Goal: Task Accomplishment & Management: Manage account settings

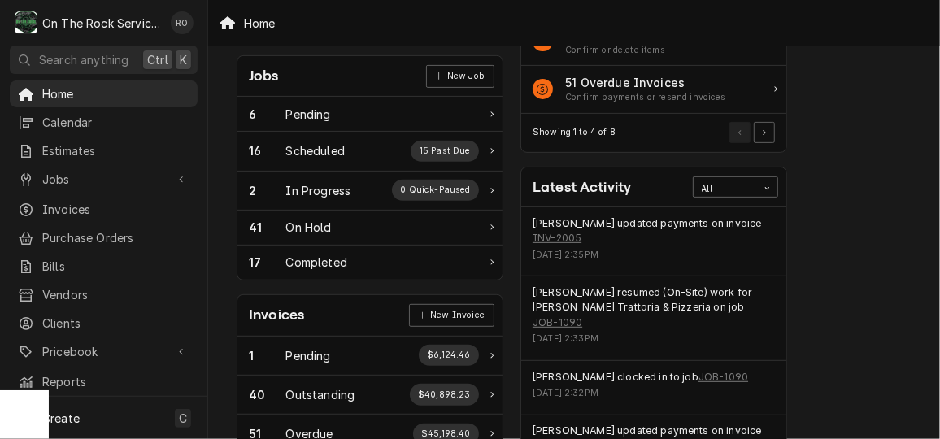
scroll to position [240, 0]
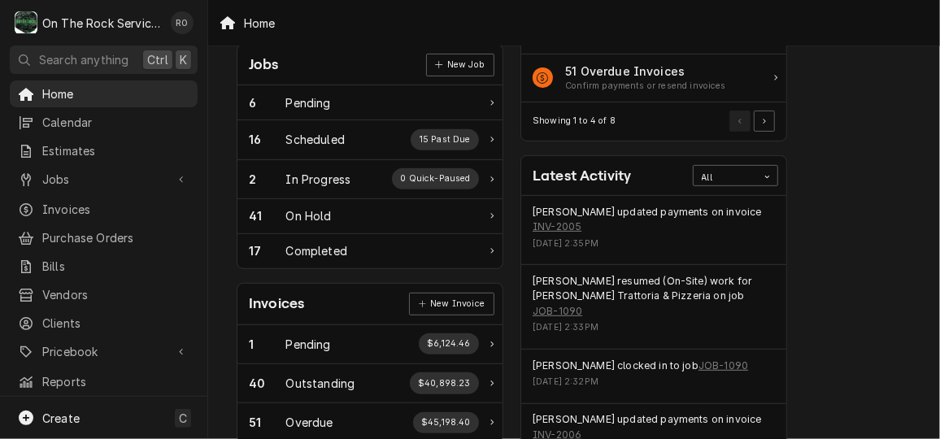
scroll to position [254, 0]
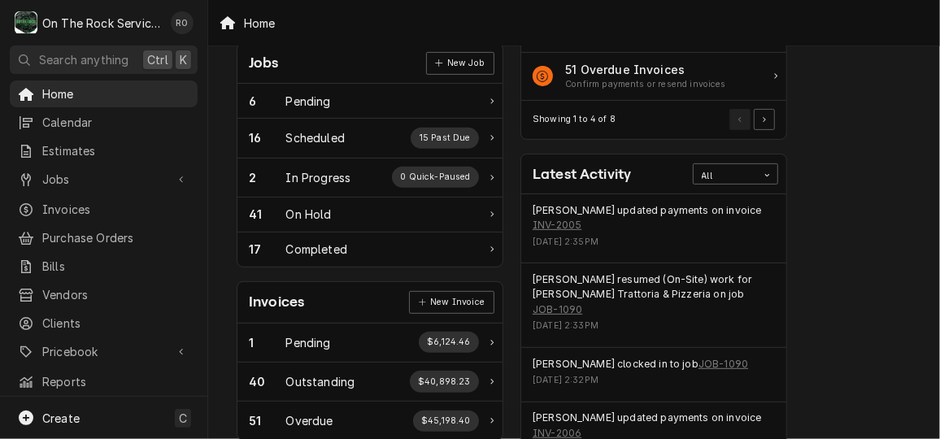
click at [897, 332] on div "Performance Metrics Revenue Potential All 72% $898,377.68 72 % Collected $346,2…" at bounding box center [938, 335] width 284 height 1056
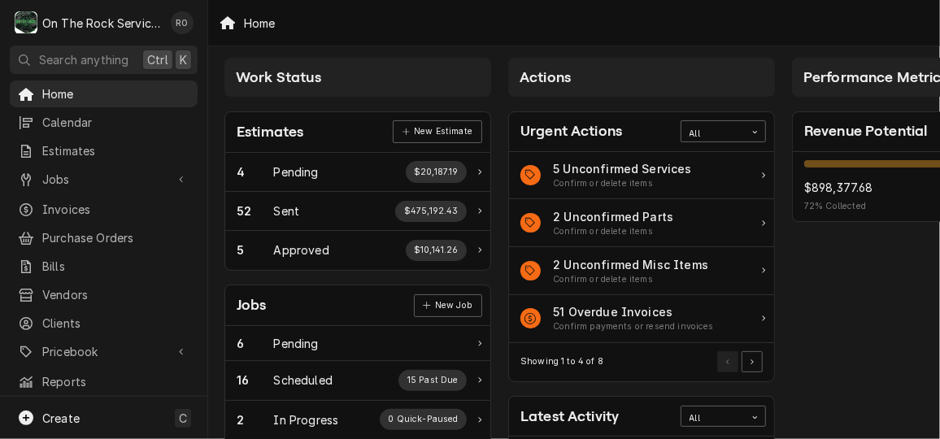
scroll to position [11, 0]
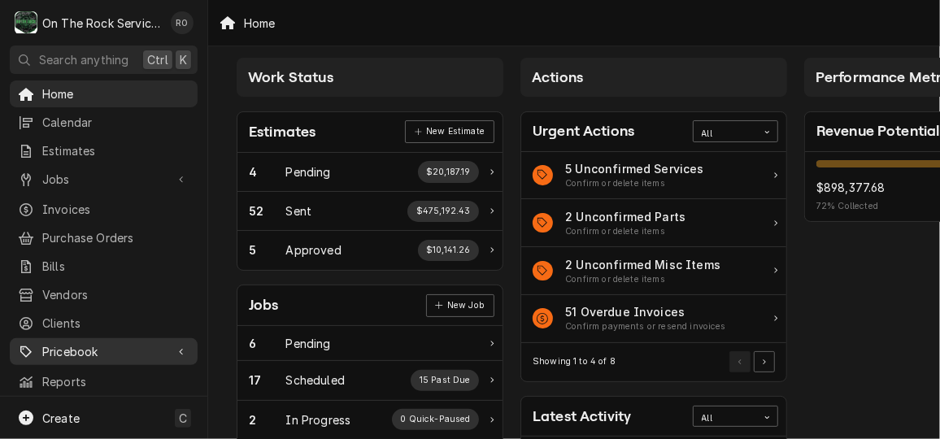
click at [110, 343] on span "Pricebook" at bounding box center [103, 351] width 123 height 17
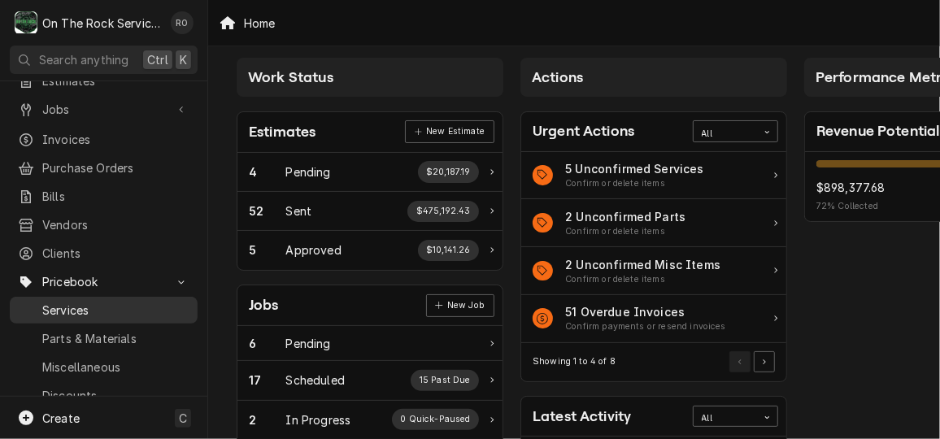
scroll to position [72, 0]
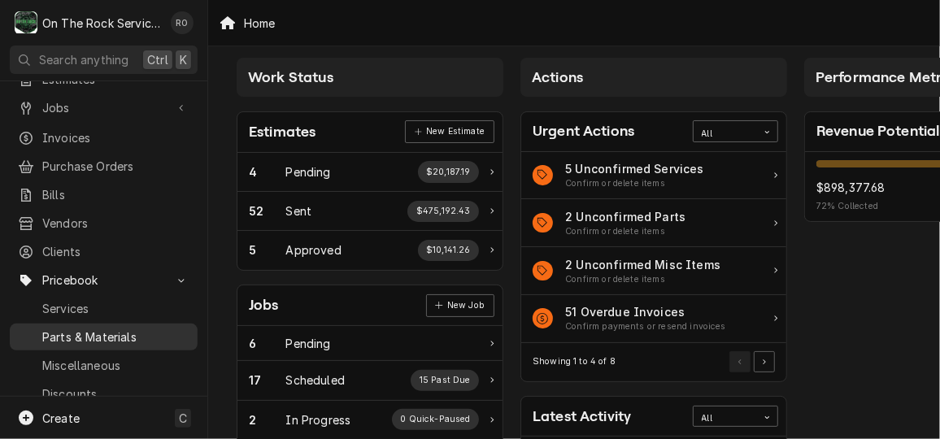
click at [137, 327] on div "Parts & Materials" at bounding box center [103, 337] width 181 height 20
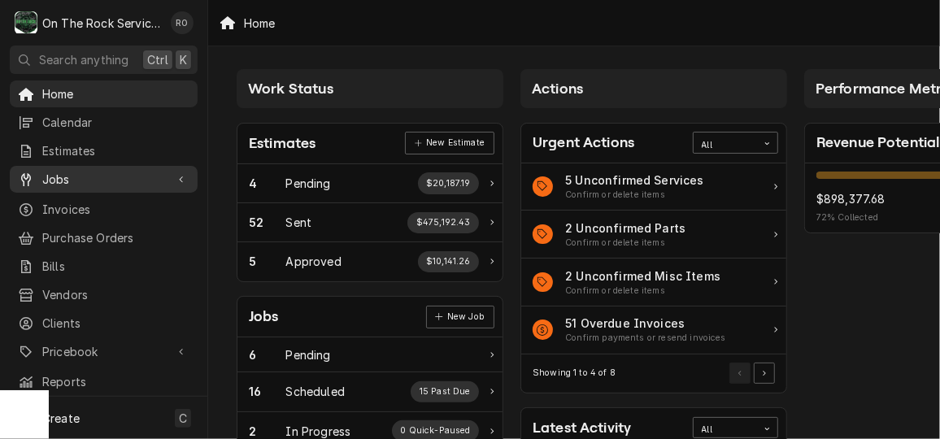
click at [82, 171] on span "Jobs" at bounding box center [103, 179] width 123 height 17
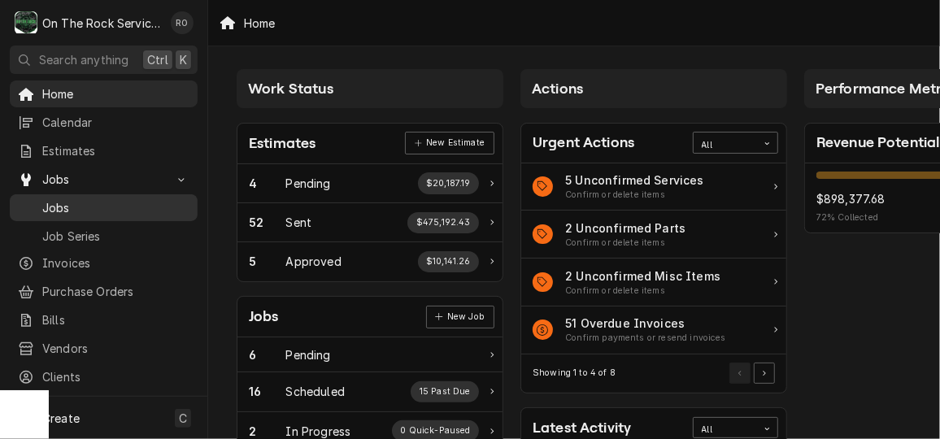
click at [103, 199] on span "Jobs" at bounding box center [115, 207] width 147 height 17
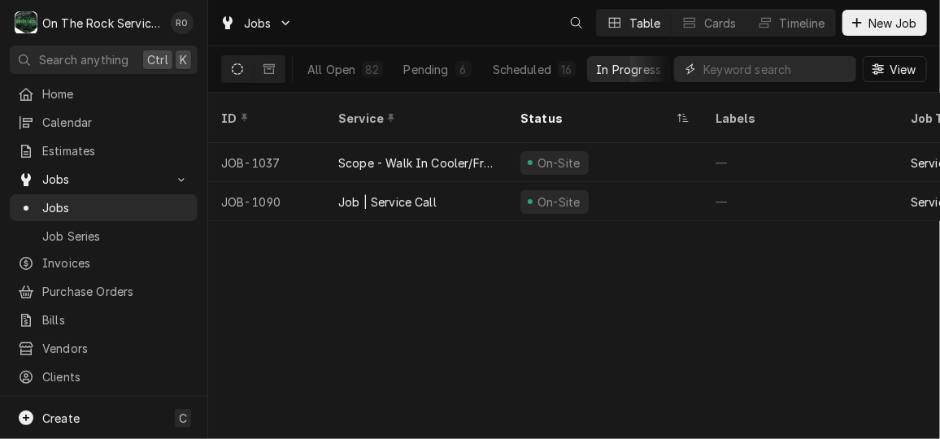
click at [782, 77] on input "Dynamic Content Wrapper" at bounding box center [776, 69] width 145 height 26
type input "hartwell"
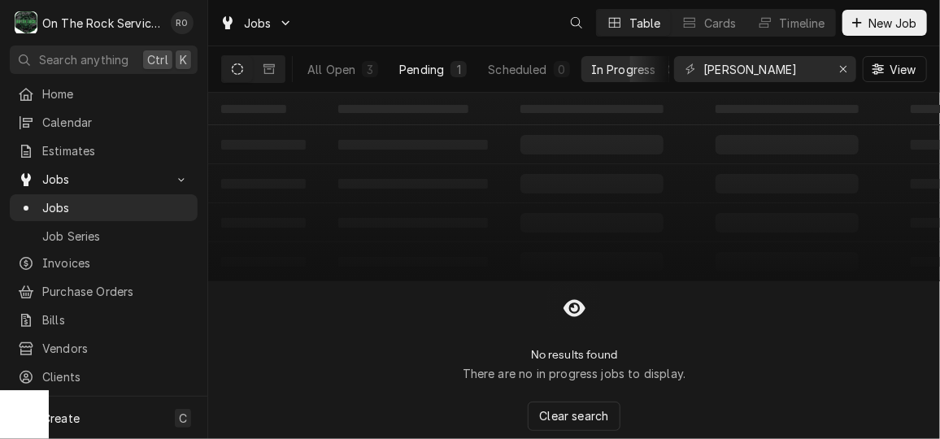
click at [422, 66] on div "Pending" at bounding box center [421, 69] width 45 height 17
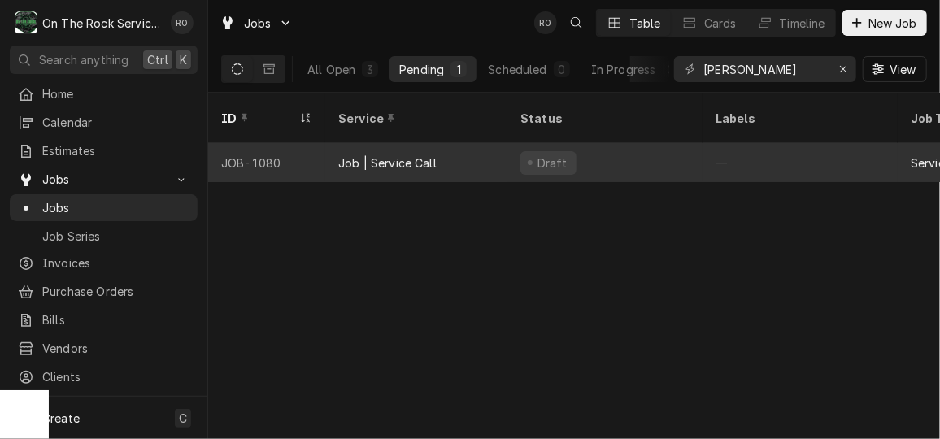
click at [517, 145] on div "Draft" at bounding box center [605, 162] width 195 height 39
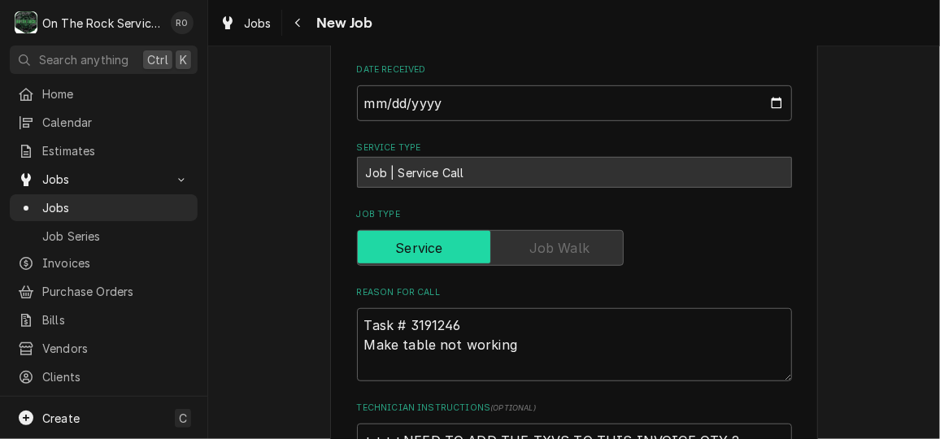
type textarea "x"
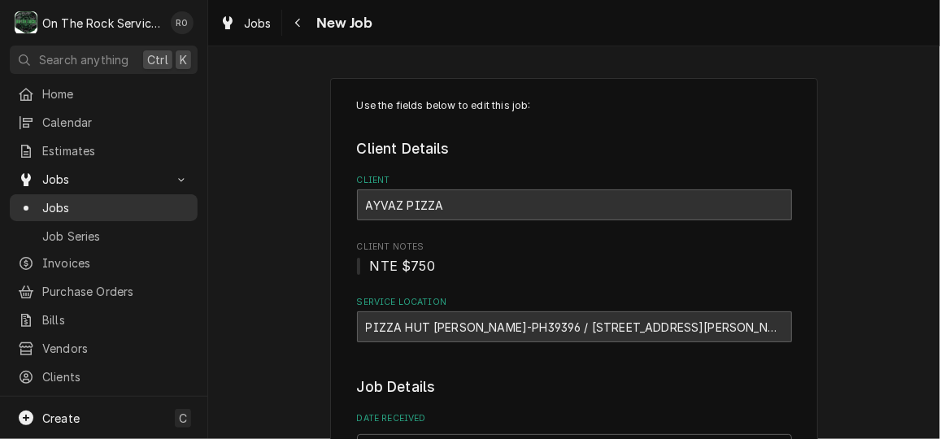
click at [94, 201] on span "Jobs" at bounding box center [115, 207] width 147 height 17
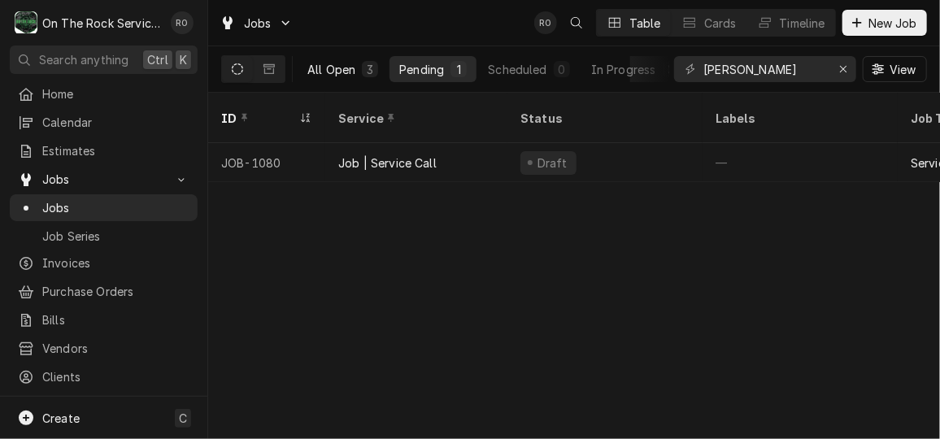
click at [338, 70] on div "All Open" at bounding box center [331, 69] width 48 height 17
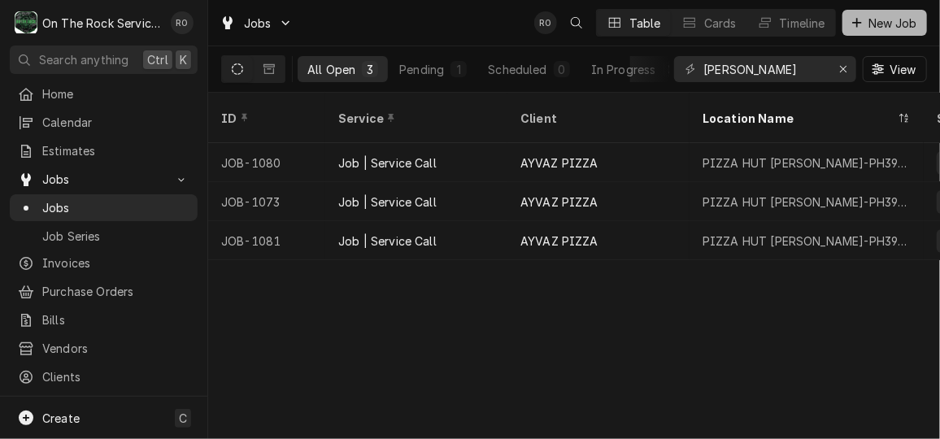
click at [888, 24] on span "New Job" at bounding box center [892, 23] width 55 height 17
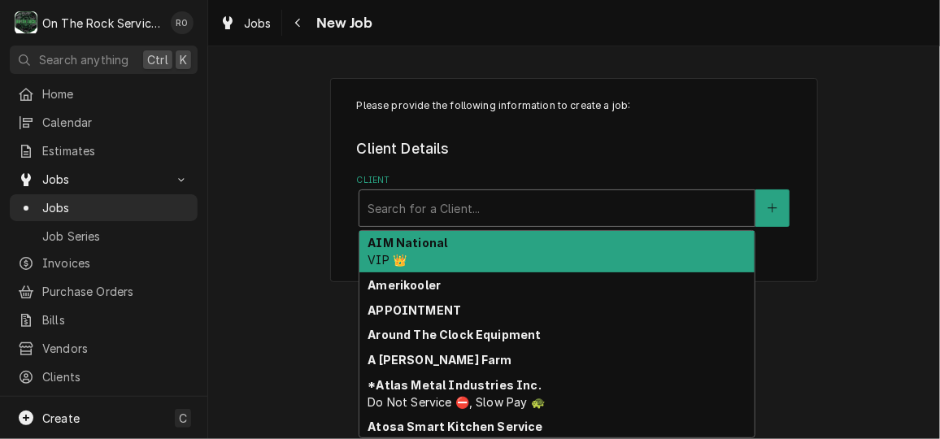
click at [475, 201] on div "Client" at bounding box center [557, 208] width 379 height 29
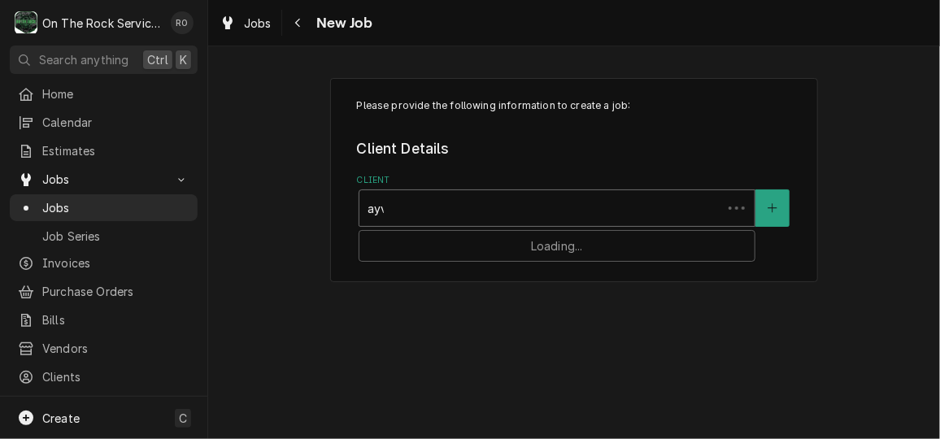
type input "ayva"
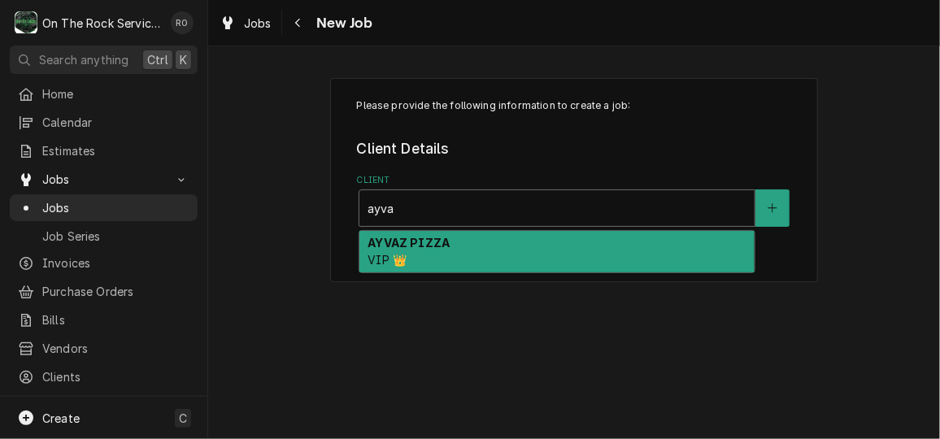
click at [482, 255] on div "AYVAZ PIZZA VIP 👑" at bounding box center [557, 252] width 395 height 42
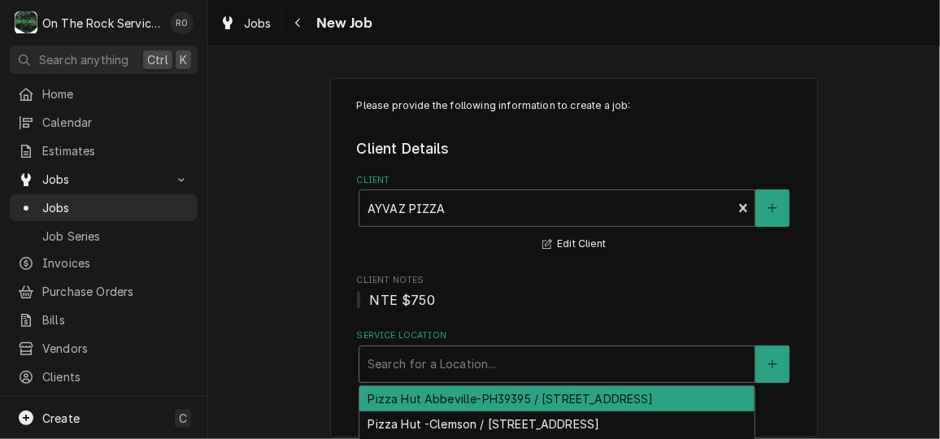
click at [477, 357] on div "Service Location" at bounding box center [557, 364] width 379 height 29
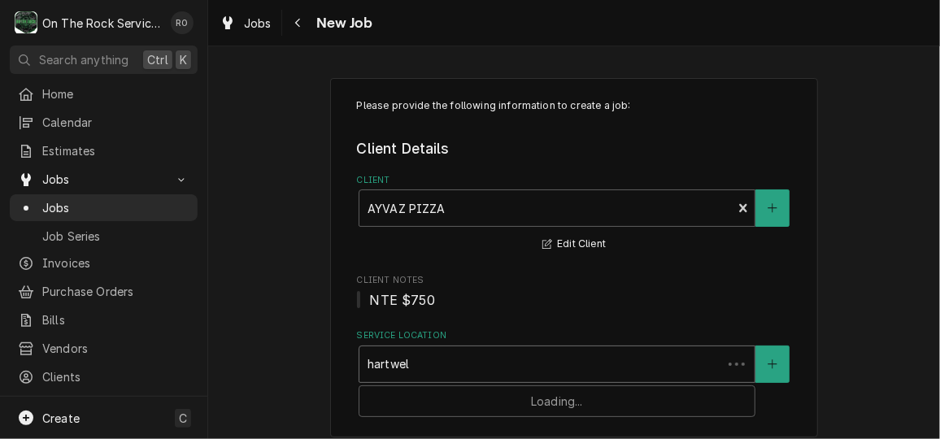
type input "[PERSON_NAME]"
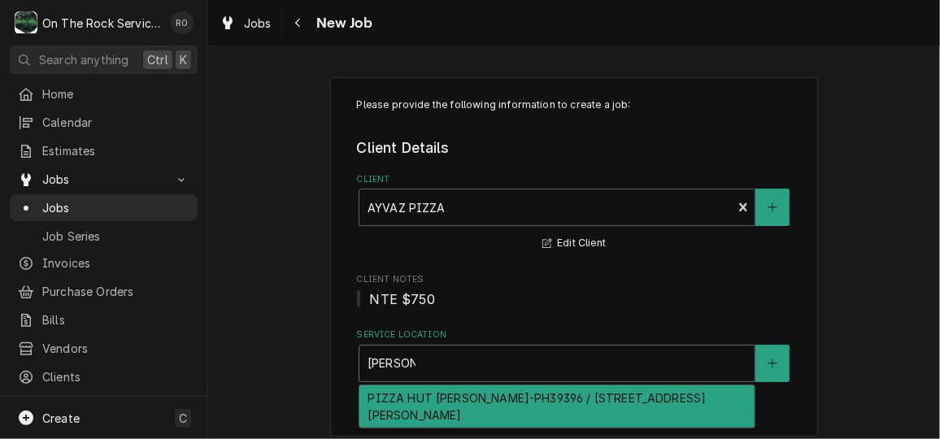
click at [489, 403] on div "PIZZA HUT [PERSON_NAME]-PH39396 / [STREET_ADDRESS][PERSON_NAME]" at bounding box center [557, 407] width 395 height 42
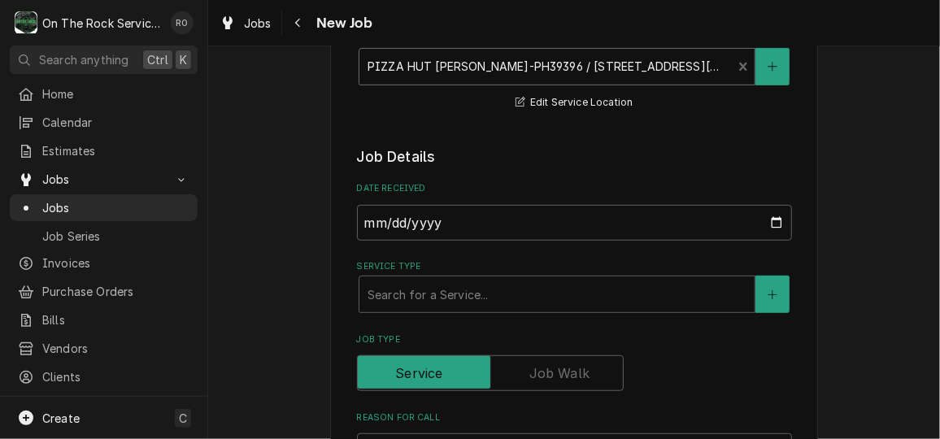
scroll to position [299, 0]
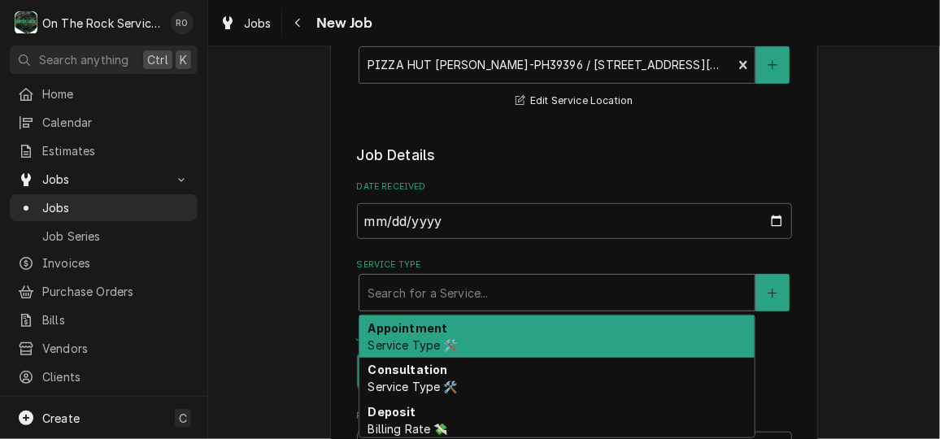
click at [510, 286] on div "Service Type" at bounding box center [557, 292] width 379 height 29
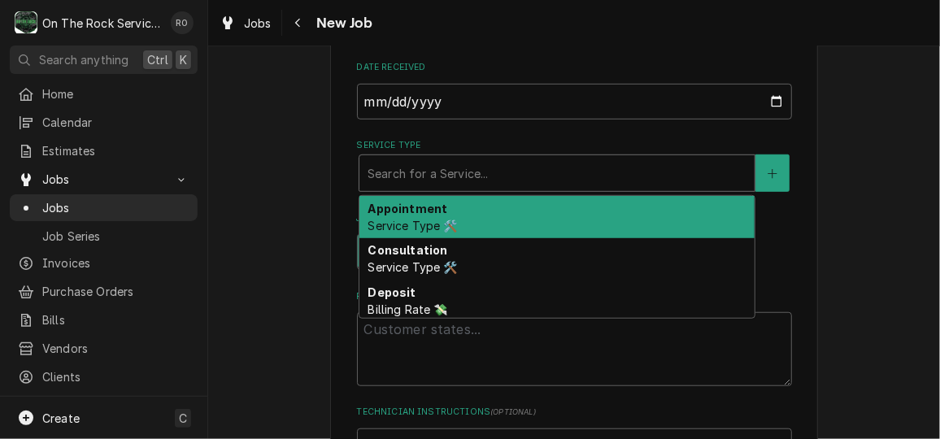
scroll to position [429, 0]
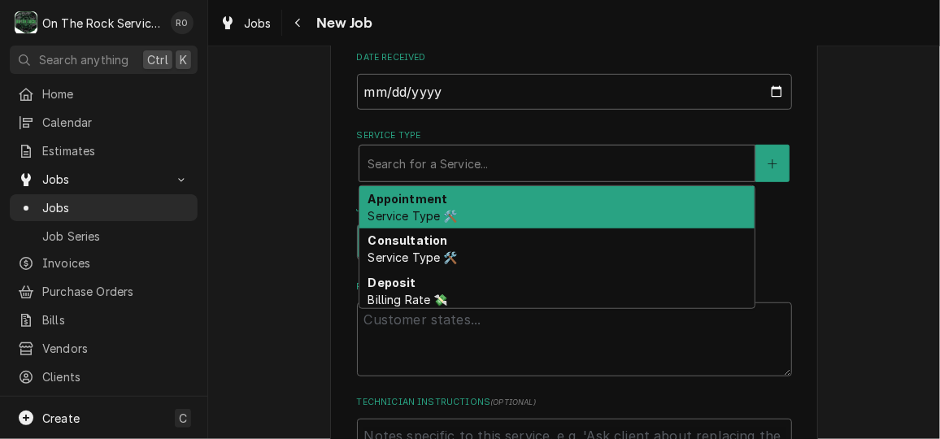
click at [543, 163] on div "Service Type" at bounding box center [557, 163] width 379 height 29
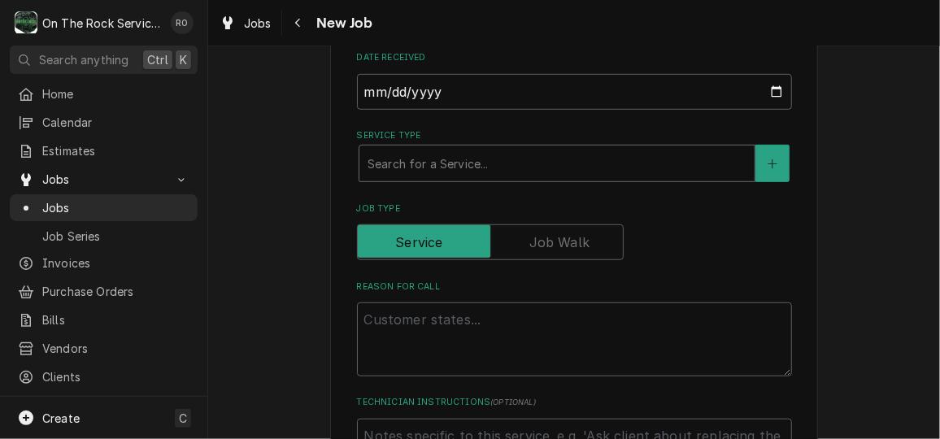
type textarea "x"
type input "s"
type textarea "x"
type input "se"
type textarea "x"
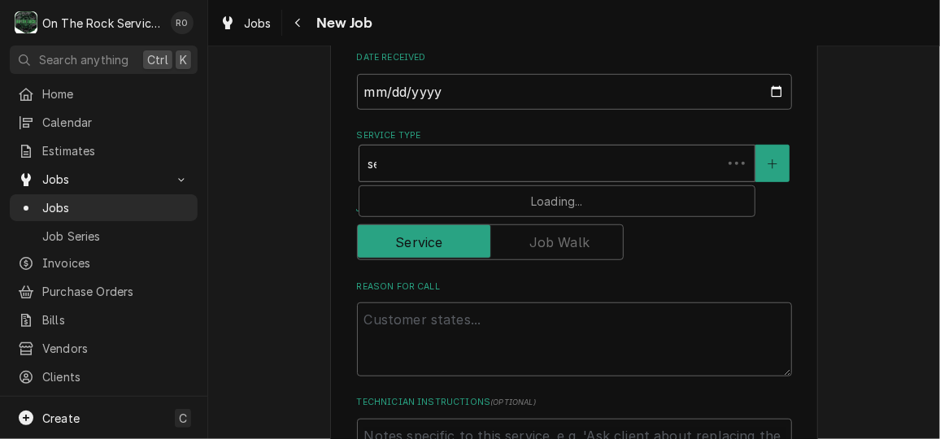
type input "ser"
type textarea "x"
type input "serv"
type textarea "x"
type input "servi"
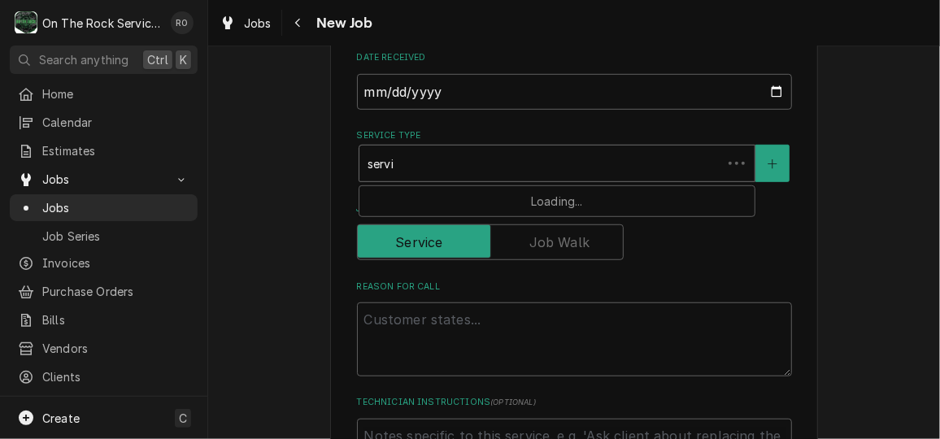
type textarea "x"
type input "servic"
type textarea "x"
type input "service"
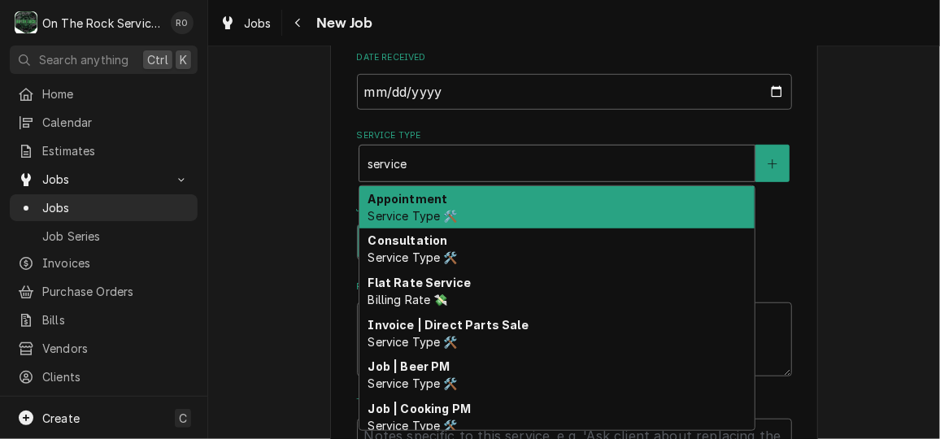
type textarea "x"
type input "service"
type textarea "x"
type input "service ca"
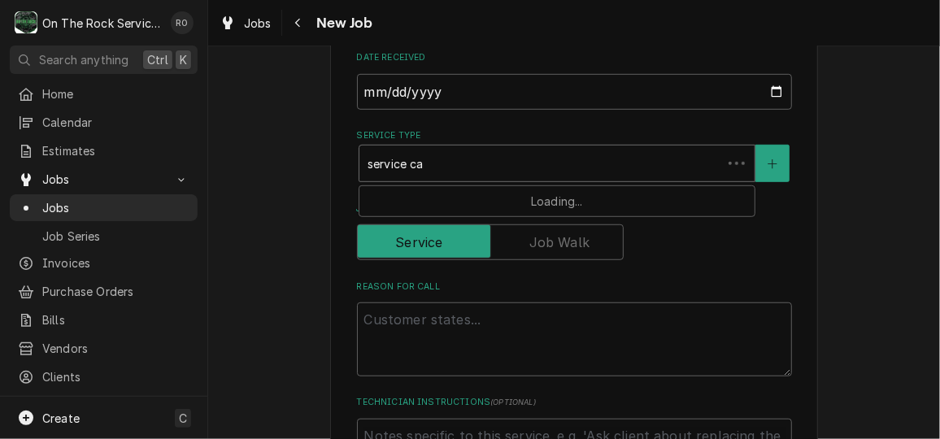
type textarea "x"
type input "service cal"
type textarea "x"
type input "service call"
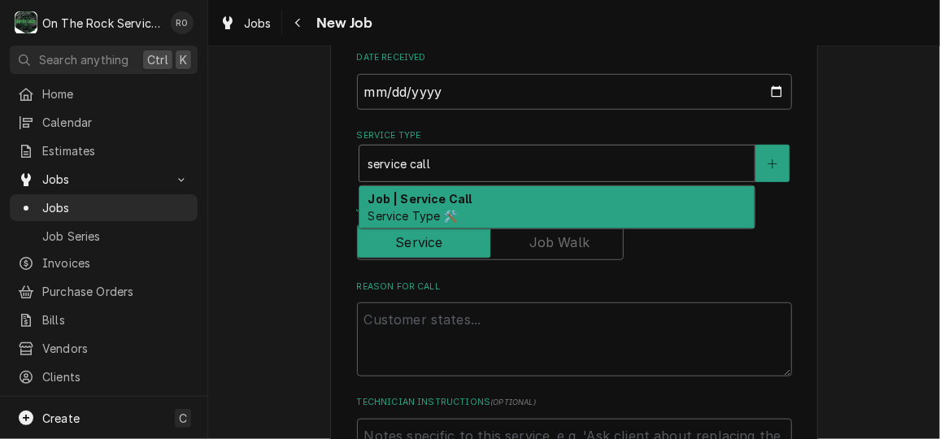
click at [533, 193] on div "Job | Service Call Service Type 🛠️" at bounding box center [557, 207] width 395 height 42
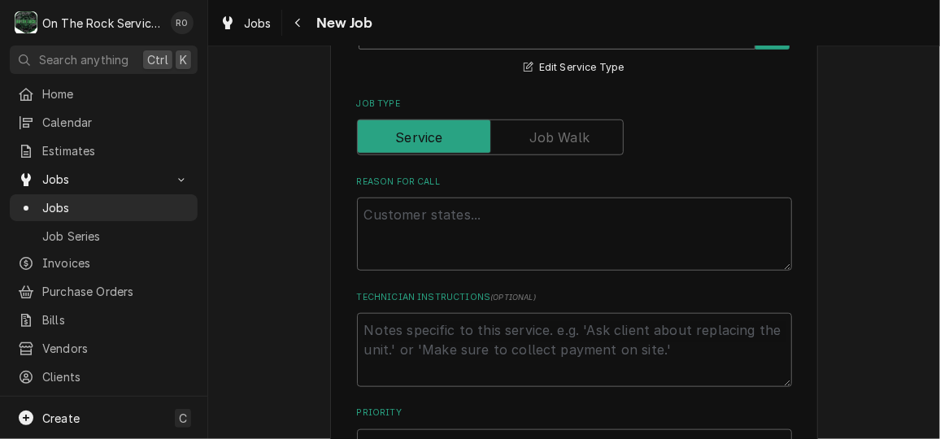
scroll to position [563, 0]
click at [521, 227] on textarea "Reason For Call" at bounding box center [574, 232] width 435 height 73
type textarea "x"
type textarea "E"
type textarea "x"
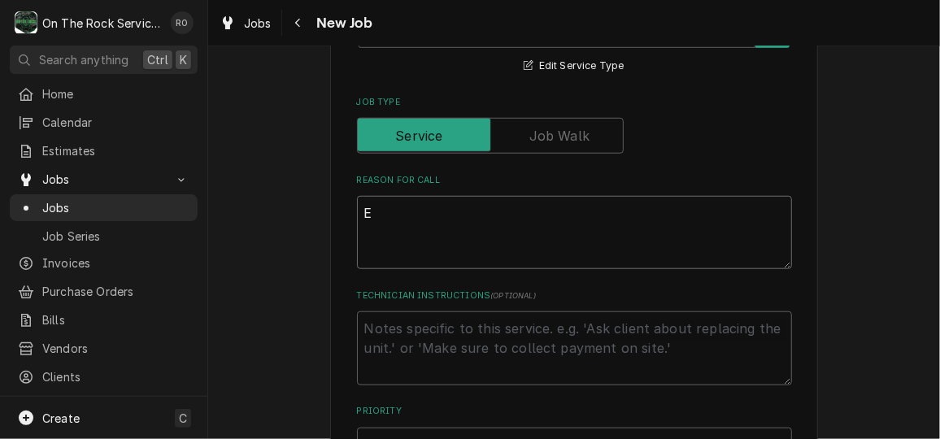
type textarea "Ex"
type textarea "x"
type textarea "Exh"
type textarea "x"
type textarea "Exha"
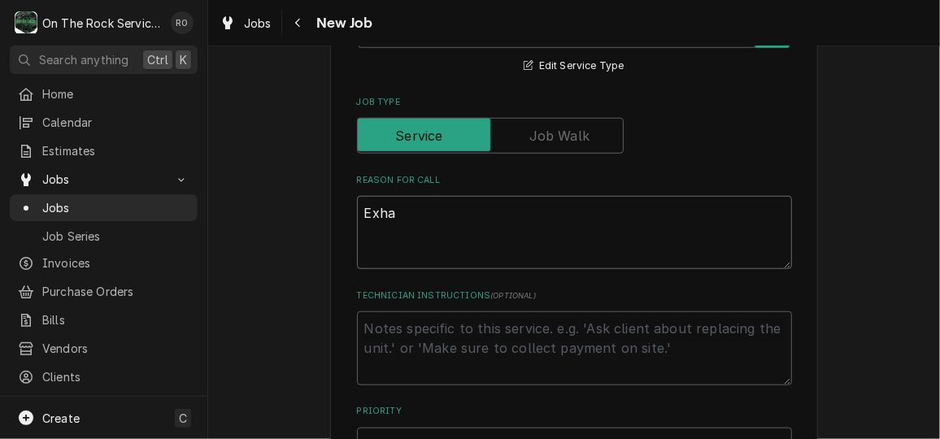
type textarea "x"
type textarea "Exhau"
type textarea "x"
type textarea "Exhaust"
type textarea "x"
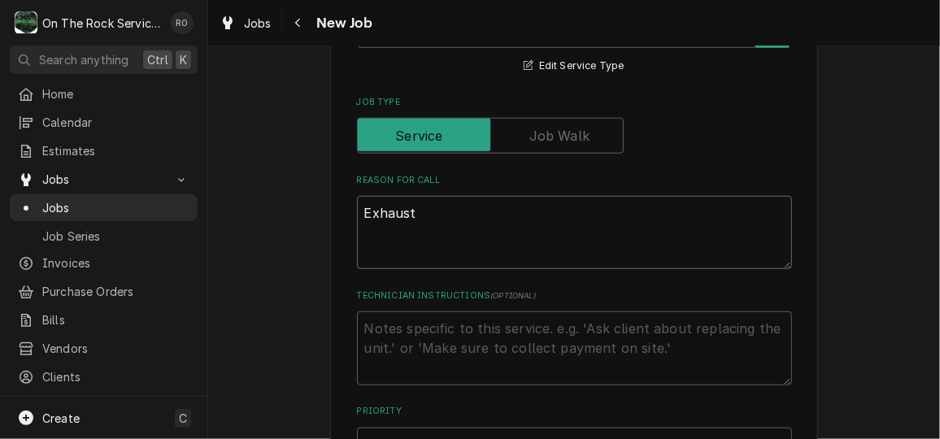
type textarea "Exhaust"
type textarea "x"
type textarea "Exhaust n"
type textarea "x"
type textarea "Exhaust no"
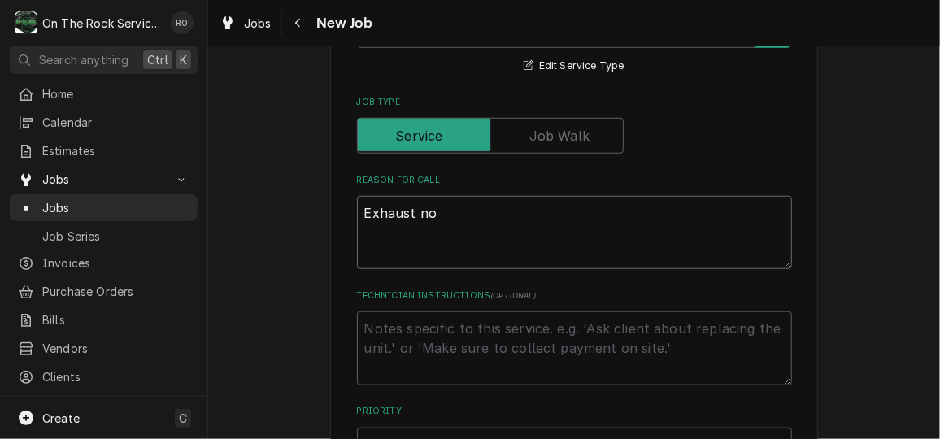
type textarea "x"
type textarea "Exhaust not"
type textarea "x"
type textarea "Exhaust not w"
type textarea "x"
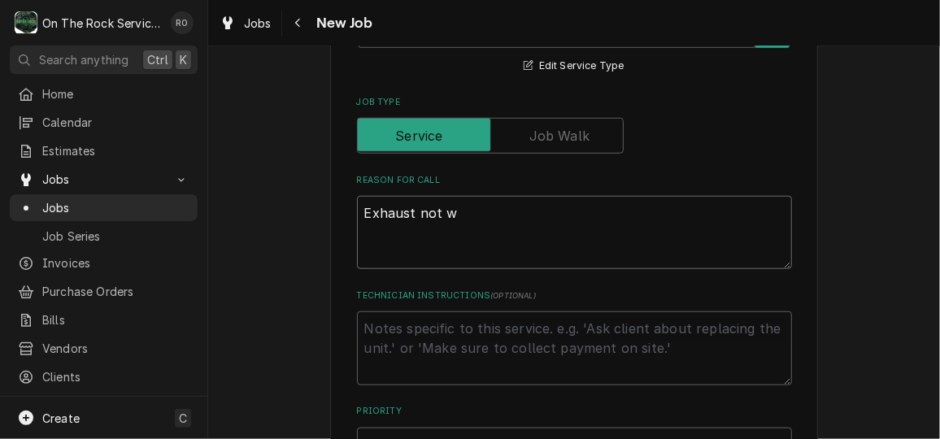
type textarea "Exhaust not wo"
type textarea "x"
type textarea "Exhaust not wor"
type textarea "x"
type textarea "Exhaust not work"
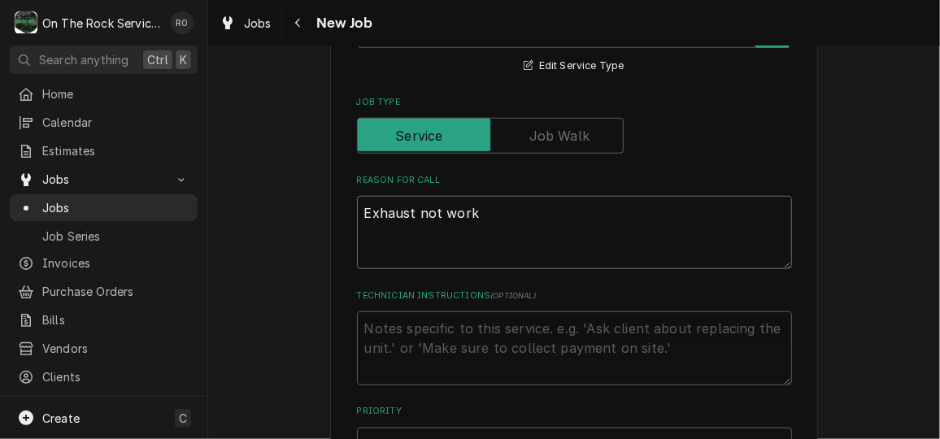
type textarea "x"
type textarea "Exhaust not workin"
type textarea "x"
type textarea "Exhaust not working"
type textarea "x"
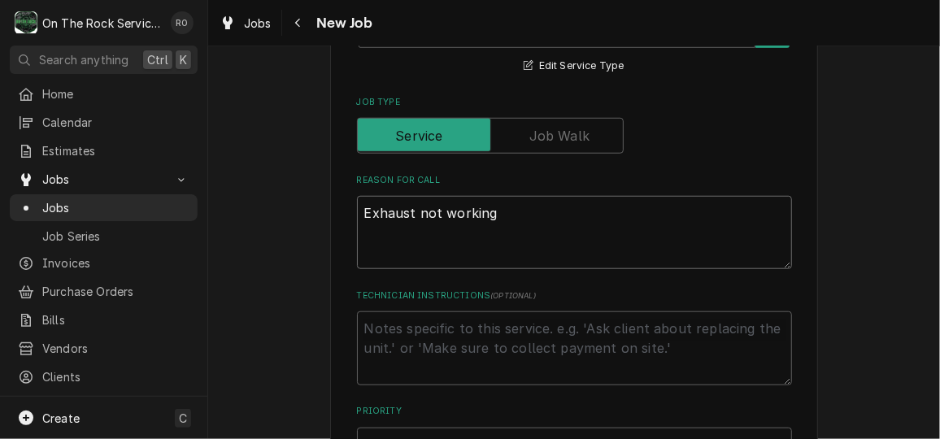
type textarea "Exhaust not working"
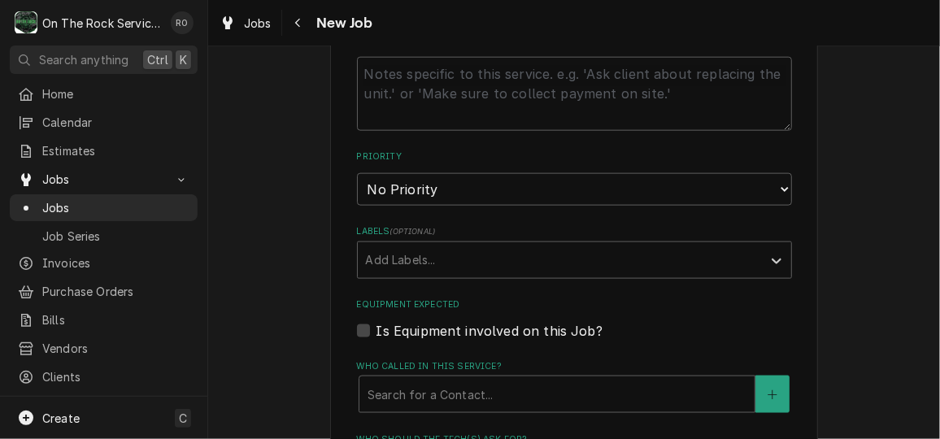
type textarea "x"
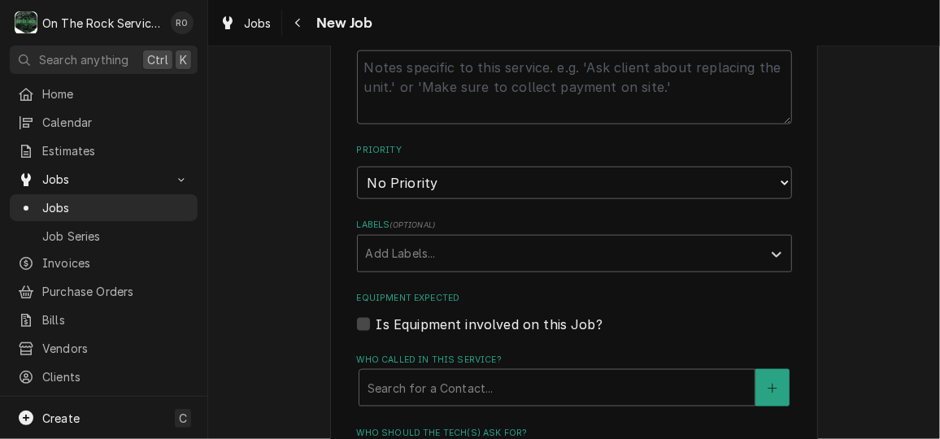
scroll to position [833, 0]
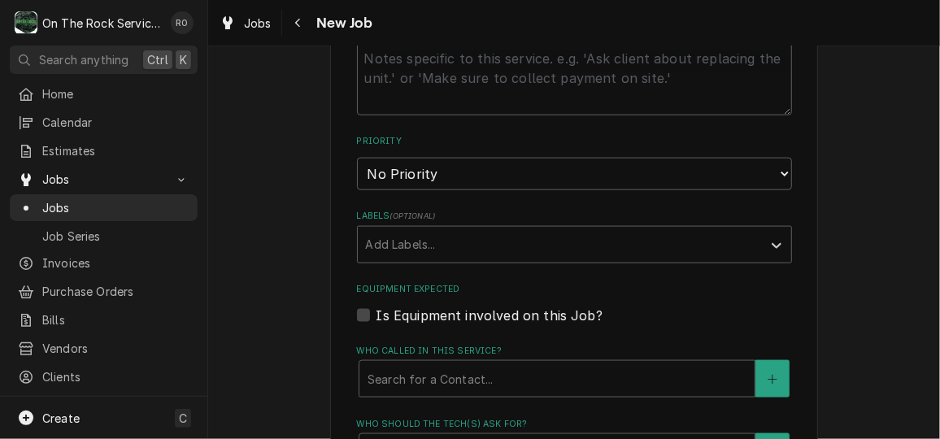
type textarea "Exhaust not working"
click at [509, 185] on select "No Priority Urgent High Medium Low" at bounding box center [574, 174] width 435 height 33
select select "1"
click at [357, 158] on select "No Priority Urgent High Medium Low" at bounding box center [574, 174] width 435 height 33
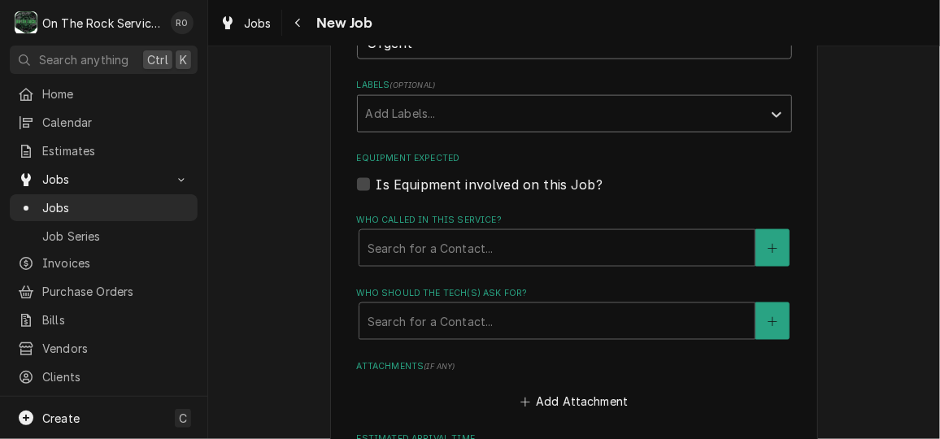
scroll to position [972, 0]
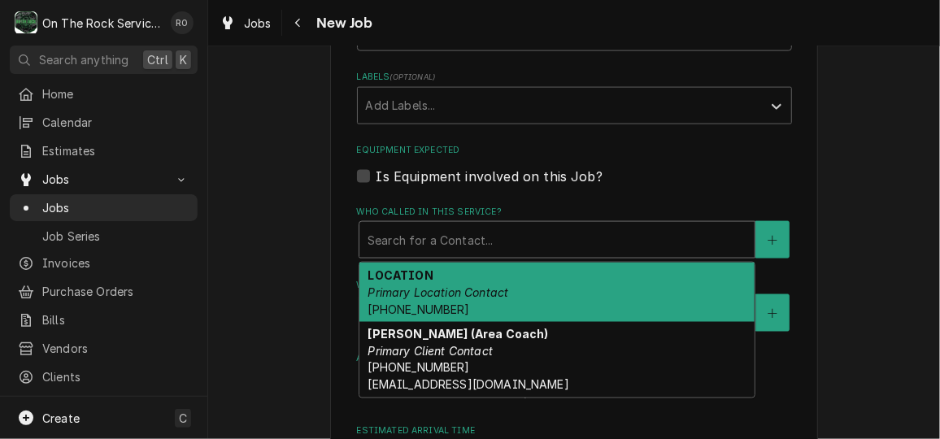
click at [501, 242] on div "Who called in this service?" at bounding box center [557, 239] width 379 height 29
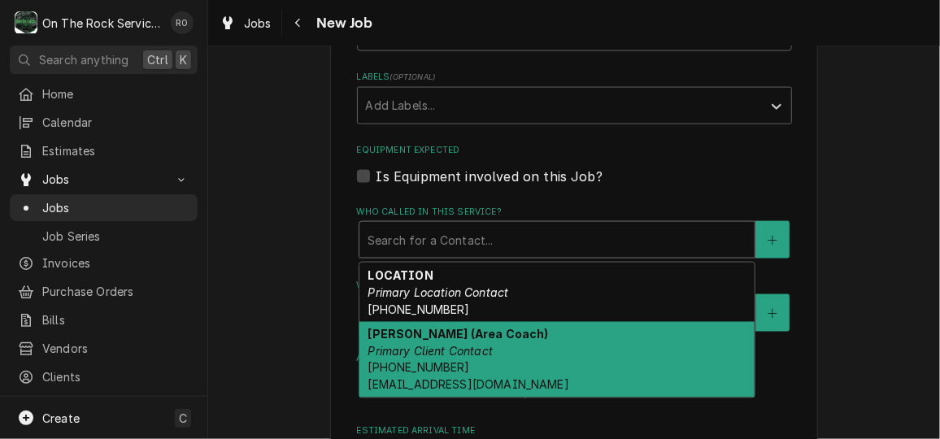
click at [511, 329] on strong "[PERSON_NAME] (Area Coach)" at bounding box center [458, 334] width 181 height 14
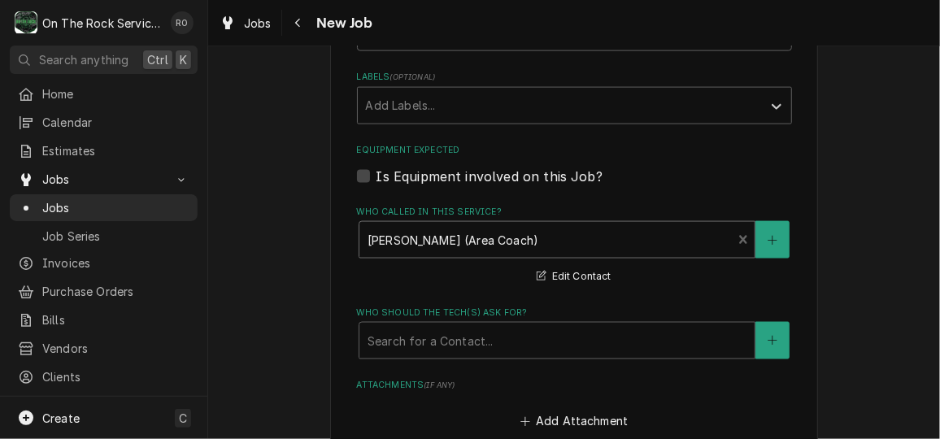
click at [515, 320] on div "Who should the tech(s) ask for? Search for a Contact..." at bounding box center [574, 333] width 435 height 53
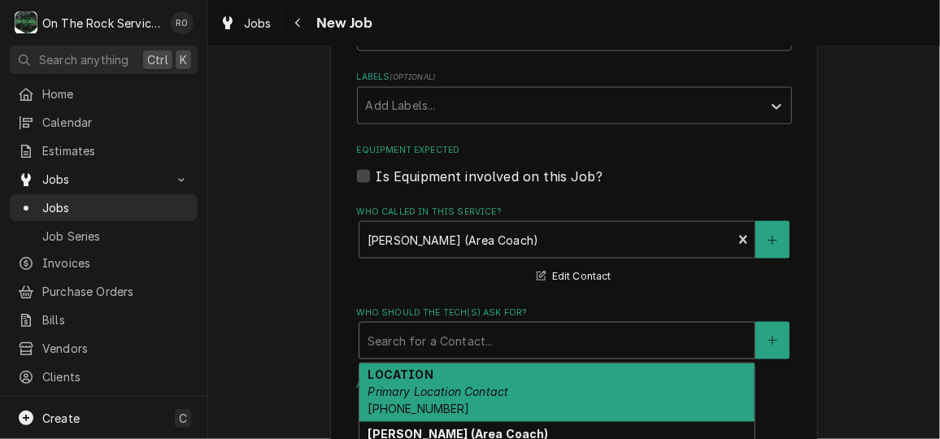
click at [515, 335] on div "Who should the tech(s) ask for?" at bounding box center [557, 340] width 379 height 29
click at [516, 386] on div "LOCATION Primary Location Contact (706) 376-4834" at bounding box center [557, 393] width 395 height 59
type textarea "x"
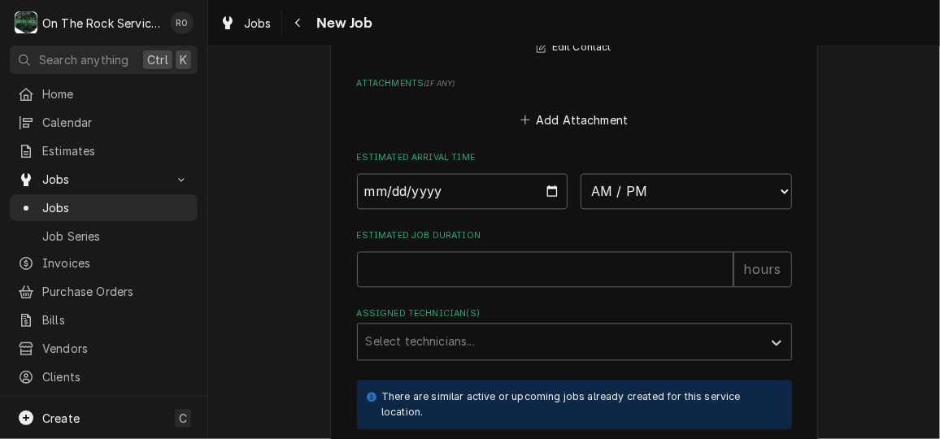
scroll to position [1306, 0]
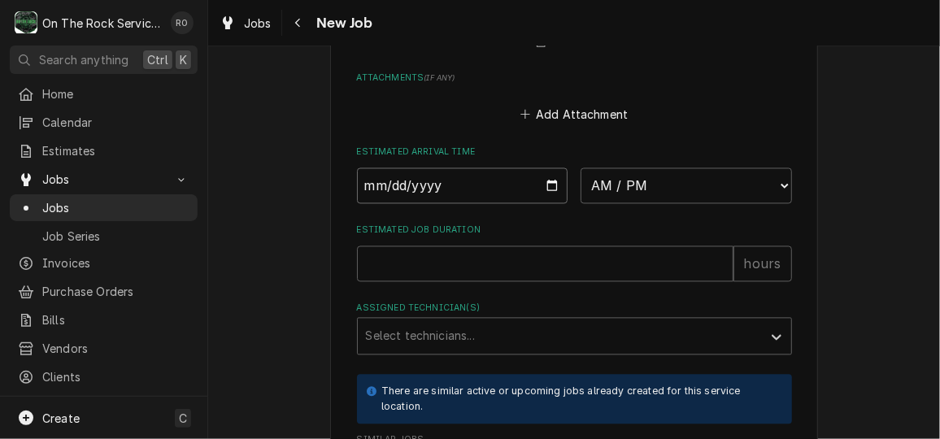
click at [542, 186] on input "Date" at bounding box center [462, 186] width 211 height 36
type input "2025-09-24"
type textarea "x"
click at [649, 186] on select "AM / PM 6:00 AM 6:15 AM 6:30 AM 6:45 AM 7:00 AM 7:15 AM 7:30 AM 7:45 AM 8:00 AM…" at bounding box center [686, 186] width 211 height 36
select select "09:00:00"
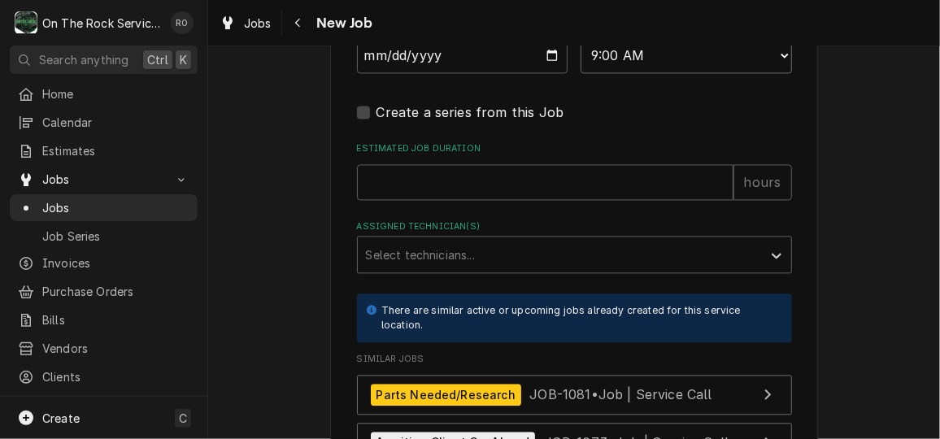
scroll to position [1438, 0]
click at [577, 249] on div "Assigned Technician(s)" at bounding box center [560, 253] width 388 height 29
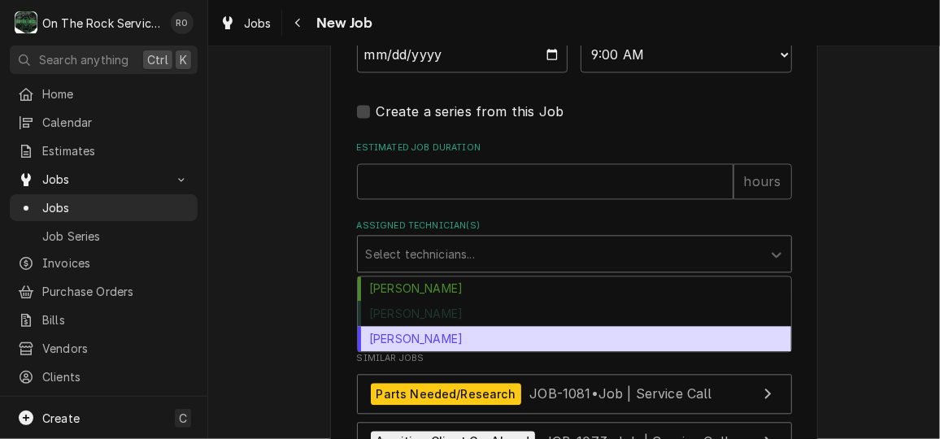
click at [534, 332] on div "[PERSON_NAME]" at bounding box center [575, 338] width 434 height 25
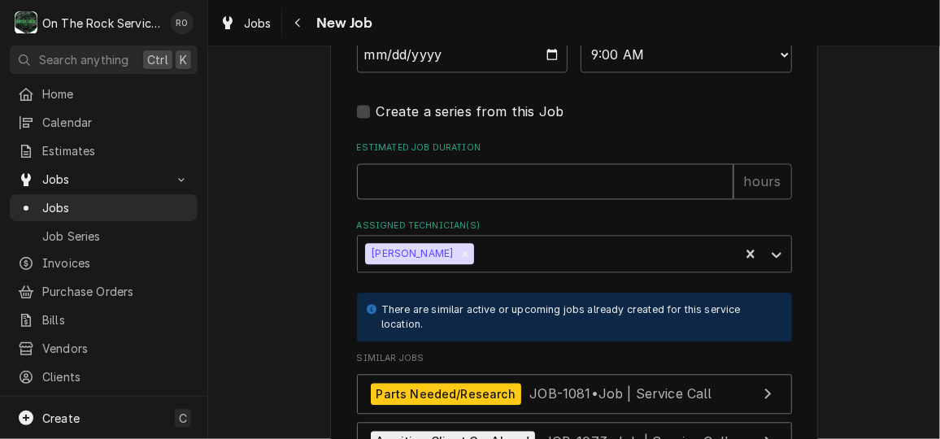
click at [547, 177] on input "Estimated Job Duration" at bounding box center [545, 181] width 377 height 36
type textarea "x"
type input "2"
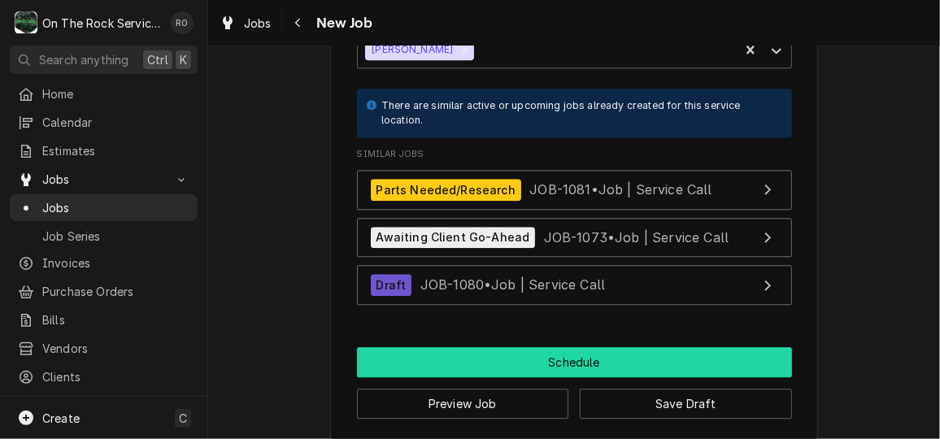
scroll to position [1640, 0]
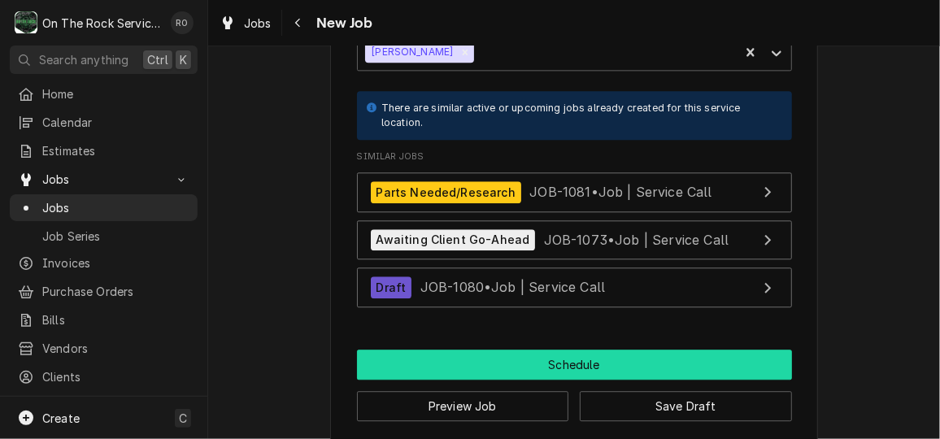
click at [636, 356] on button "Schedule" at bounding box center [574, 365] width 435 height 30
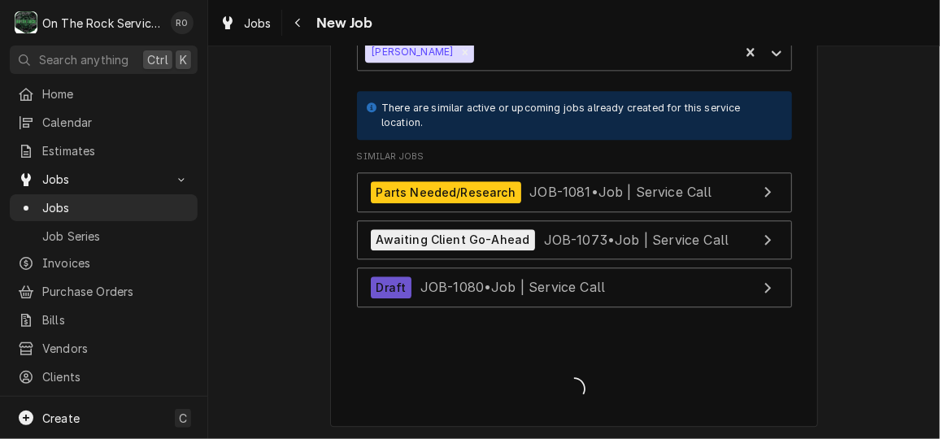
type textarea "x"
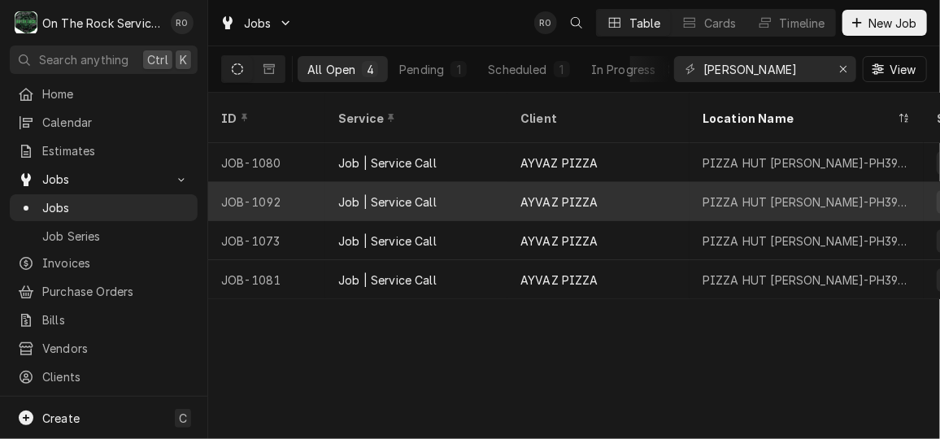
click at [502, 182] on div "Job | Service Call" at bounding box center [416, 201] width 182 height 39
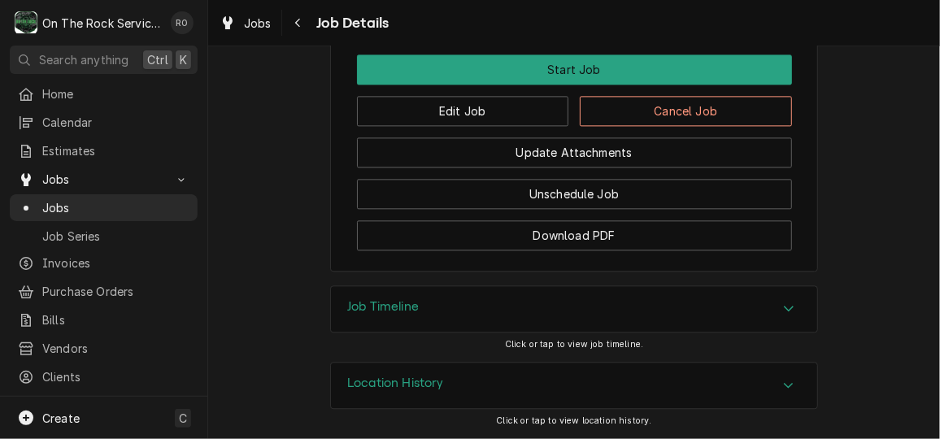
scroll to position [1564, 0]
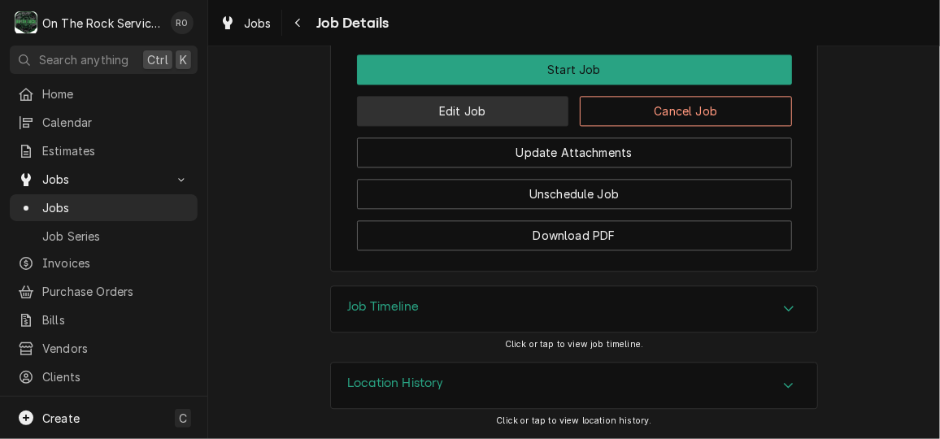
click at [507, 120] on button "Edit Job" at bounding box center [463, 111] width 212 height 30
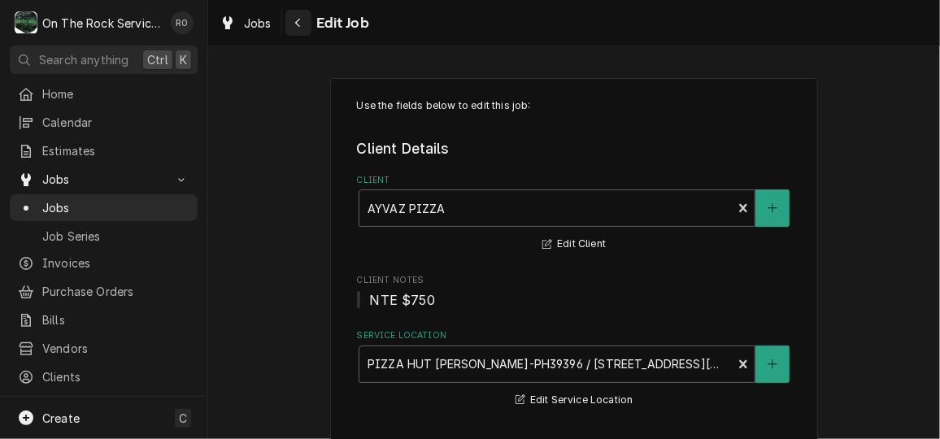
type textarea "x"
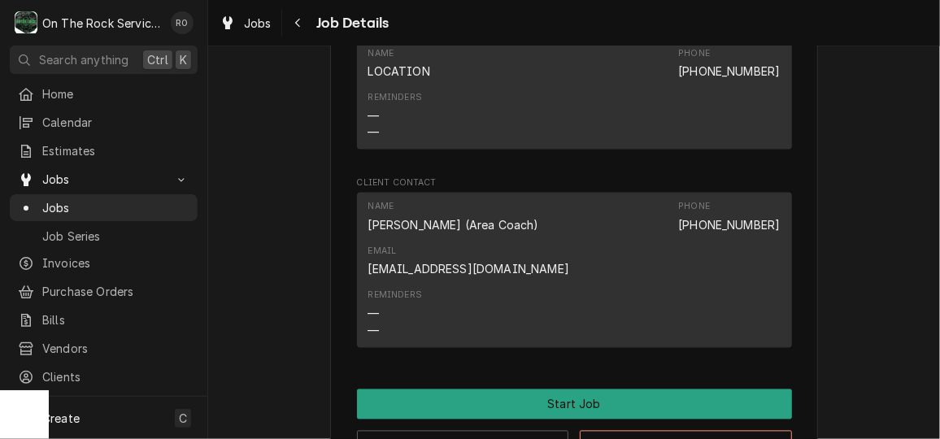
scroll to position [1567, 0]
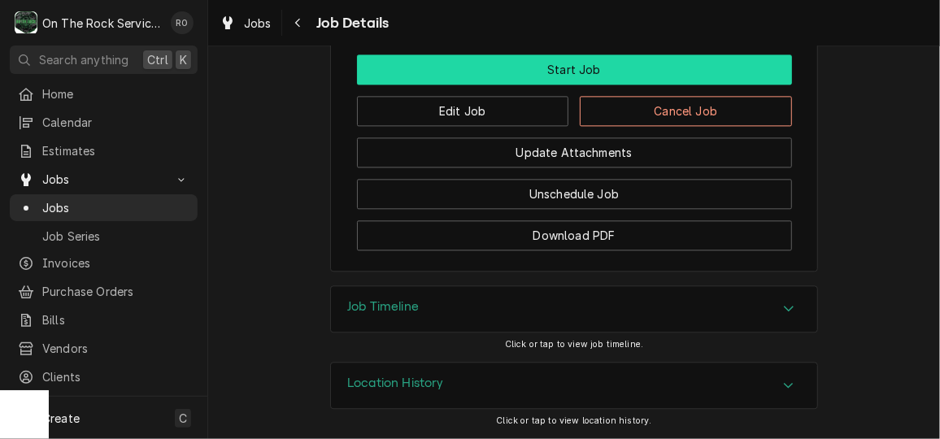
click at [469, 68] on button "Start Job" at bounding box center [574, 69] width 435 height 30
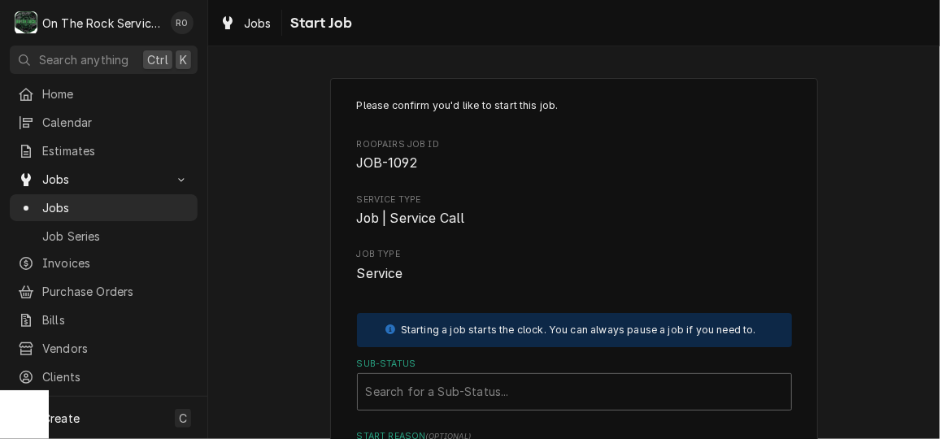
scroll to position [227, 0]
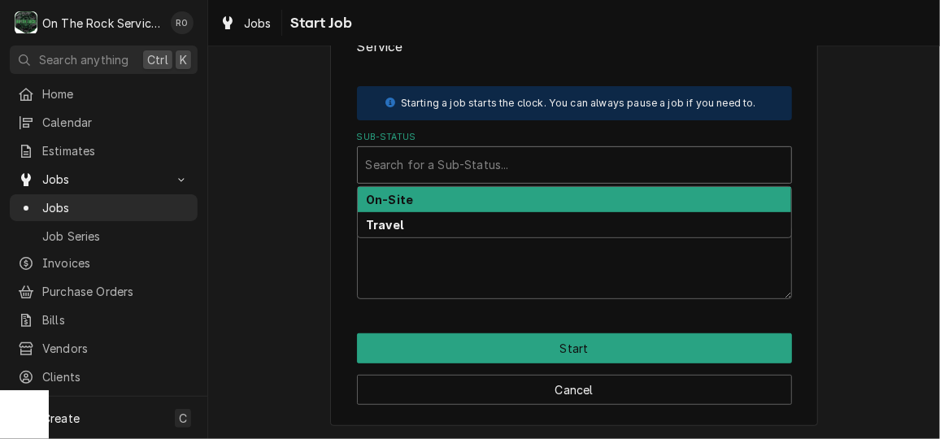
click at [574, 155] on div "Sub-Status" at bounding box center [574, 164] width 417 height 29
click at [570, 187] on div "On-Site" at bounding box center [575, 199] width 434 height 25
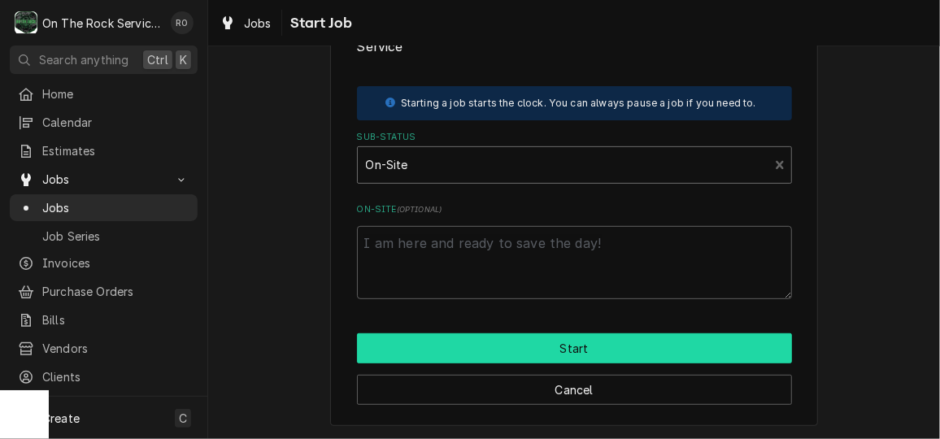
click at [594, 338] on button "Start" at bounding box center [574, 349] width 435 height 30
type textarea "x"
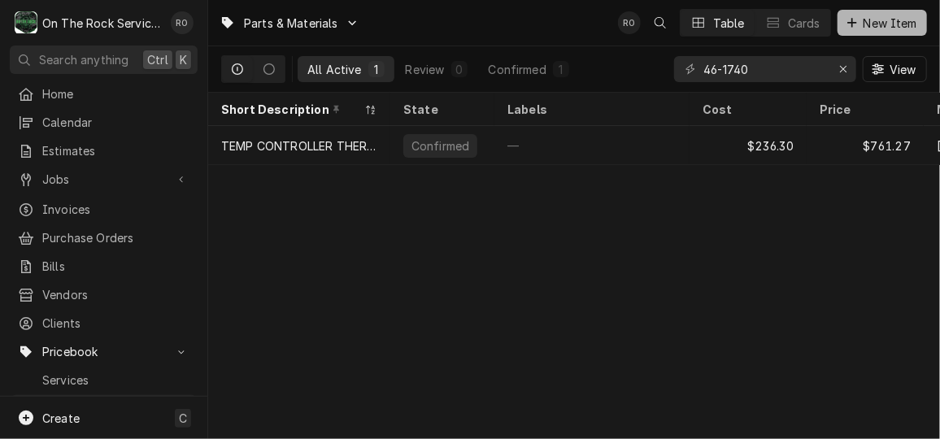
click at [894, 28] on span "New Item" at bounding box center [891, 23] width 60 height 17
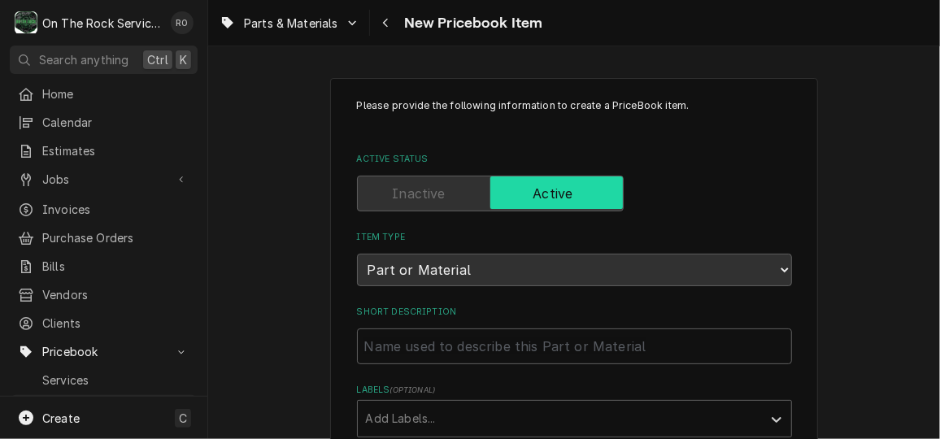
click at [583, 306] on label "Short Description" at bounding box center [574, 312] width 435 height 13
click at [583, 329] on input "Short Description" at bounding box center [574, 347] width 435 height 36
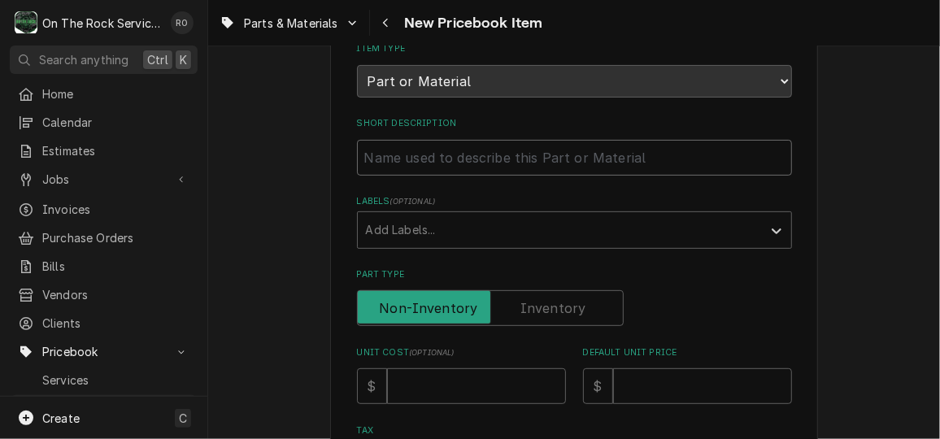
scroll to position [144, 0]
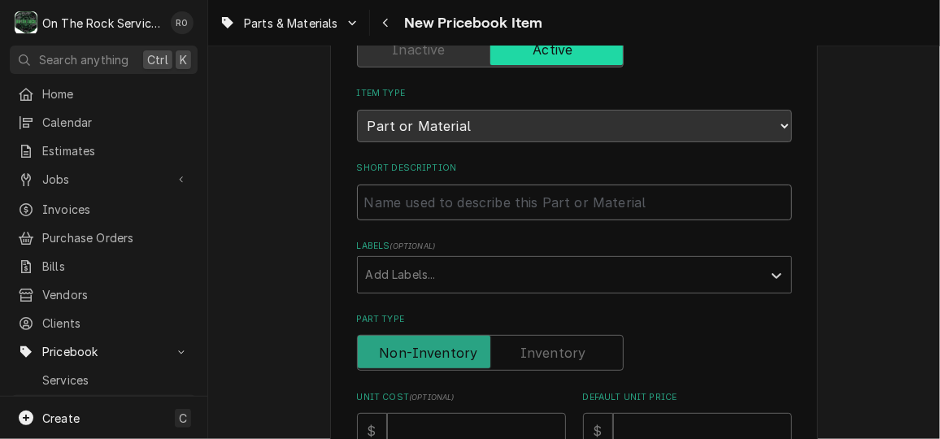
paste input "3/4 HP MTR 115-208/230V 1PH"
type textarea "x"
type input "3/4 HP MTR 115-208/230V 1PH"
type textarea "x"
type input "3/4 HP MTR 115-208/230V 1PH-"
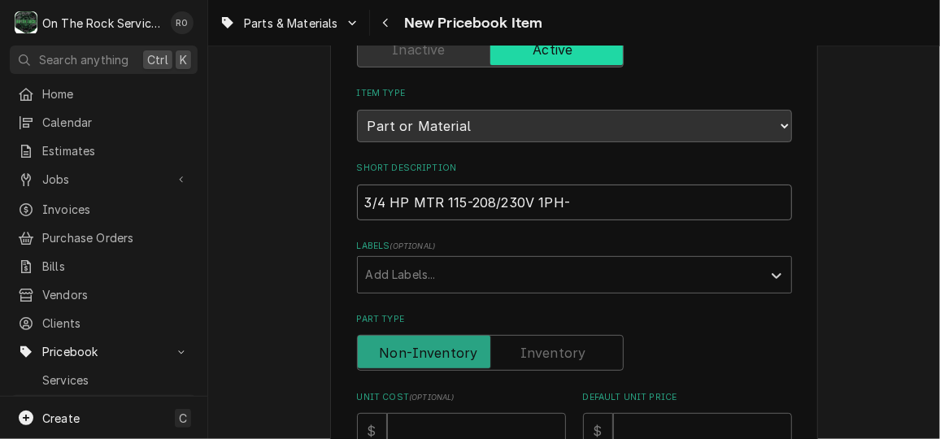
type textarea "x"
type input "3/4 HP MTR 115-208/230V 1PH-L"
type textarea "x"
type input "3/4 HP MTR 115-208/230V 1PH-Lor"
type textarea "x"
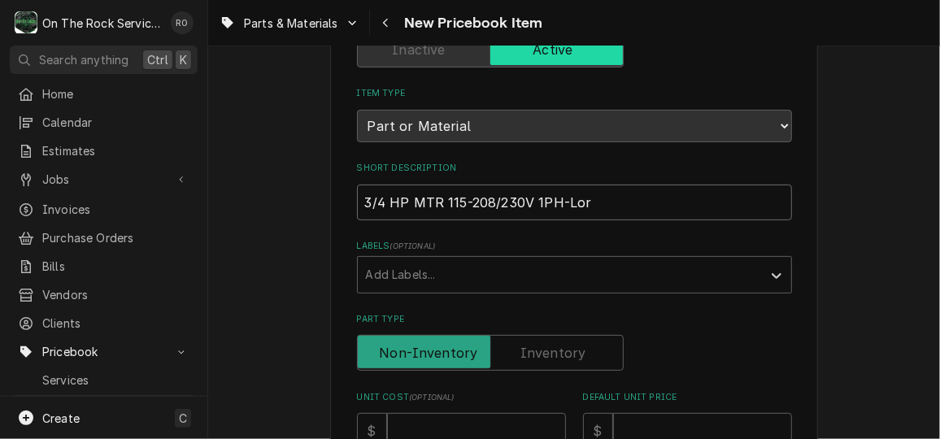
type input "3/4 HP MTR 115-208/230V 1PH-Lore"
type textarea "x"
type input "3/4 HP MTR 115-208/230V 1PH-Loren"
type textarea "x"
type input "3/4 HP MTR 115-208/230V 1PH-Loren C"
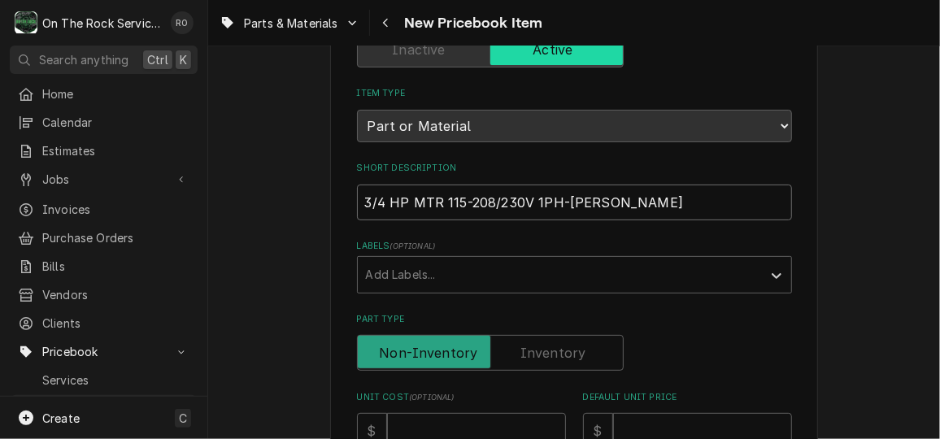
type textarea "x"
type input "3/4 HP MTR 115-208/230V 1PH-Loren Co"
type textarea "x"
type input "3/4 HP MTR 115-208/230V 1PH-Loren Coo"
type textarea "x"
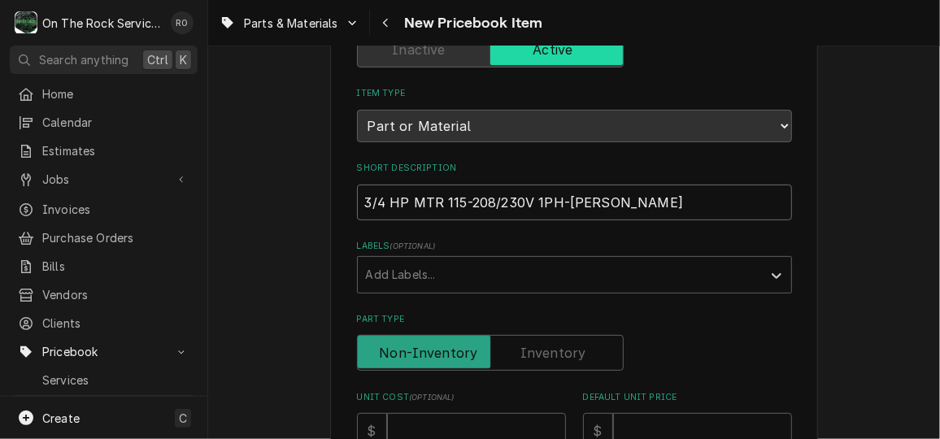
type input "3/4 HP MTR 115-208/230V 1PH-Loren Cook"
type textarea "x"
type input "3/4 HP MTR 115-208/230V 1PH-Loren Cook-"
type textarea "x"
type input "3/4 HP MTR 115-208/230V 1PH-Loren Cook-O"
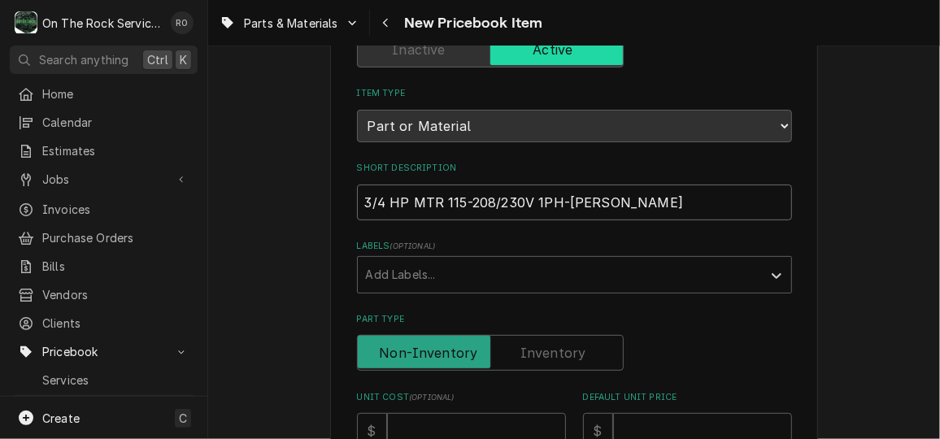
type textarea "x"
type input "3/4 HP MTR 115-208/230V 1PH-Loren Cook-"
type textarea "x"
type input "3/4 HP MTR 115-208/230V 1PH-Loren Cook-O"
type textarea "x"
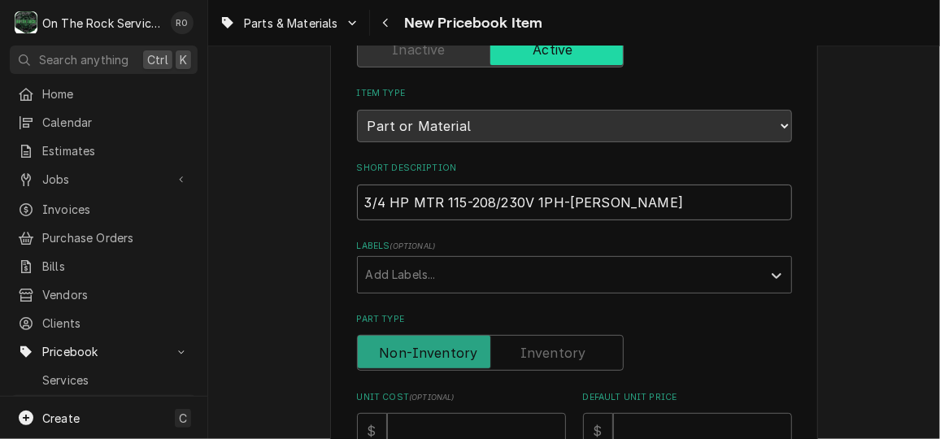
type input "3/4 HP MTR 115-208/230V 1PH-Loren Cook-OE"
type textarea "x"
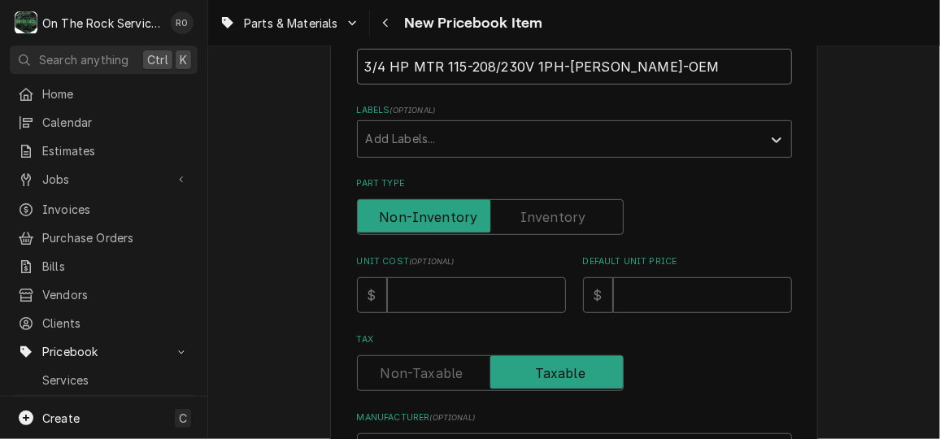
scroll to position [319, 0]
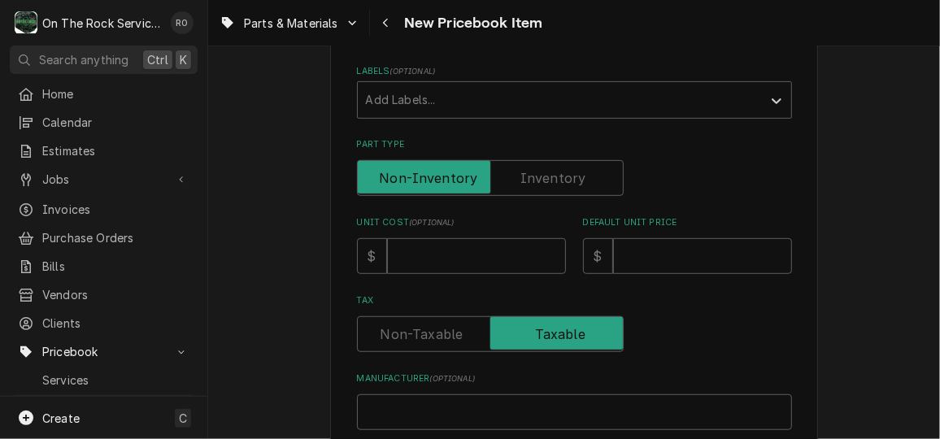
type input "3/4 HP MTR 115-208/230V 1PH-Loren Cook-OEM"
click at [485, 256] on input "Unit Cost ( optional )" at bounding box center [476, 256] width 179 height 36
type textarea "x"
type input "3"
type textarea "x"
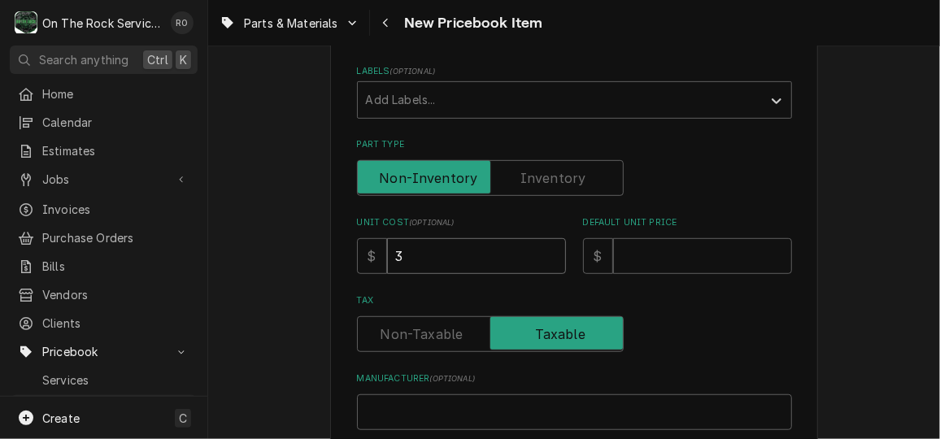
type input "37"
type textarea "x"
type input "370"
type textarea "x"
type input "370.2"
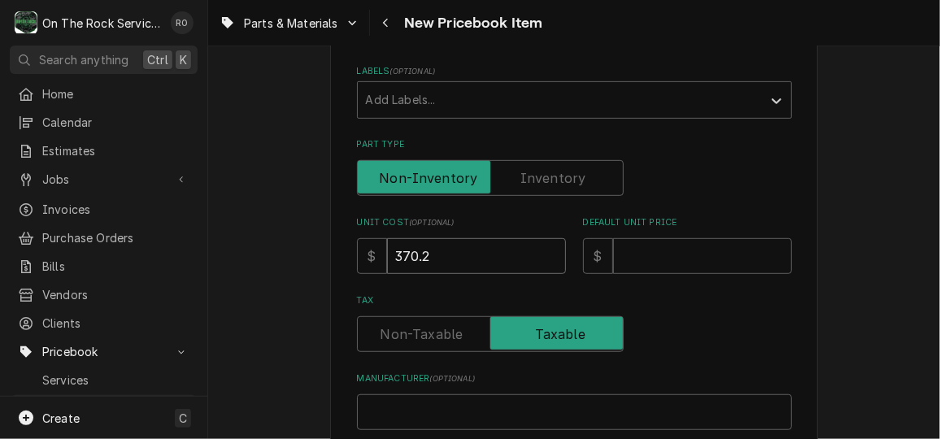
type textarea "x"
type input "370.25"
type textarea "x"
type input "6"
type textarea "x"
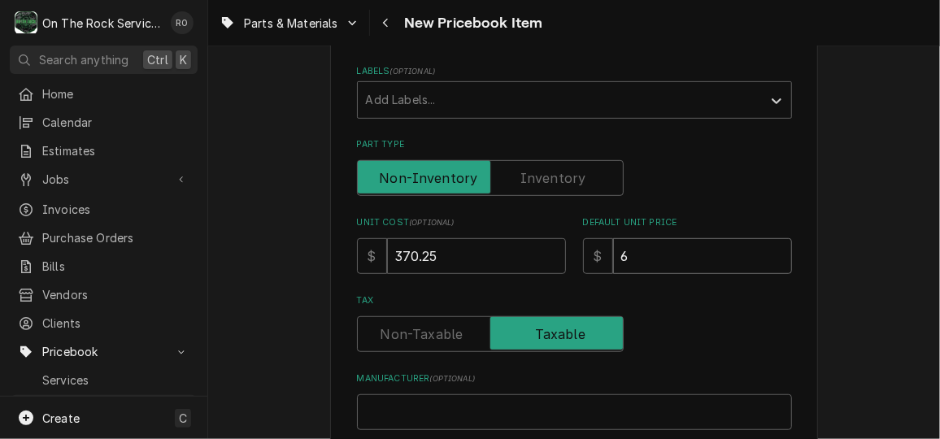
type input "63"
type textarea "x"
type input "639"
type textarea "x"
type input "639.4"
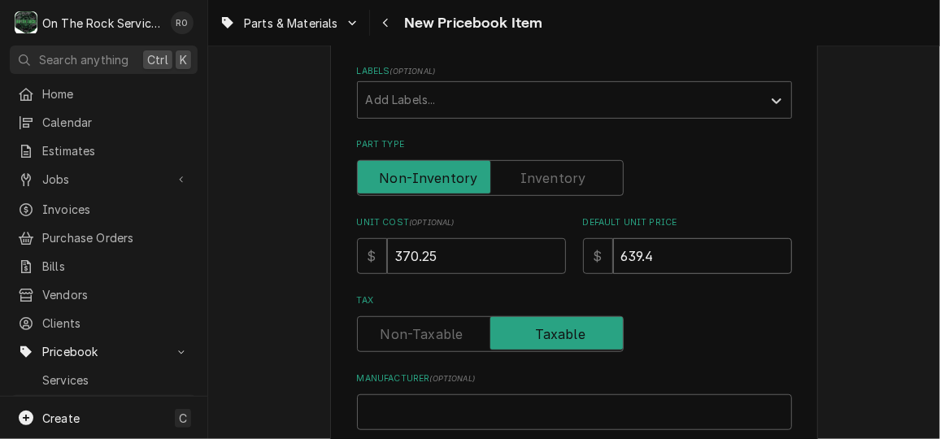
type textarea "x"
type input "639.43"
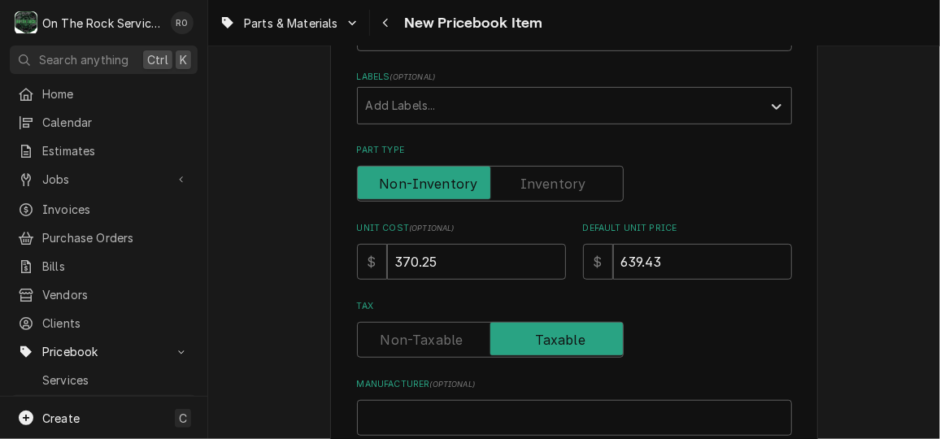
scroll to position [440, 0]
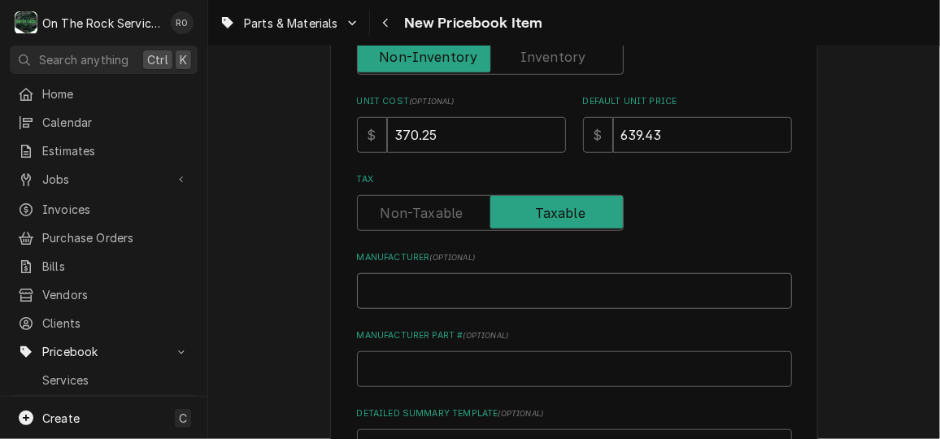
click at [583, 298] on input "Manufacturer ( optional )" at bounding box center [574, 291] width 435 height 36
type textarea "x"
type input "L"
type textarea "x"
type input "Lo"
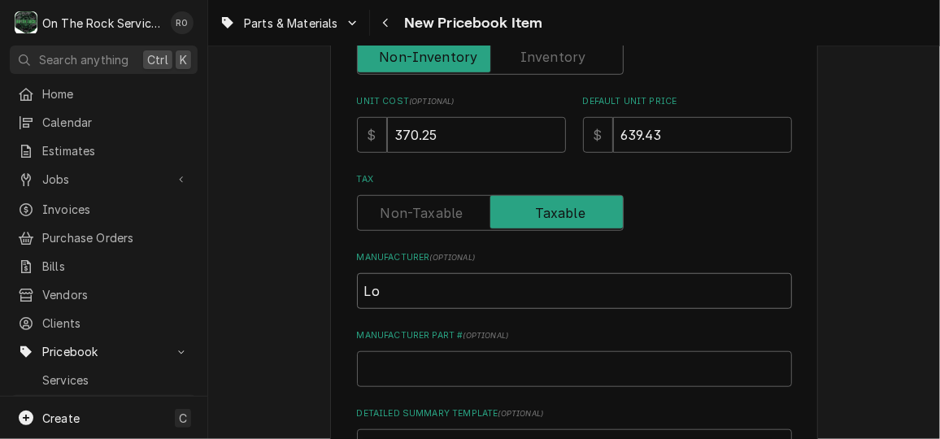
type textarea "x"
type input "Lor"
type textarea "x"
type input "Lore"
type textarea "x"
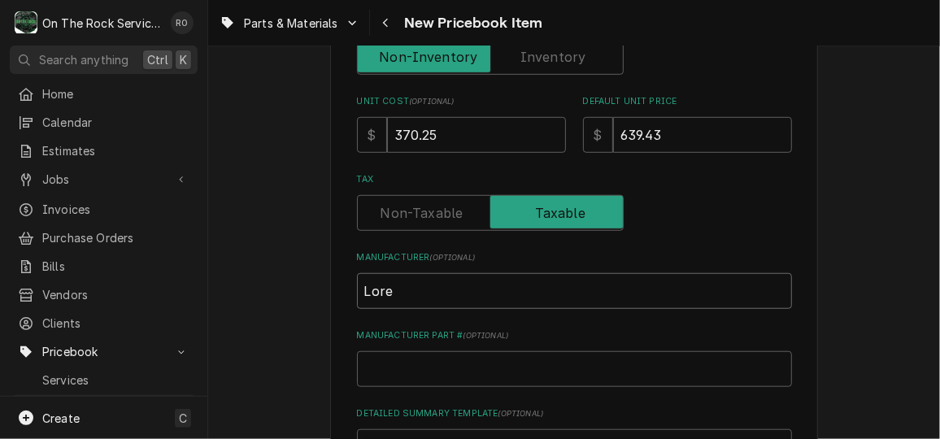
type input "Loren"
type textarea "x"
type input "Loren"
type textarea "x"
type input "Loren C"
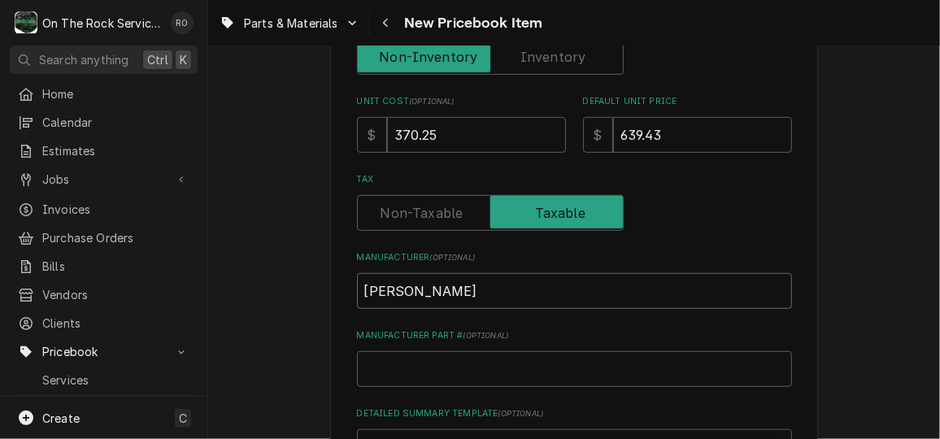
type textarea "x"
type input "Loren Co"
type textarea "x"
type input "Loren Coo"
type textarea "x"
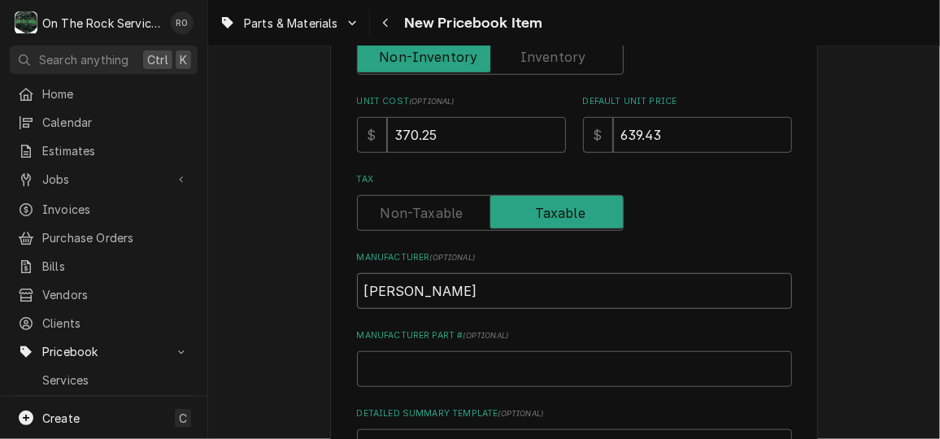
type input "Loren Cook"
paste input "14-C666"
type textarea "x"
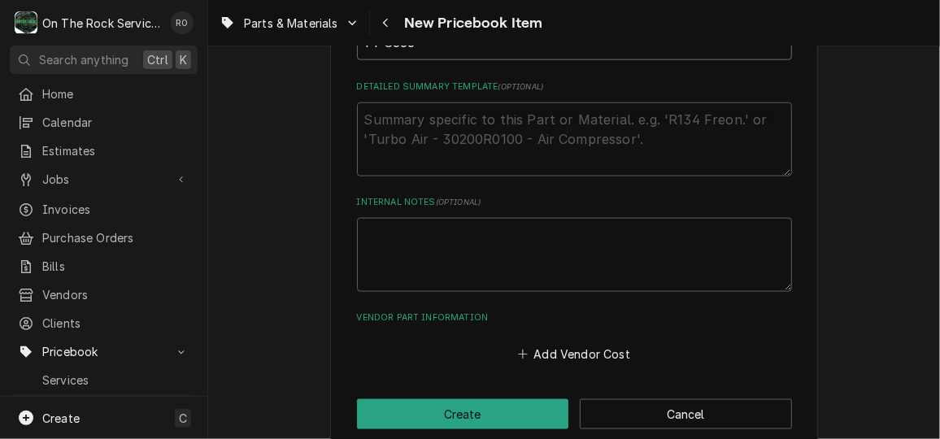
scroll to position [791, 0]
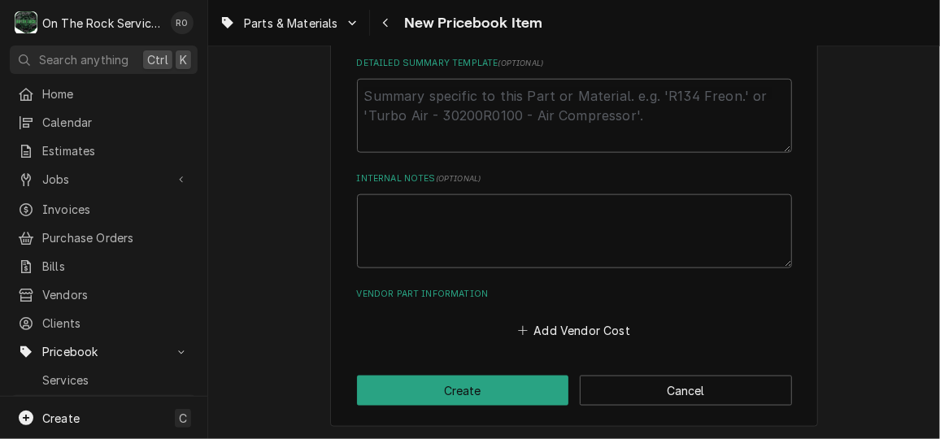
type input "14-C666"
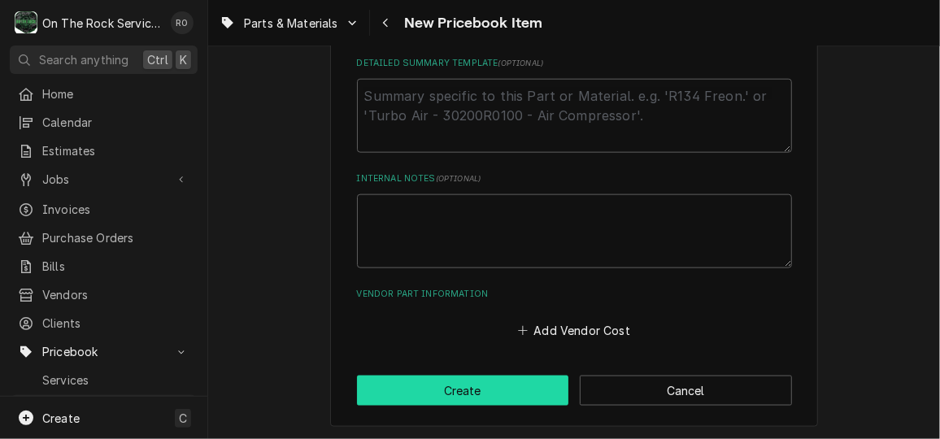
click at [543, 403] on button "Create" at bounding box center [463, 391] width 212 height 30
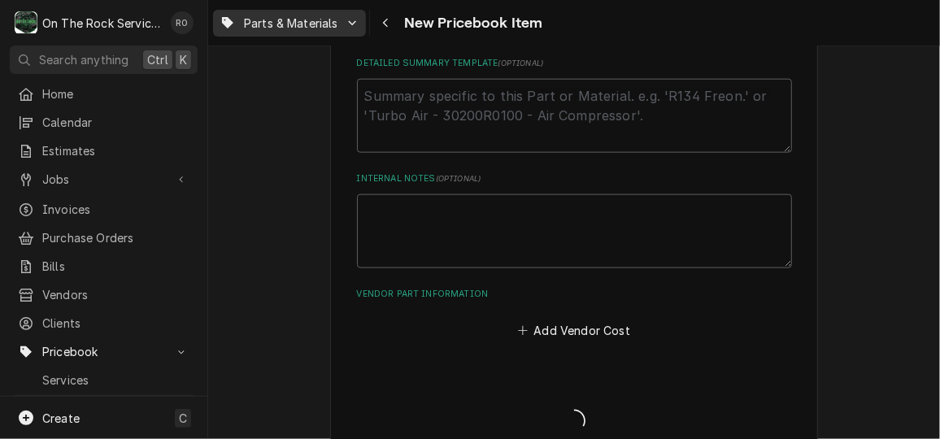
type textarea "x"
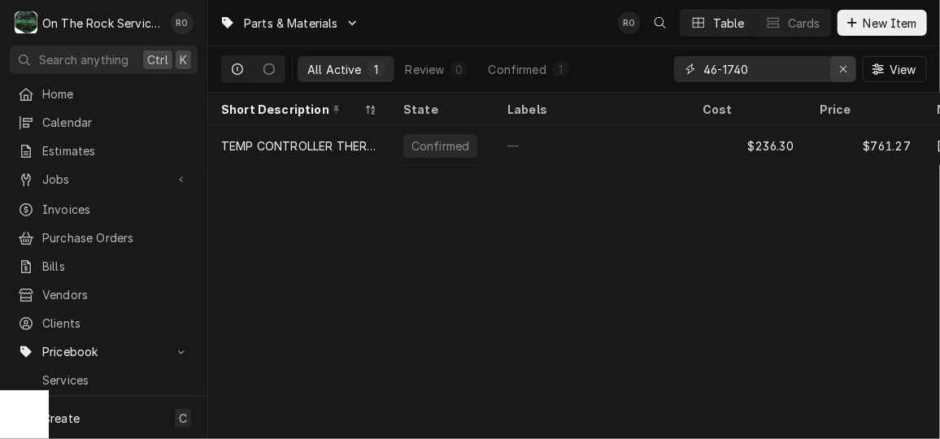
click at [847, 67] on icon "Erase input" at bounding box center [843, 68] width 9 height 11
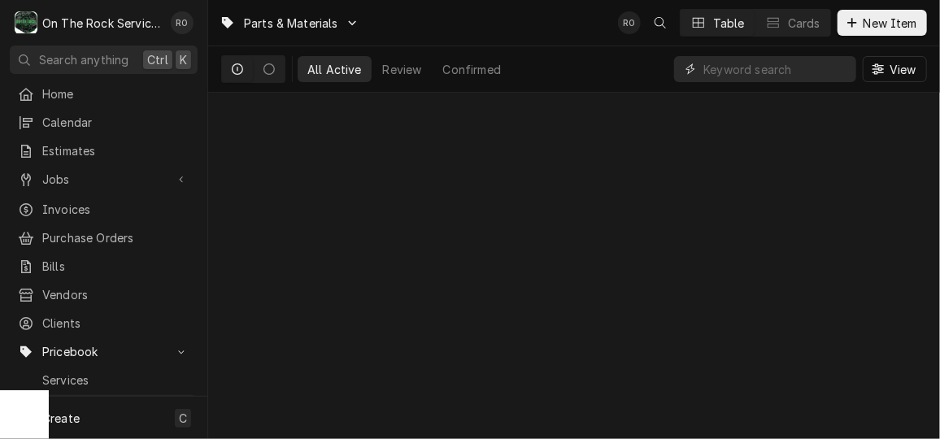
click at [809, 71] on input "Dynamic Content Wrapper" at bounding box center [776, 69] width 145 height 26
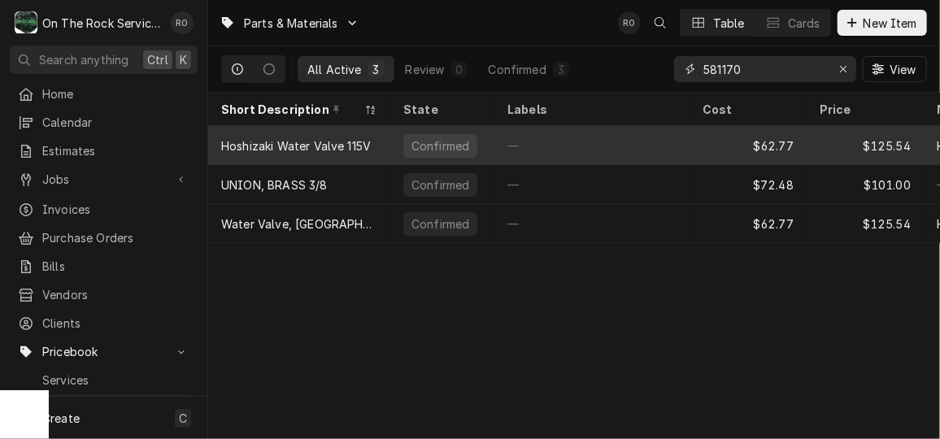
type input "581170"
click at [660, 146] on div "—" at bounding box center [592, 145] width 195 height 39
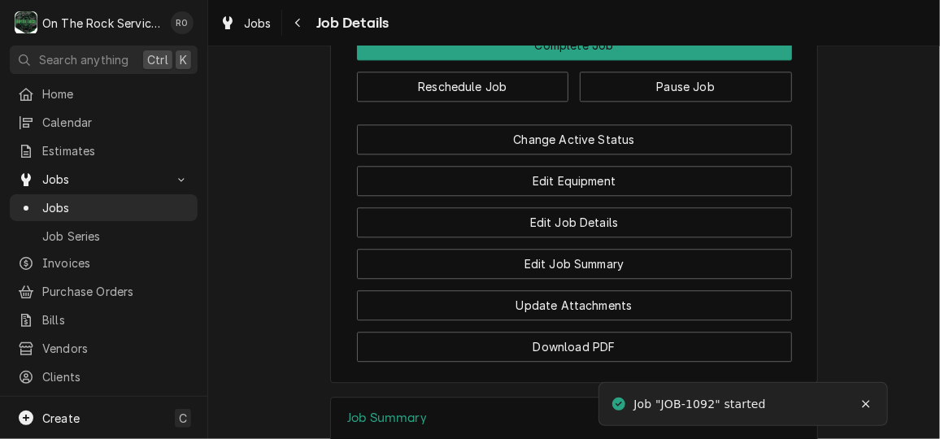
scroll to position [1682, 0]
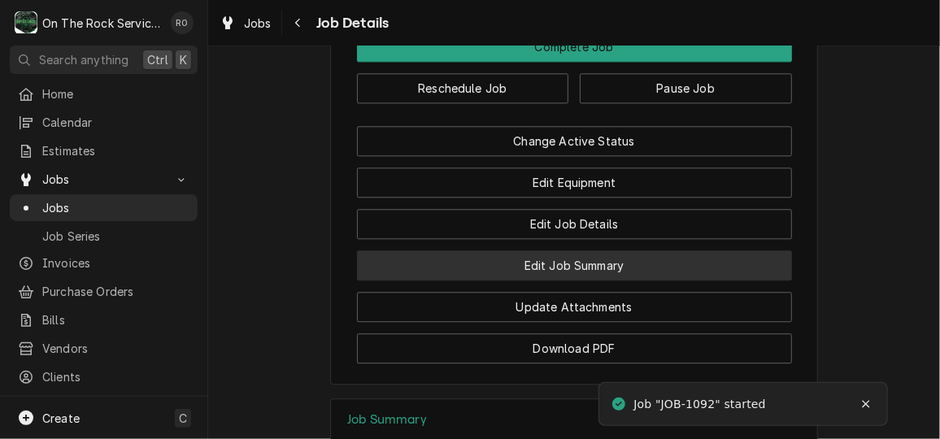
click at [643, 281] on button "Edit Job Summary" at bounding box center [574, 266] width 435 height 30
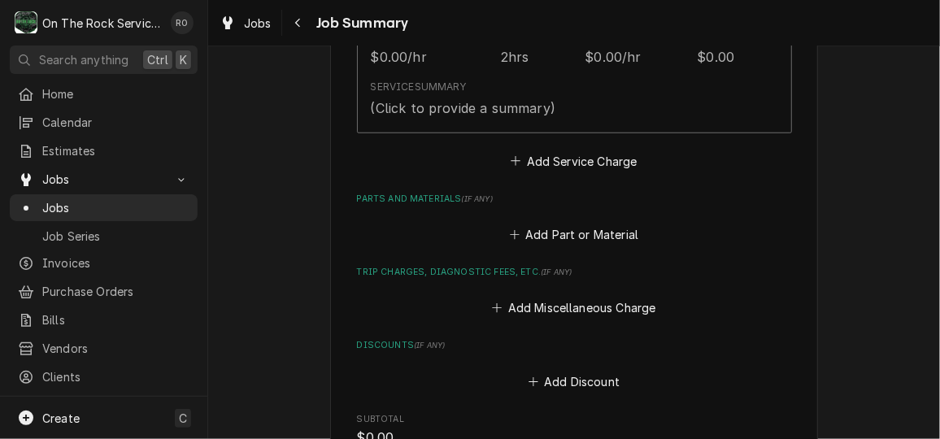
scroll to position [585, 0]
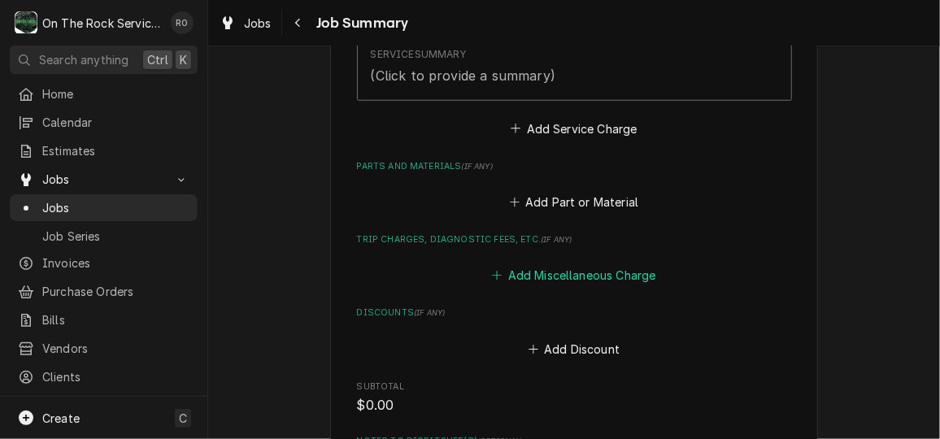
click at [593, 283] on button "Add Miscellaneous Charge" at bounding box center [574, 275] width 169 height 23
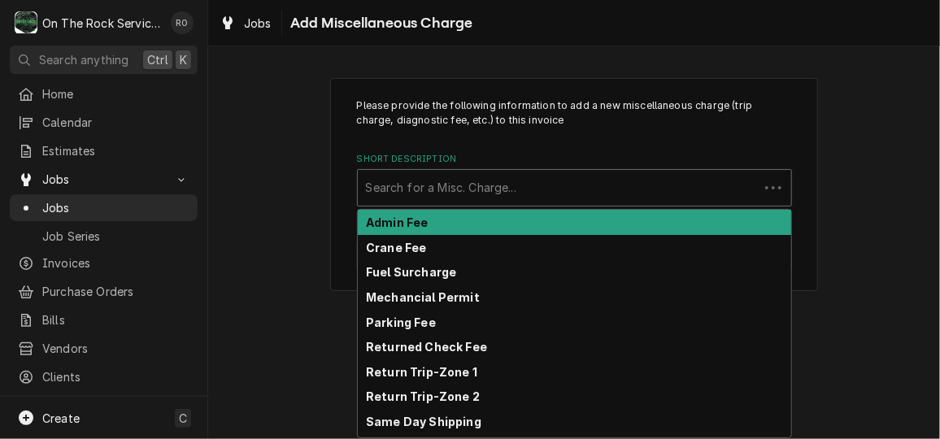
click at [608, 192] on div "Short Description" at bounding box center [558, 187] width 385 height 29
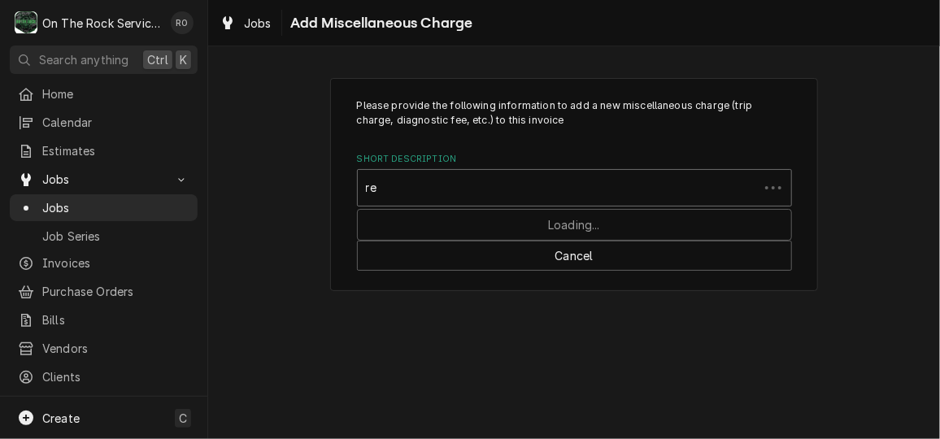
type input "r"
type input "trip"
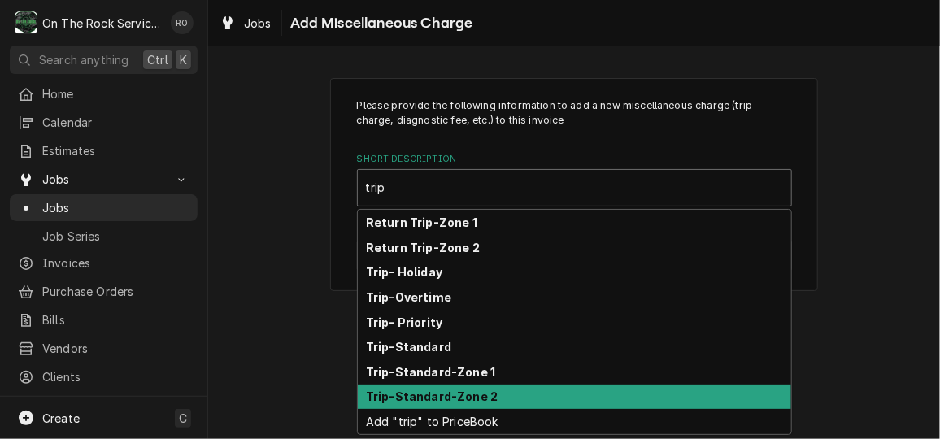
click at [586, 386] on div "Trip-Standard-Zone 2" at bounding box center [575, 397] width 434 height 25
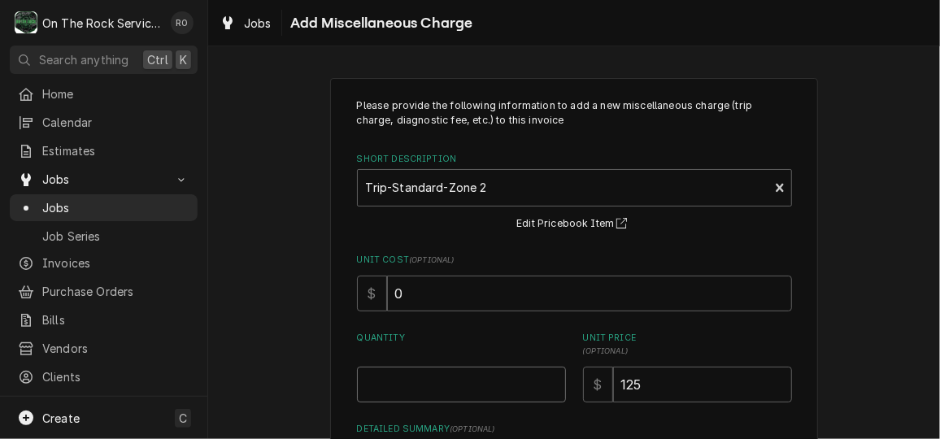
click at [498, 375] on input "Quantity" at bounding box center [461, 385] width 209 height 36
type textarea "x"
type input "1"
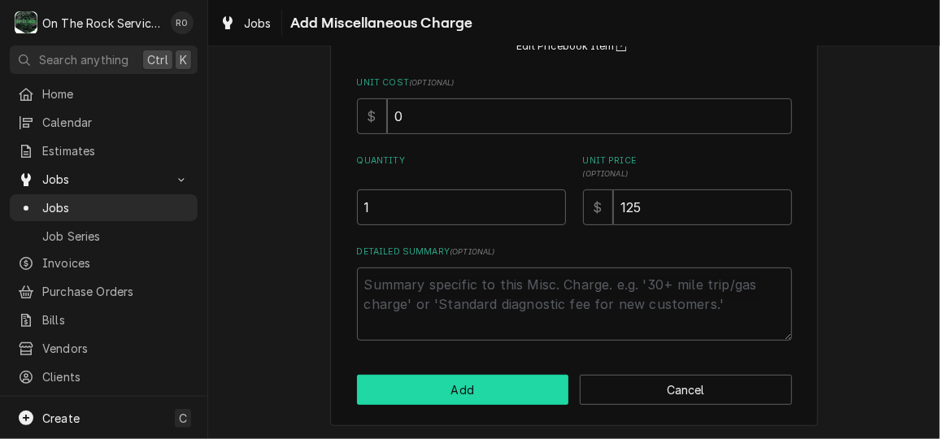
click at [500, 395] on button "Add" at bounding box center [463, 390] width 212 height 30
type textarea "x"
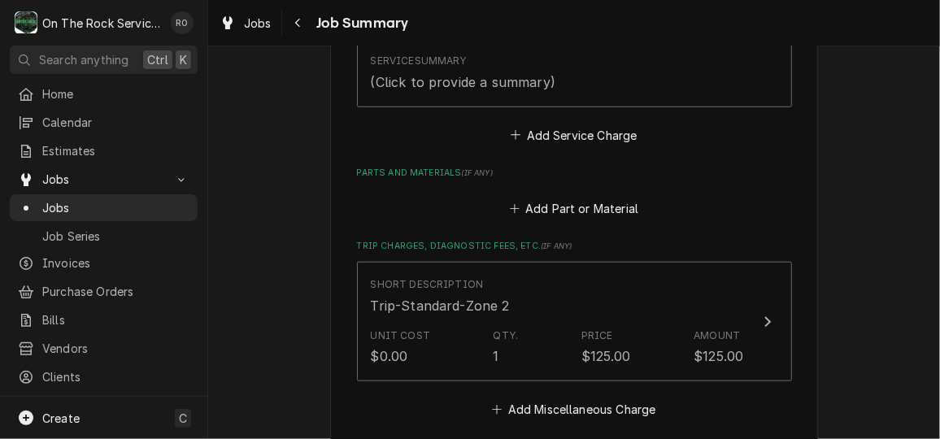
scroll to position [573, 0]
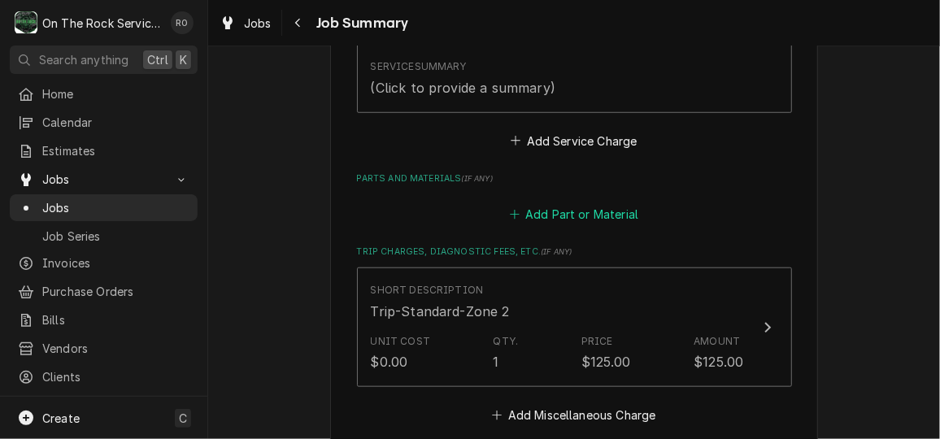
click at [590, 217] on button "Add Part or Material" at bounding box center [574, 214] width 134 height 23
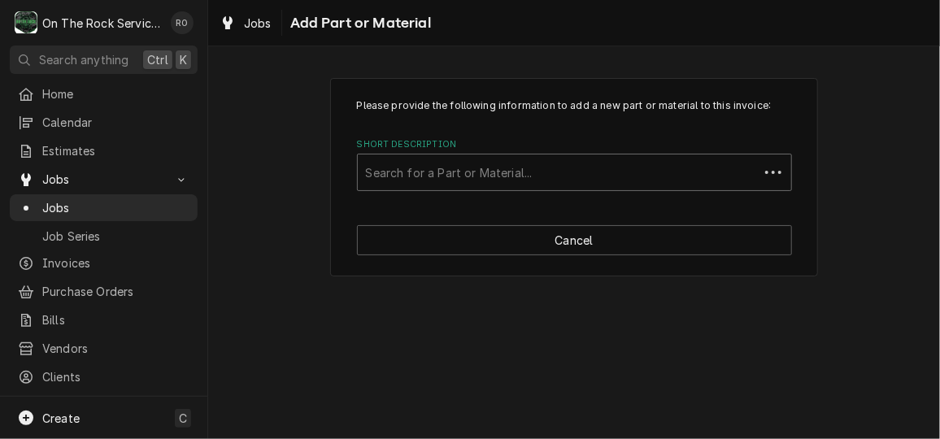
click at [580, 165] on div "Short Description" at bounding box center [558, 172] width 385 height 29
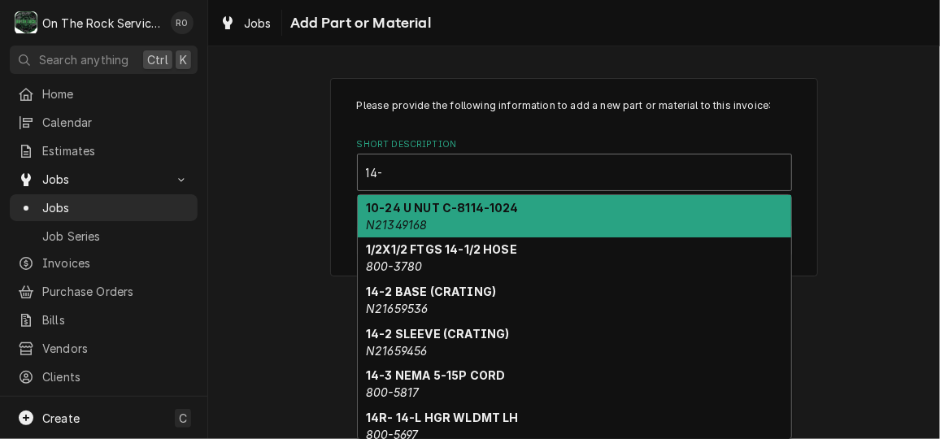
type input "14-c"
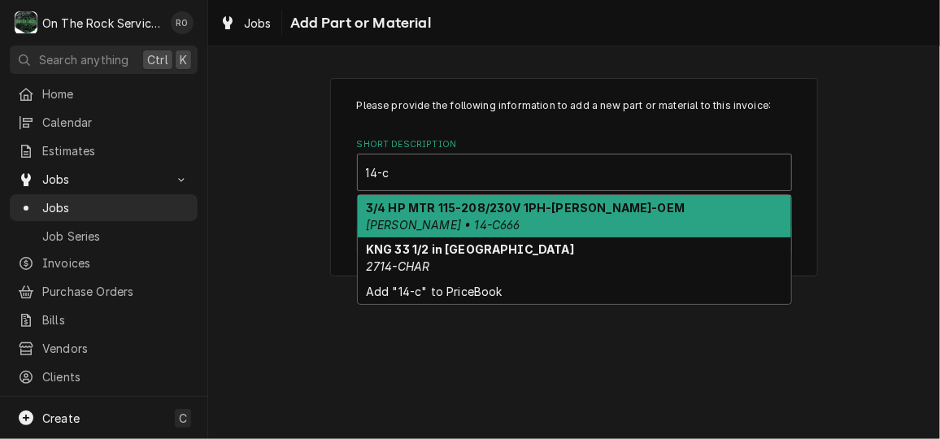
click at [571, 215] on div "3/4 HP MTR 115-208/230V 1PH-Loren Cook-OEM Loren Cook • 14-C666" at bounding box center [575, 216] width 434 height 42
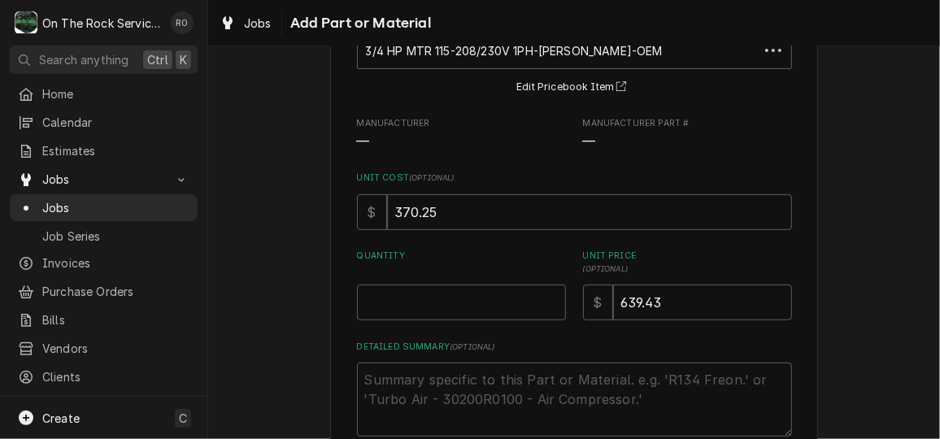
scroll to position [122, 0]
click at [501, 307] on input "Quantity" at bounding box center [461, 303] width 209 height 36
type textarea "x"
type input "1"
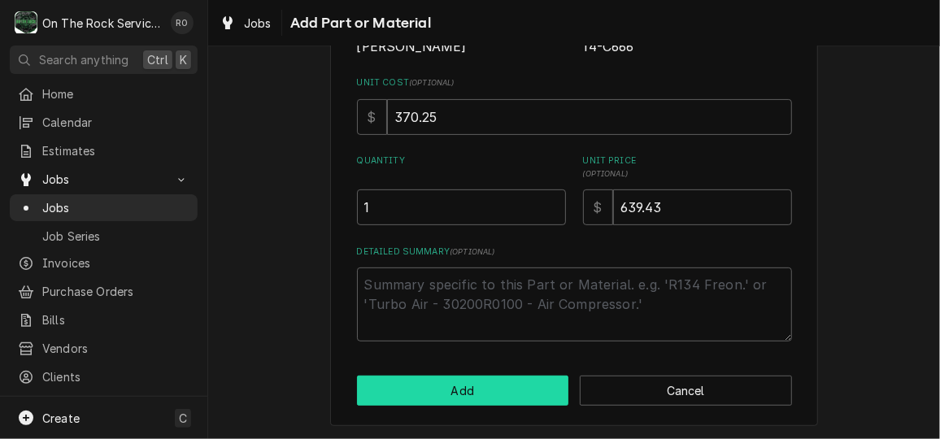
click at [504, 379] on button "Add" at bounding box center [463, 391] width 212 height 30
type textarea "x"
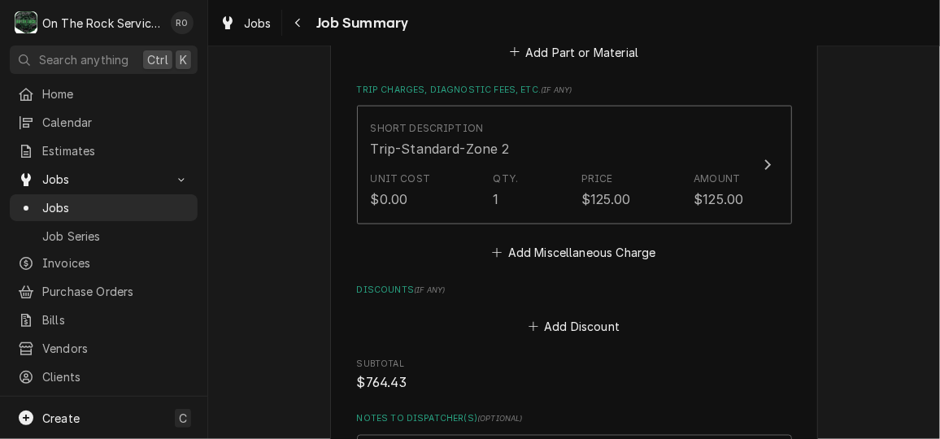
scroll to position [915, 0]
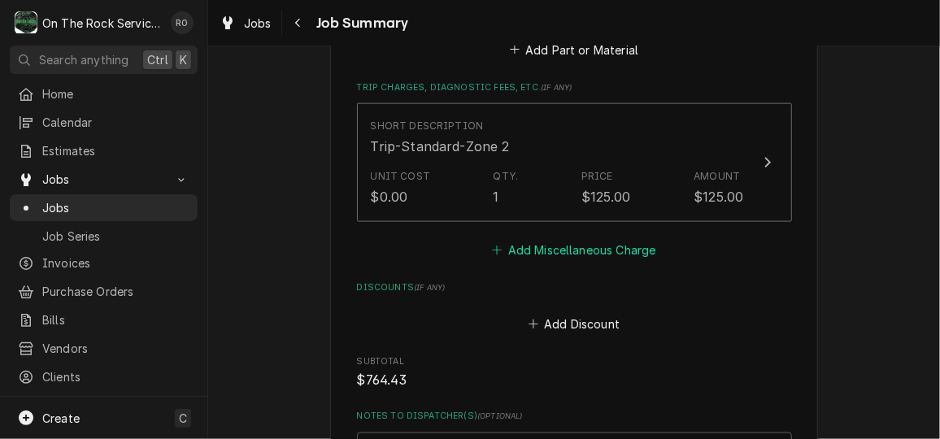
click at [608, 248] on button "Add Miscellaneous Charge" at bounding box center [574, 250] width 169 height 23
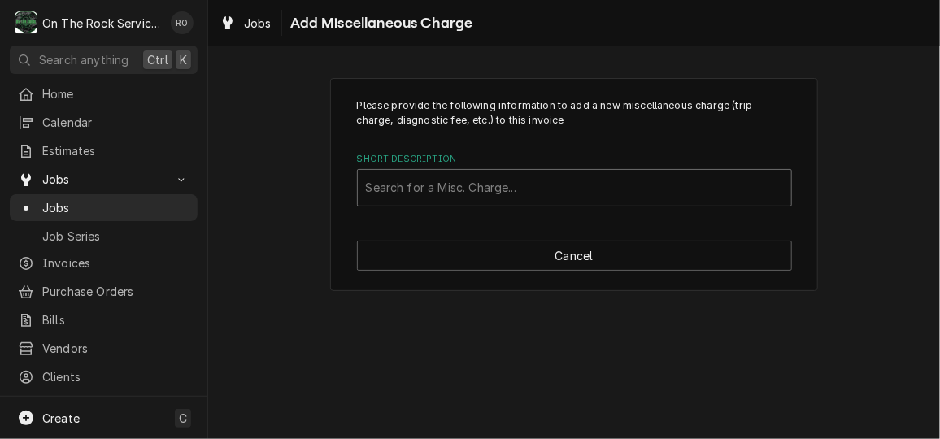
click at [614, 176] on div "Short Description" at bounding box center [574, 187] width 417 height 29
type input "w"
type input "shipping"
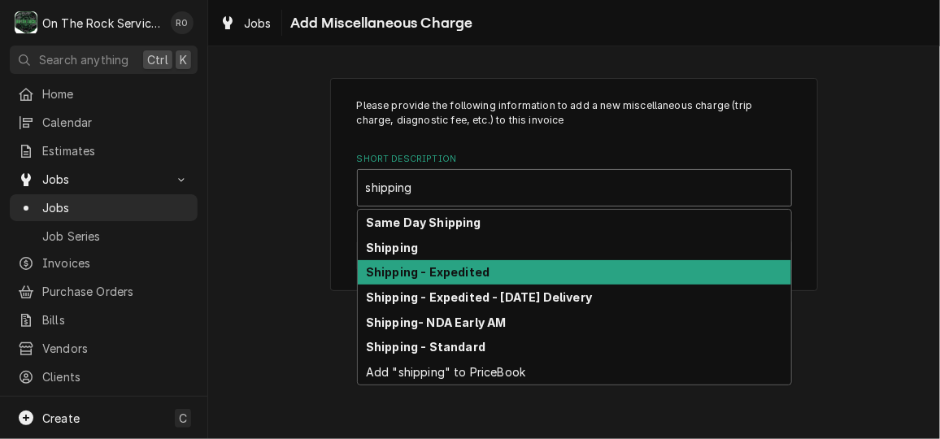
drag, startPoint x: 543, startPoint y: 291, endPoint x: 544, endPoint y: 283, distance: 8.3
click at [544, 283] on div "Same Day Shipping Shipping Shipping - Expedited Shipping - Expedited - Saturday…" at bounding box center [575, 297] width 434 height 174
click at [544, 280] on div "Shipping - Expedited" at bounding box center [575, 272] width 434 height 25
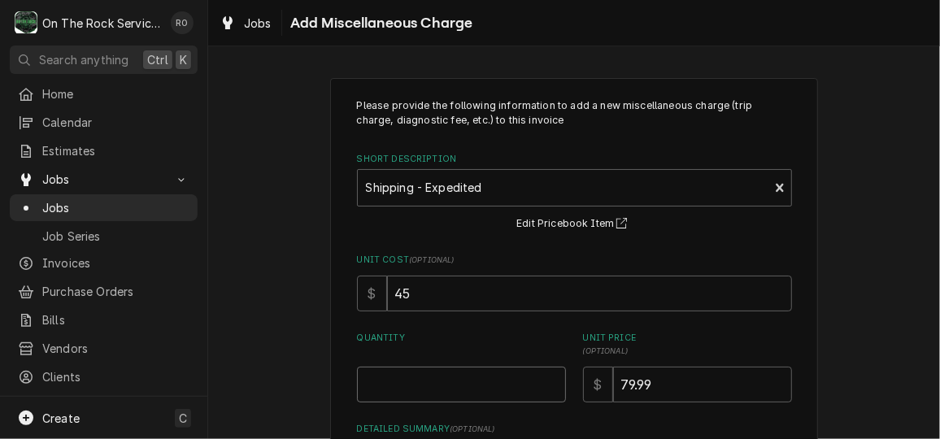
click at [490, 389] on input "Quantity" at bounding box center [461, 385] width 209 height 36
type textarea "x"
type input "1"
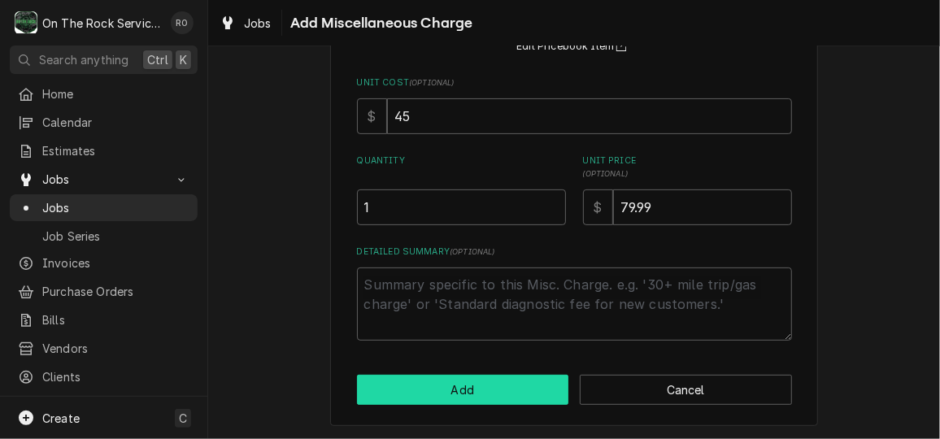
click at [490, 389] on button "Add" at bounding box center [463, 390] width 212 height 30
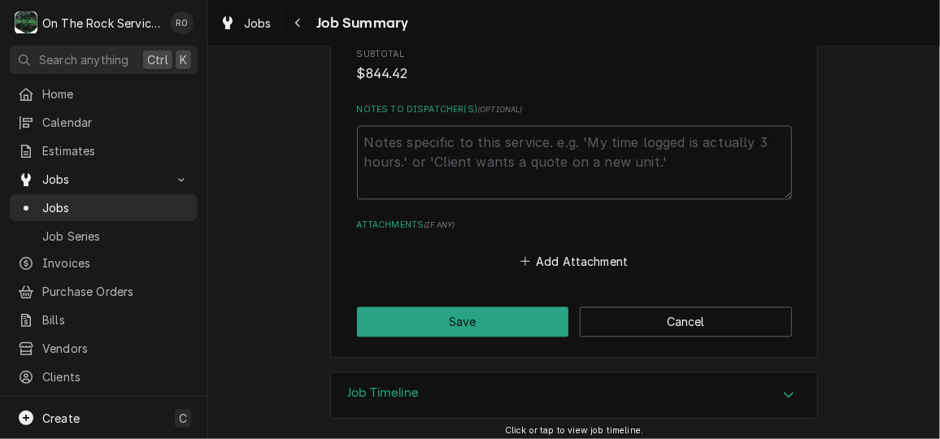
scroll to position [1358, 0]
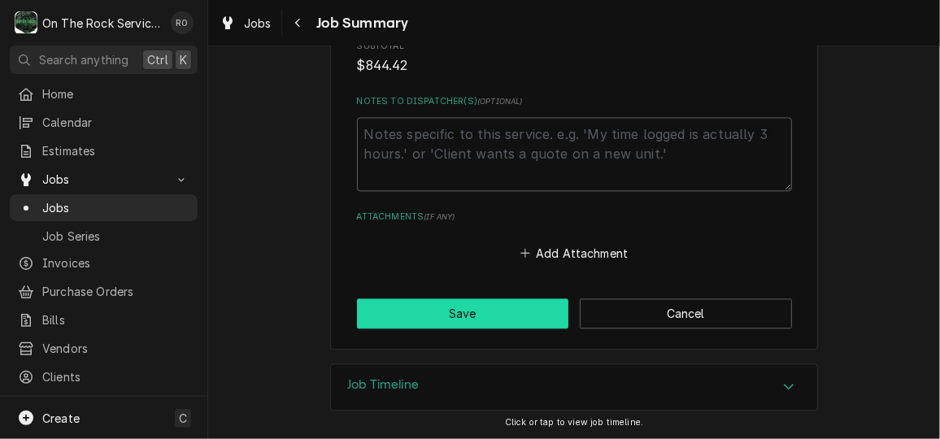
click at [482, 303] on button "Save" at bounding box center [463, 314] width 212 height 30
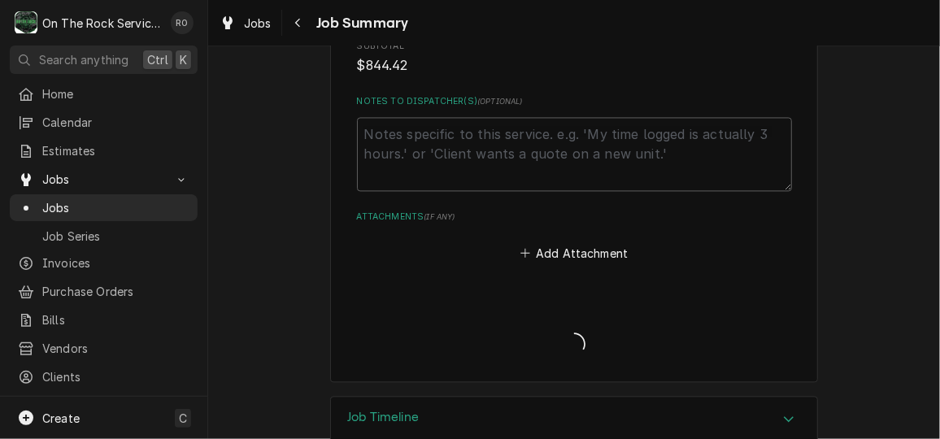
type textarea "x"
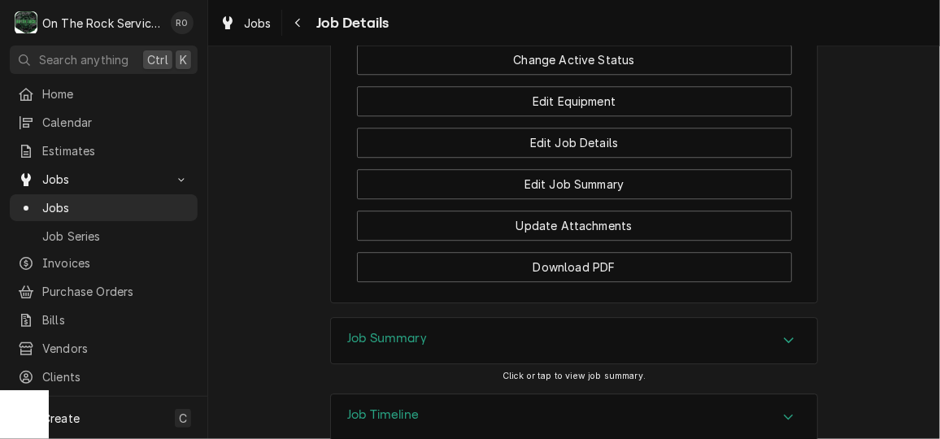
scroll to position [1886, 0]
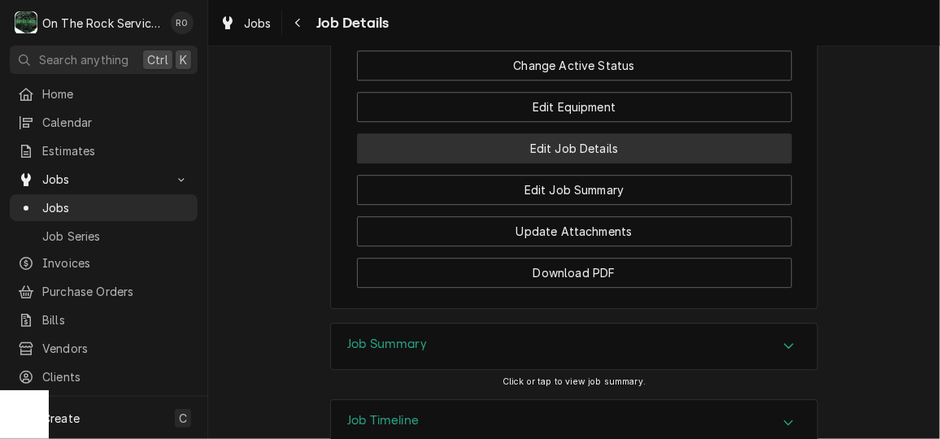
click at [520, 163] on button "Edit Job Details" at bounding box center [574, 148] width 435 height 30
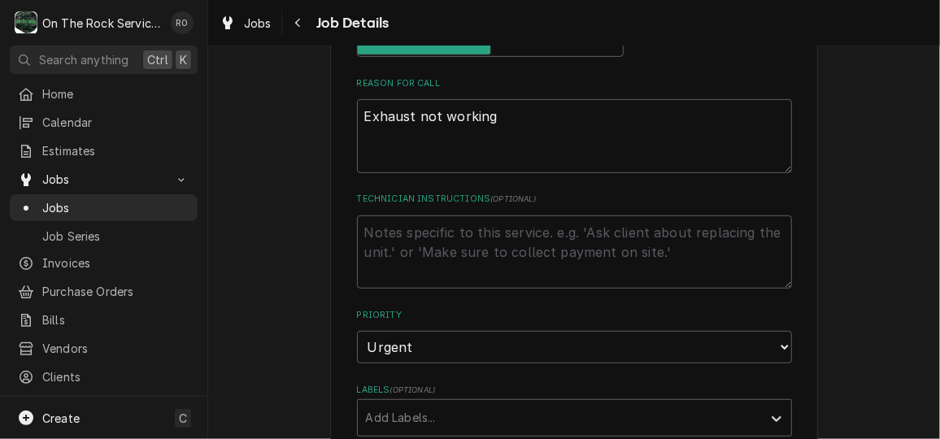
scroll to position [321, 0]
click at [406, 133] on textarea "Exhaust not working" at bounding box center [574, 133] width 435 height 73
click at [384, 136] on textarea "Exhaust not working" at bounding box center [574, 133] width 435 height 73
click at [556, 113] on textarea "Exhaust not working" at bounding box center [574, 133] width 435 height 73
type textarea "x"
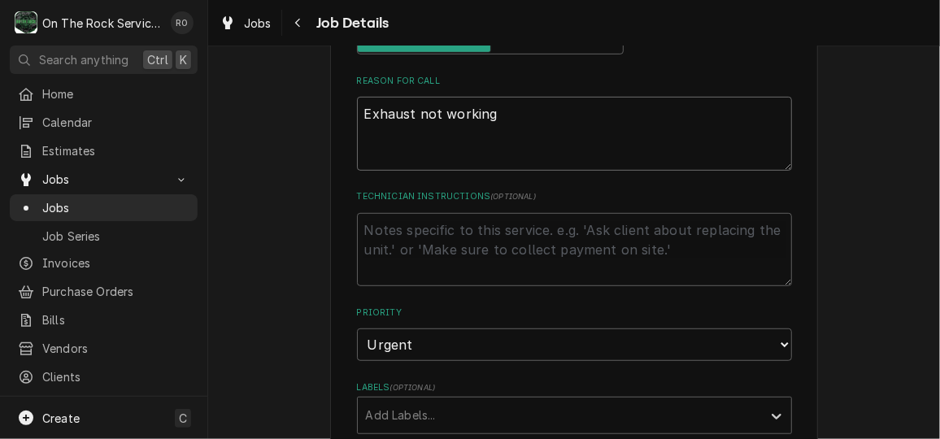
type textarea "Exhaust not working"
type textarea "x"
type textarea "Exhaust not working +"
type textarea "x"
type textarea "Exhaust not working ++"
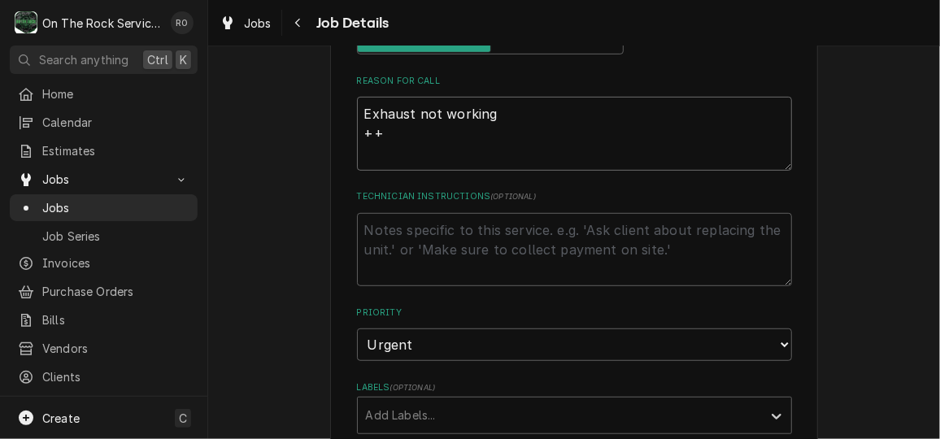
type textarea "x"
type textarea "Exhaust not working +++"
type textarea "x"
type textarea "Exhaust not working +++N"
type textarea "x"
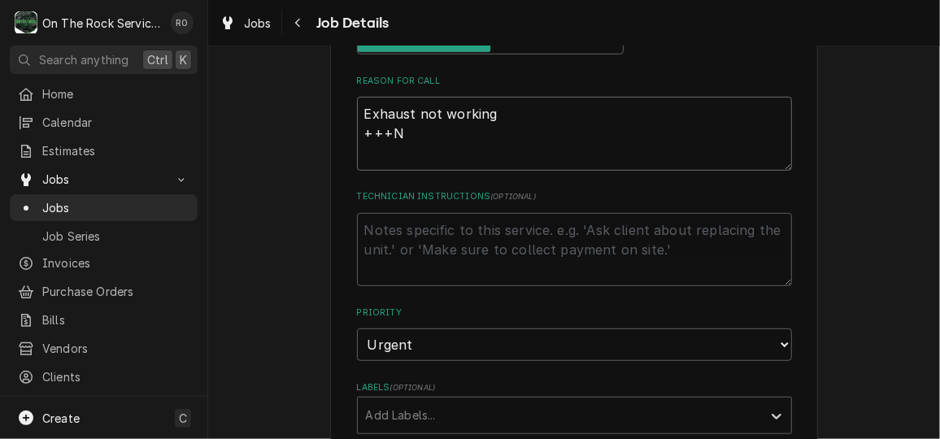
type textarea "Exhaust not working +++NE"
type textarea "x"
type textarea "Exhaust not working +++NEE"
type textarea "x"
type textarea "Exhaust not working +++NEED"
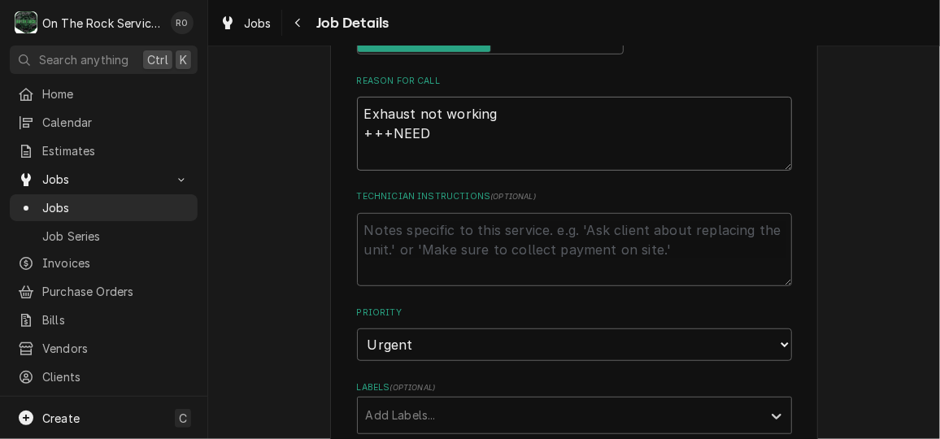
type textarea "x"
type textarea "Exhaust not working +++NEED O"
type textarea "x"
type textarea "Exhaust not working +++NEED OW"
type textarea "x"
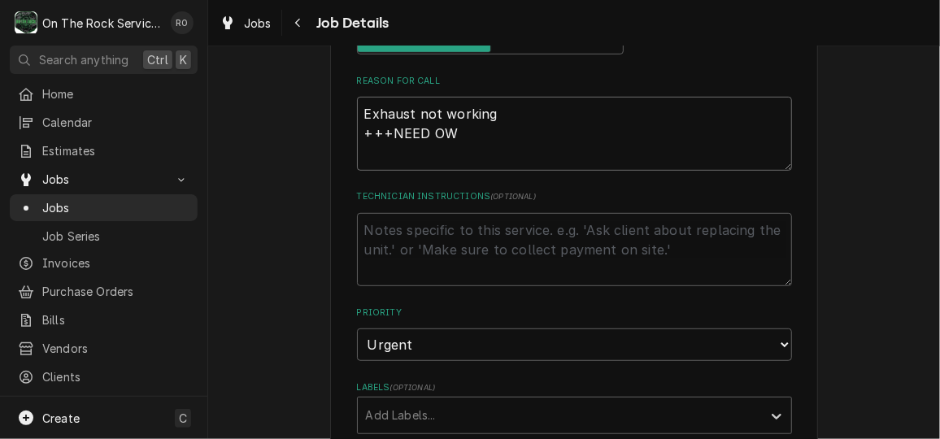
type textarea "Exhaust not working +++NEED OWL"
type textarea "x"
type textarea "Exhaust not working +++NEED OWL"
type textarea "x"
type textarea "Exhaust not working +++NEED OWL O"
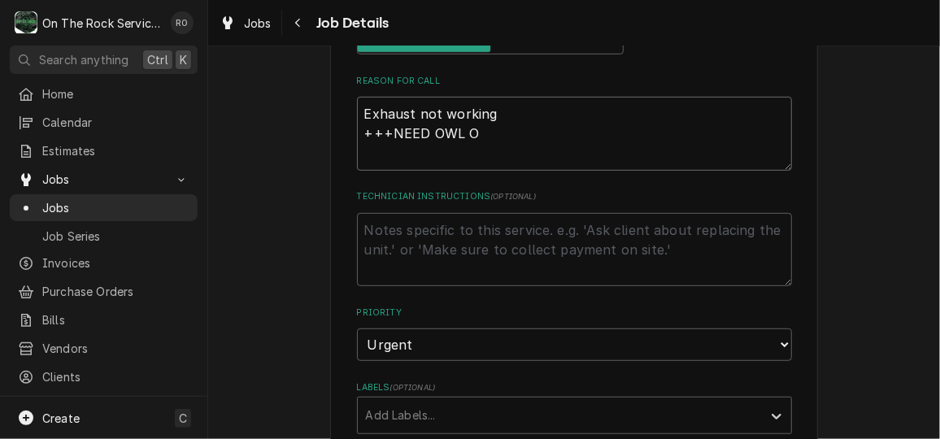
type textarea "x"
type textarea "Exhaust not working +++NEED OWL OP"
type textarea "x"
type textarea "Exhaust not working +++NEED OWL OPS"
type textarea "x"
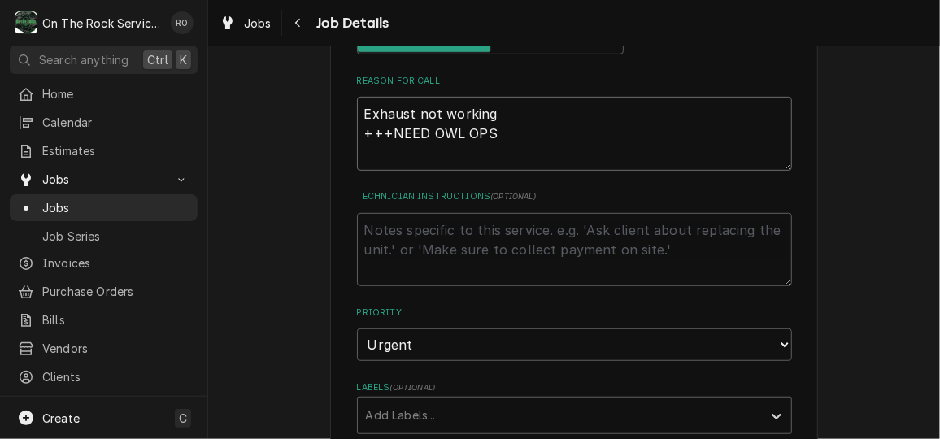
type textarea "Exhaust not working +++NEED OWL OPS+"
type textarea "x"
type textarea "Exhaust not working +++NEED OWL OPS++"
type textarea "x"
type textarea "Exhaust not working +++NEED OWL OPS+++"
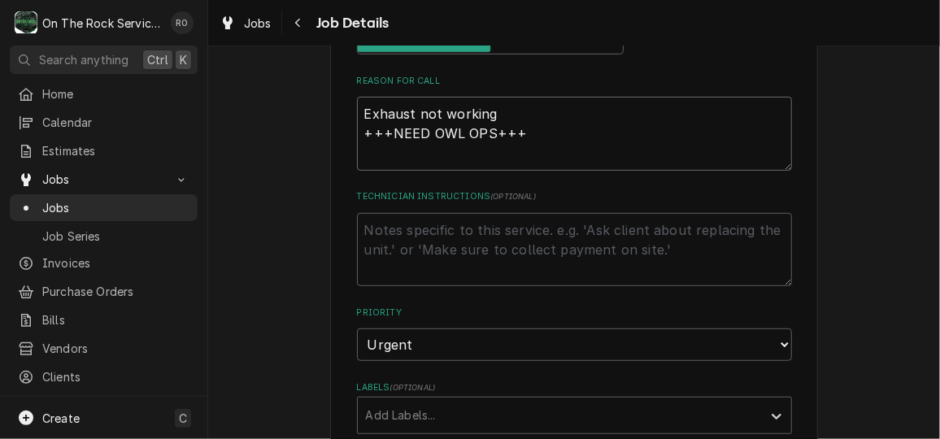
type textarea "x"
type textarea "Exhaust not working +++NEED OWL OPS+++"
click at [284, 159] on div "AYVAZ PIZZA PIZZA HUT Hartwell-PH39396 / 272 E Franklin St, Hartwell, GA 30643 …" at bounding box center [574, 393] width 732 height 1302
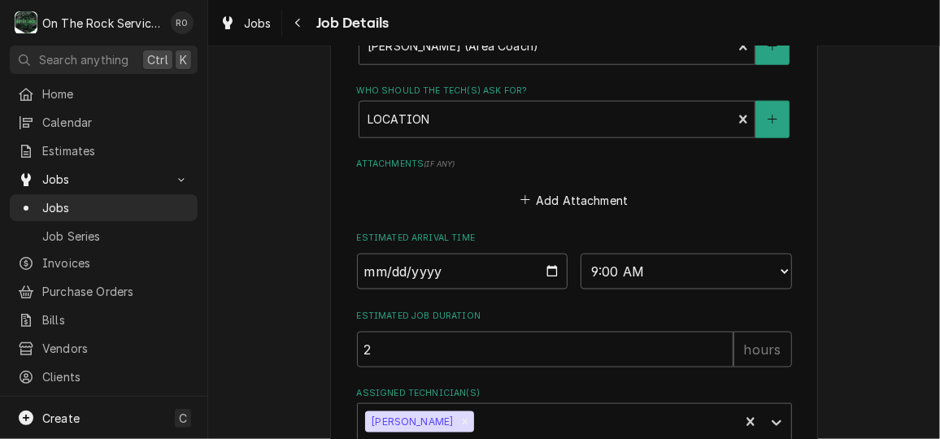
scroll to position [926, 0]
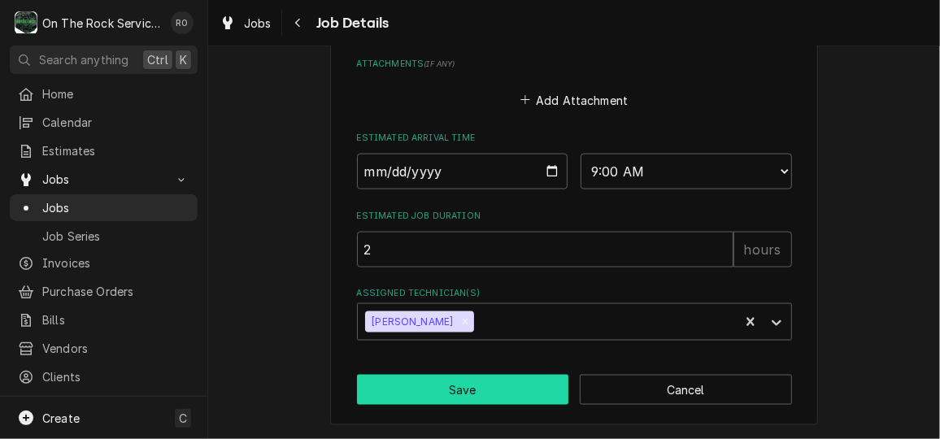
click at [470, 392] on button "Save" at bounding box center [463, 390] width 212 height 30
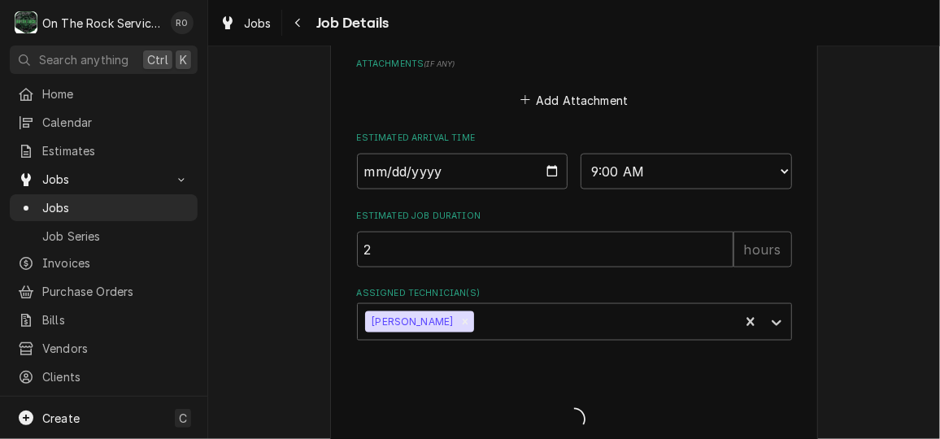
type textarea "x"
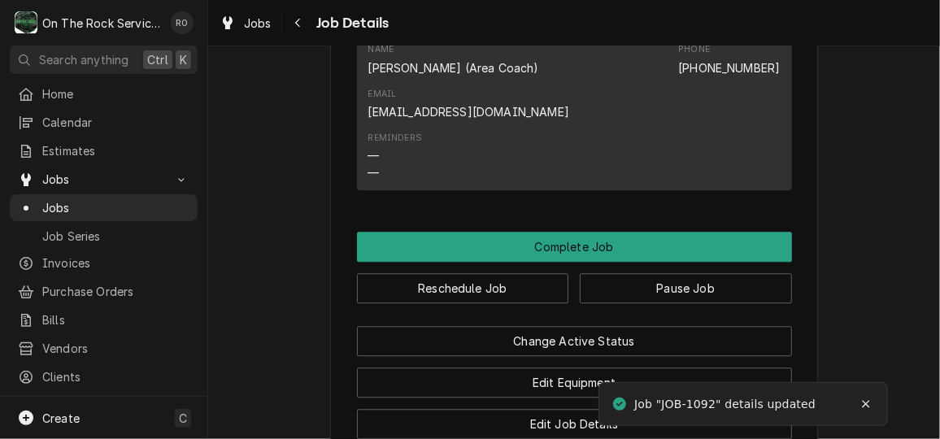
scroll to position [1700, 0]
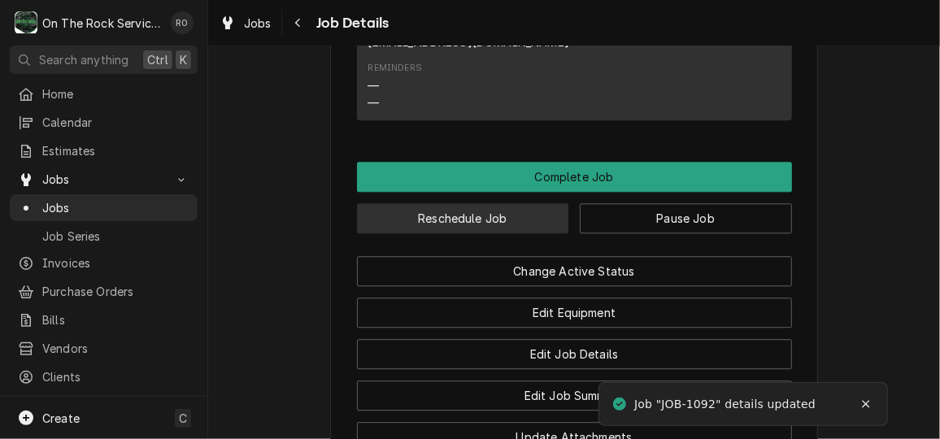
click at [545, 233] on button "Reschedule Job" at bounding box center [463, 218] width 212 height 30
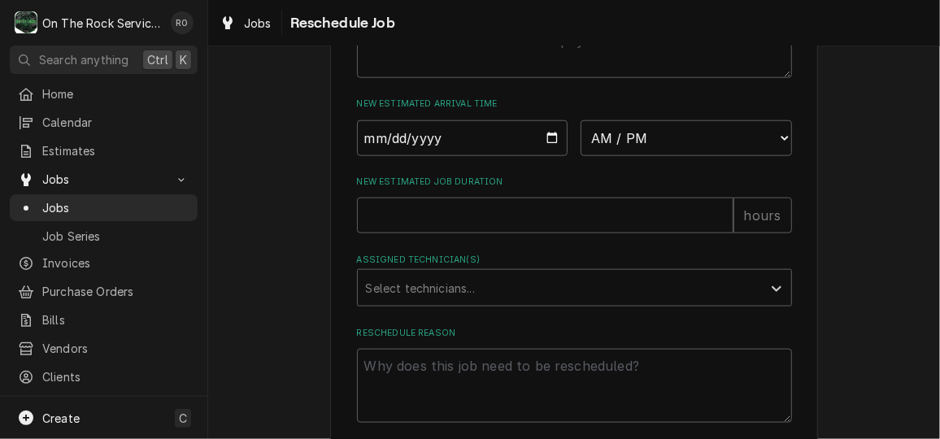
scroll to position [630, 0]
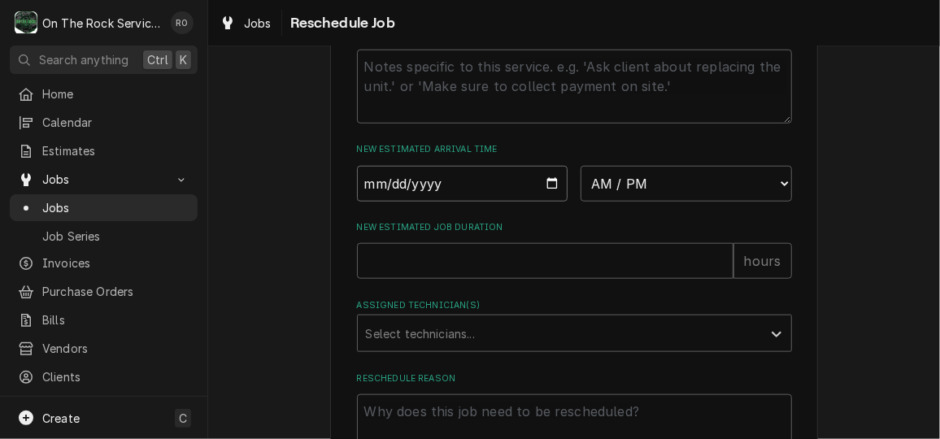
click at [539, 201] on input "Date" at bounding box center [462, 184] width 211 height 36
type input "[DATE]"
type textarea "x"
click at [635, 202] on select "AM / PM 6:00 AM 6:15 AM 6:30 AM 6:45 AM 7:00 AM 7:15 AM 7:30 AM 7:45 AM 8:00 AM…" at bounding box center [686, 184] width 211 height 36
select select "09:00:00"
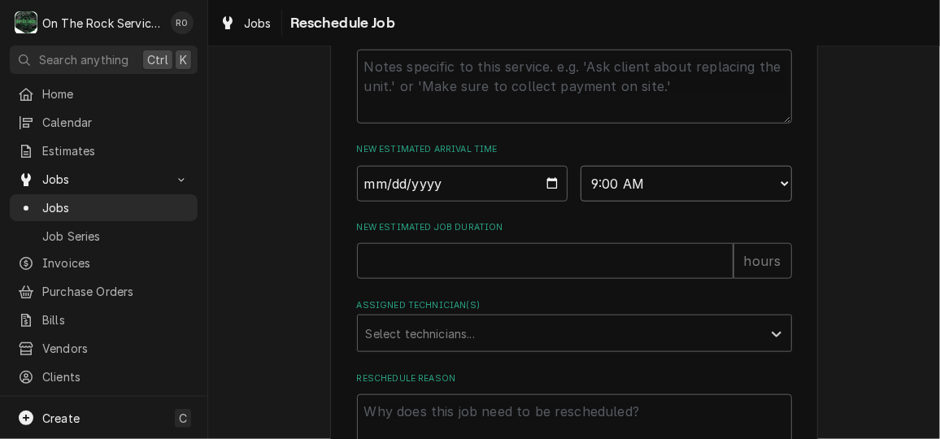
click at [581, 183] on select "AM / PM 6:00 AM 6:15 AM 6:30 AM 6:45 AM 7:00 AM 7:15 AM 7:30 AM 7:45 AM 8:00 AM…" at bounding box center [686, 184] width 211 height 36
click at [532, 277] on input "New Estimated Job Duration" at bounding box center [545, 261] width 377 height 36
type textarea "x"
type input "2"
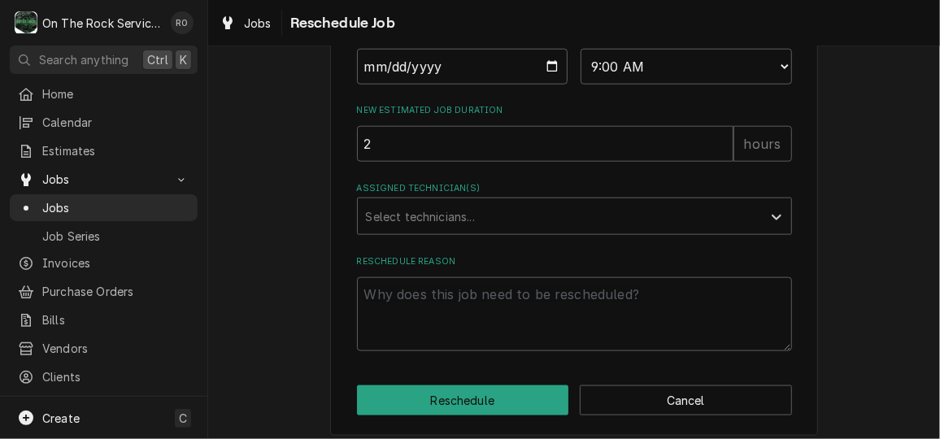
scroll to position [748, 0]
click at [524, 227] on div "Assigned Technician(s)" at bounding box center [560, 215] width 388 height 29
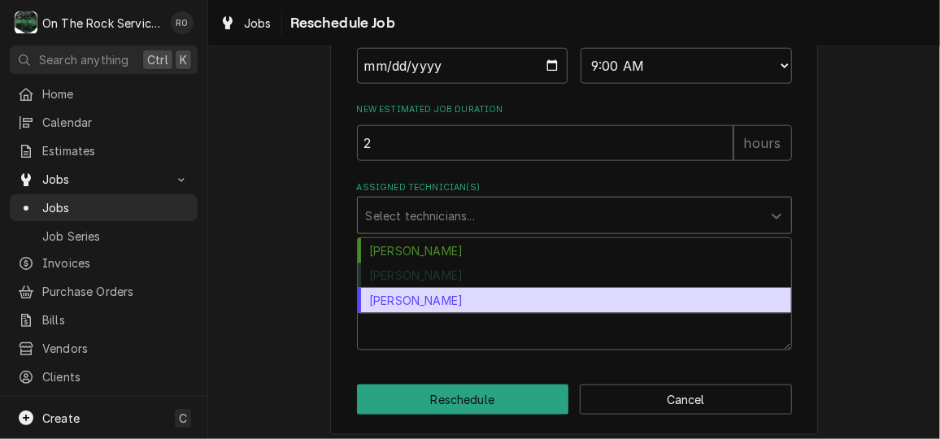
click at [501, 307] on div "[PERSON_NAME]" at bounding box center [575, 300] width 434 height 25
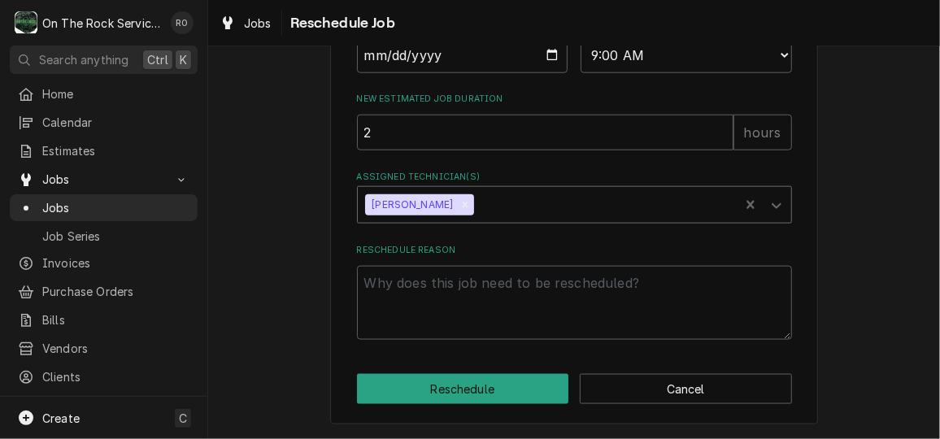
scroll to position [777, 0]
click at [489, 279] on textarea "Reschedule Reason" at bounding box center [574, 302] width 435 height 73
type textarea "x"
type textarea "p"
type textarea "x"
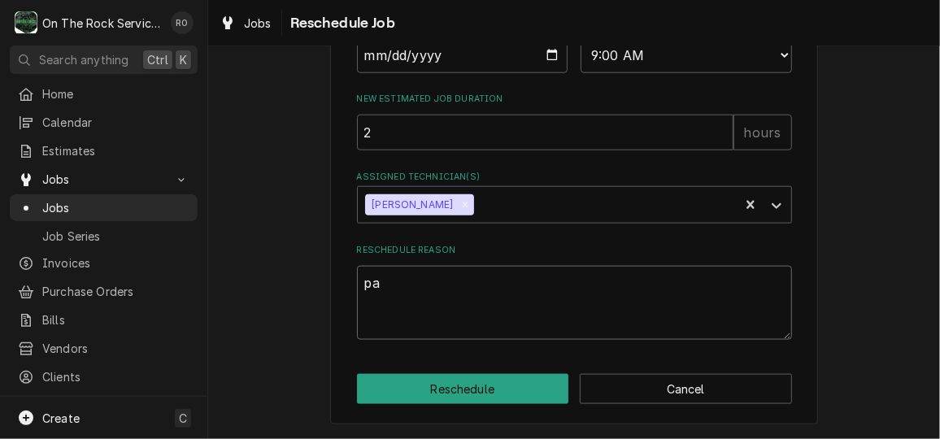
type textarea "par"
type textarea "x"
type textarea "part"
type textarea "x"
type textarea "part"
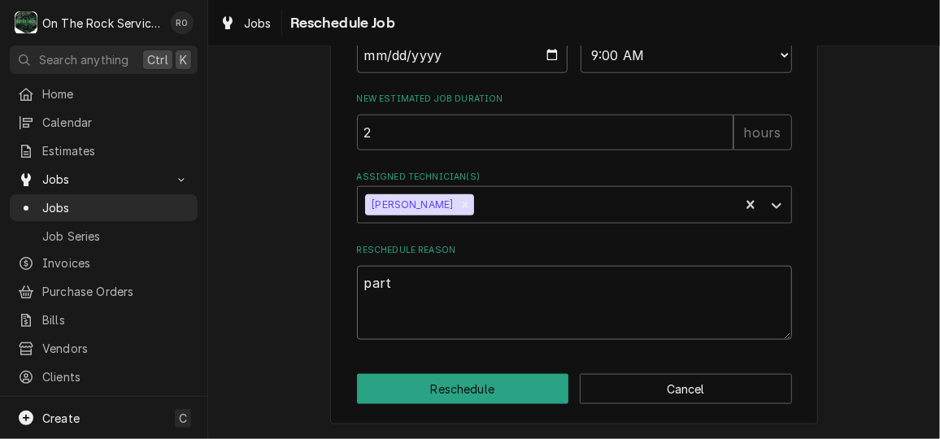
type textarea "x"
type textarea "part a"
type textarea "x"
type textarea "part ar"
type textarea "x"
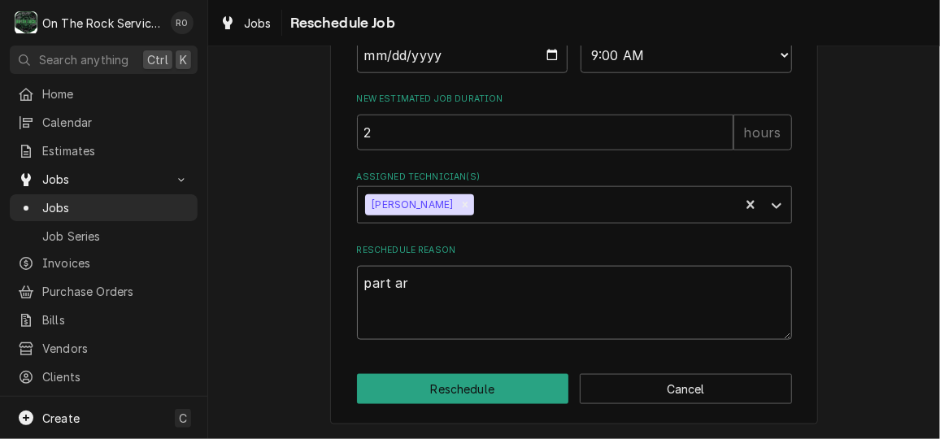
type textarea "part arr"
type textarea "x"
type textarea "part arri"
type textarea "x"
type textarea "part arriv"
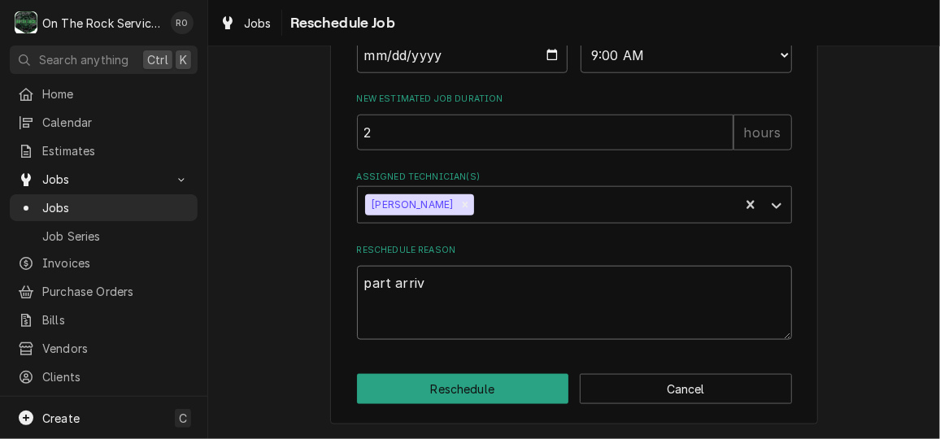
type textarea "x"
type textarea "part arriva"
type textarea "x"
type textarea "part arrival"
type textarea "x"
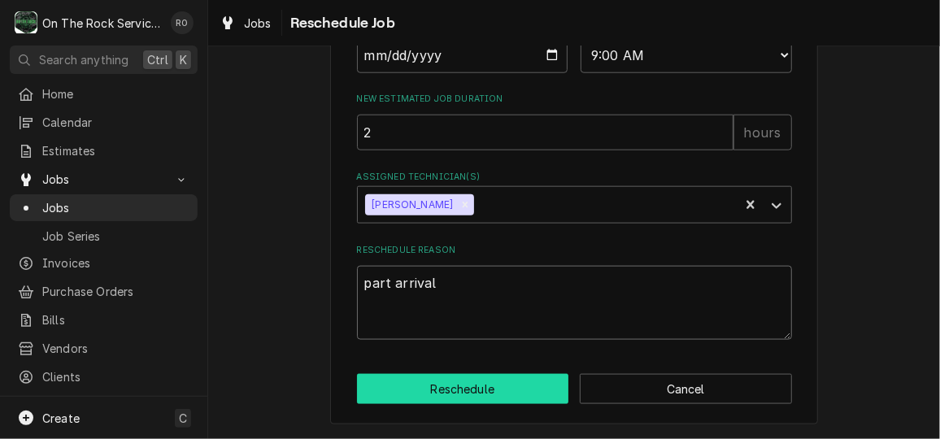
type textarea "part arrival"
click at [487, 380] on button "Reschedule" at bounding box center [463, 389] width 212 height 30
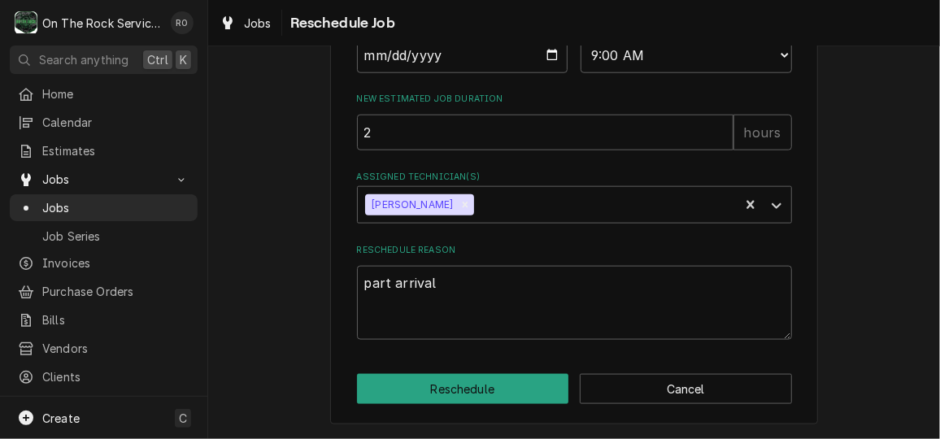
type textarea "x"
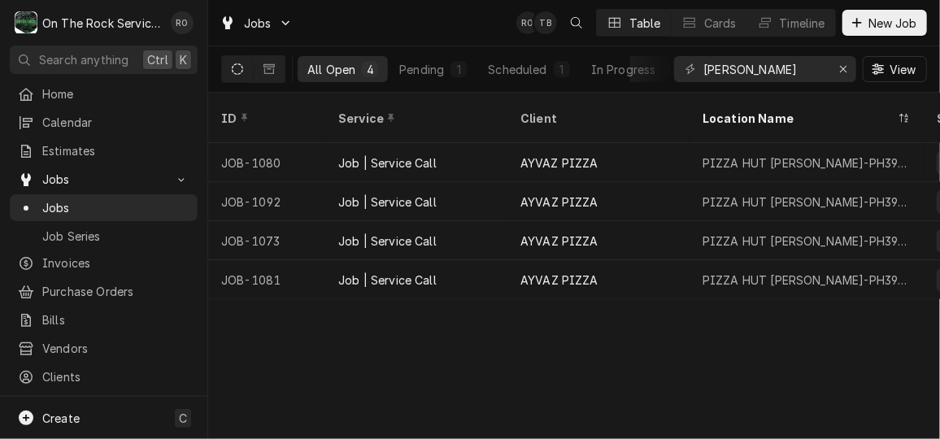
click at [939, 226] on html "O On The Rock Services RO Search anything Ctrl K Home Calendar Estimates Jobs J…" at bounding box center [470, 219] width 940 height 439
click at [772, 73] on input "[PERSON_NAME]" at bounding box center [765, 69] width 122 height 26
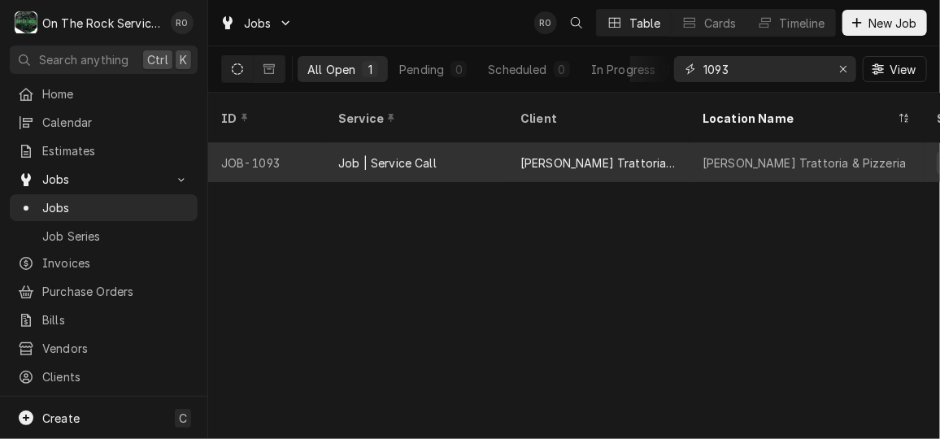
type input "1093"
click at [375, 155] on div "Job | Service Call" at bounding box center [387, 163] width 98 height 17
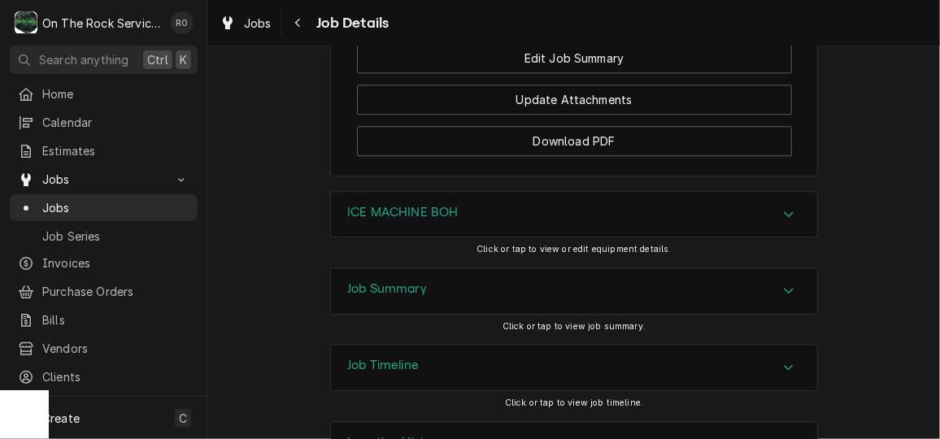
scroll to position [1907, 0]
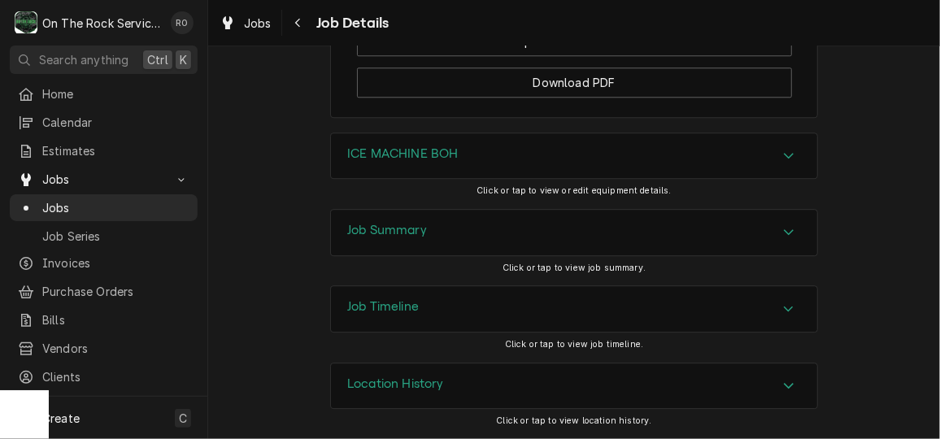
click at [787, 306] on icon "Accordion Header" at bounding box center [788, 309] width 11 height 13
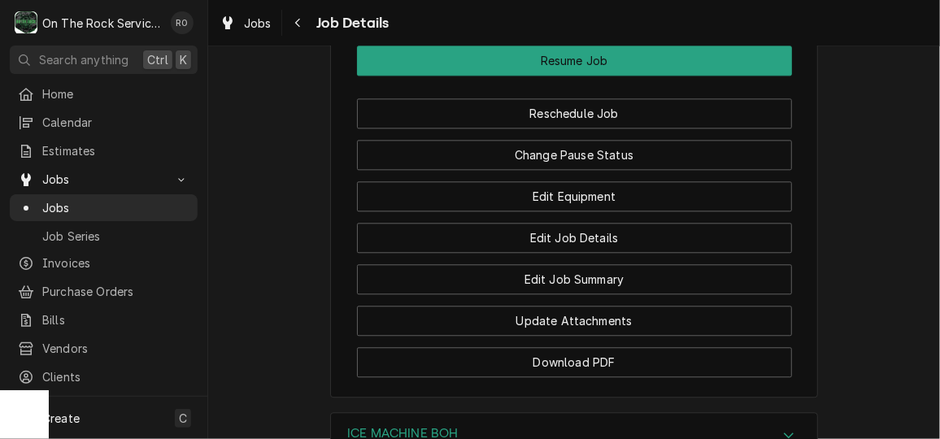
scroll to position [1611, 0]
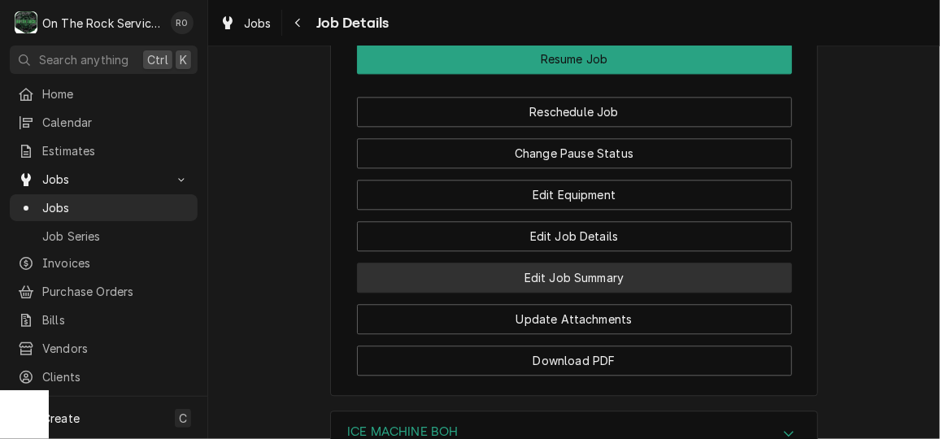
click at [573, 286] on button "Edit Job Summary" at bounding box center [574, 278] width 435 height 30
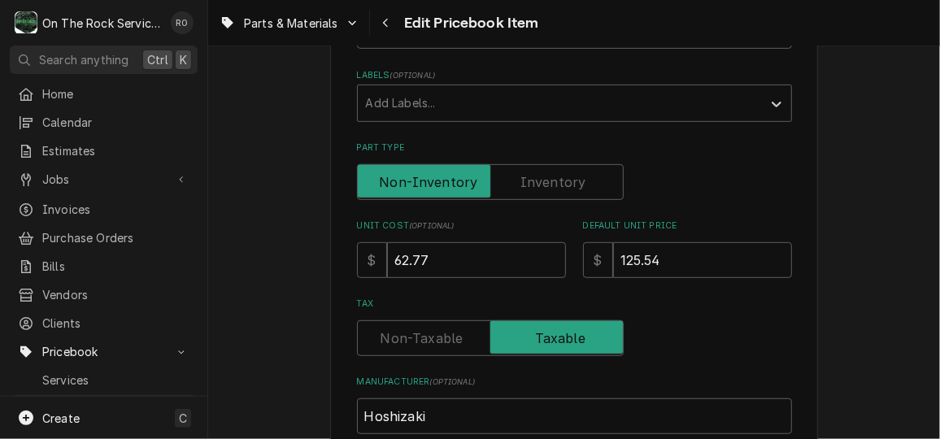
scroll to position [331, 0]
click at [401, 259] on input "62.77" at bounding box center [476, 260] width 179 height 36
type textarea "x"
type input "6.77"
type textarea "x"
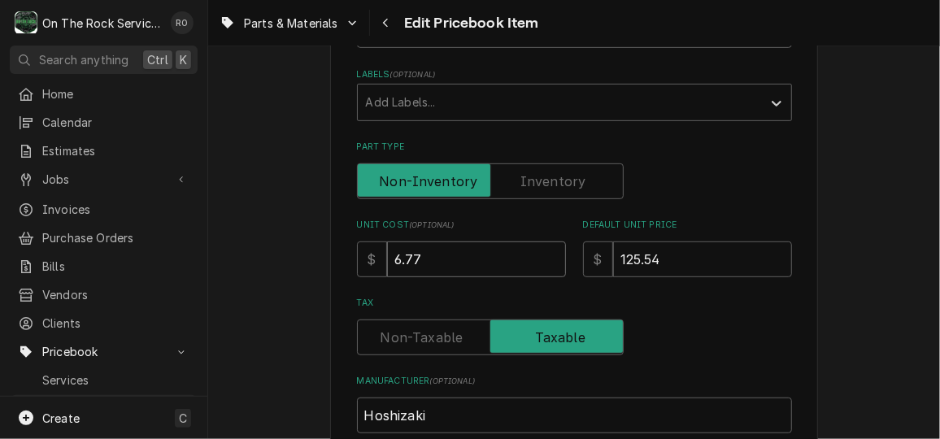
type input "65.77"
type textarea "x"
type input "65.7"
type textarea "x"
type input "65"
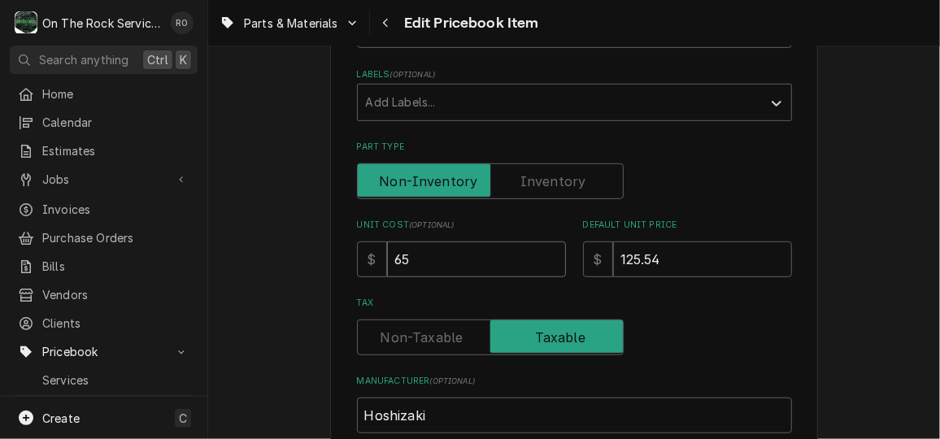
type textarea "x"
type input "65.9"
type textarea "x"
type input "65.92"
type textarea "x"
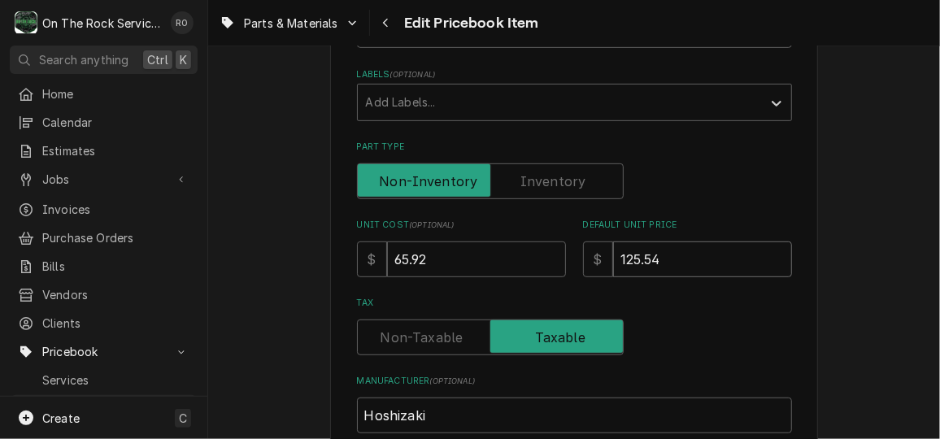
type input "1"
type textarea "x"
type input "13"
type textarea "x"
type input "131"
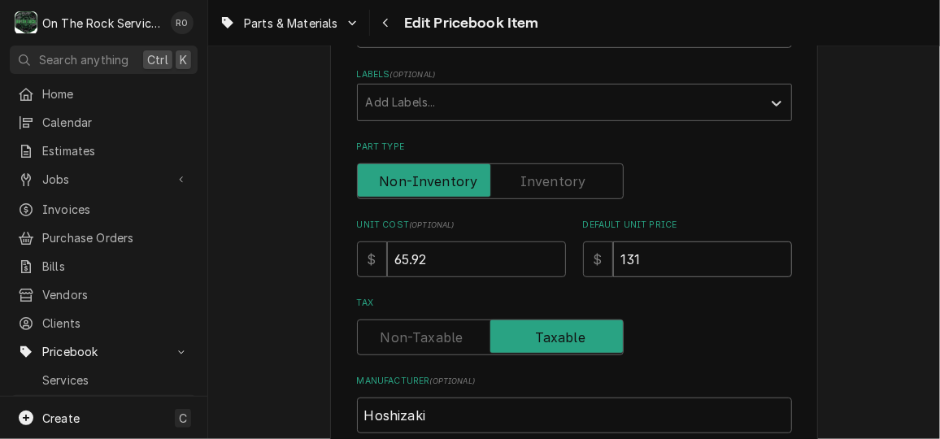
type textarea "x"
type input "131.8"
type textarea "x"
type input "131.84"
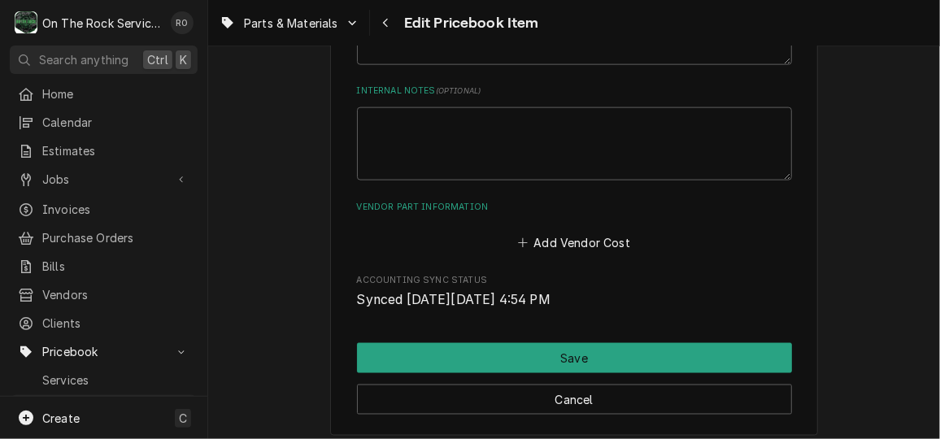
scroll to position [907, 0]
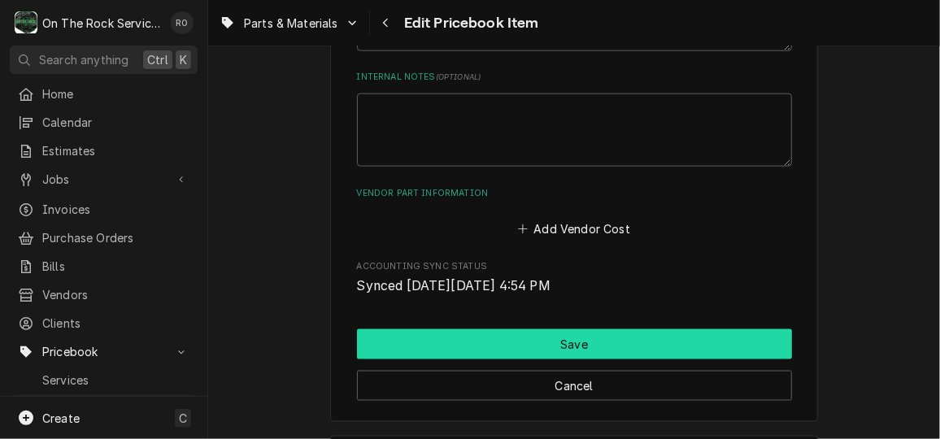
click at [480, 347] on button "Save" at bounding box center [574, 344] width 435 height 30
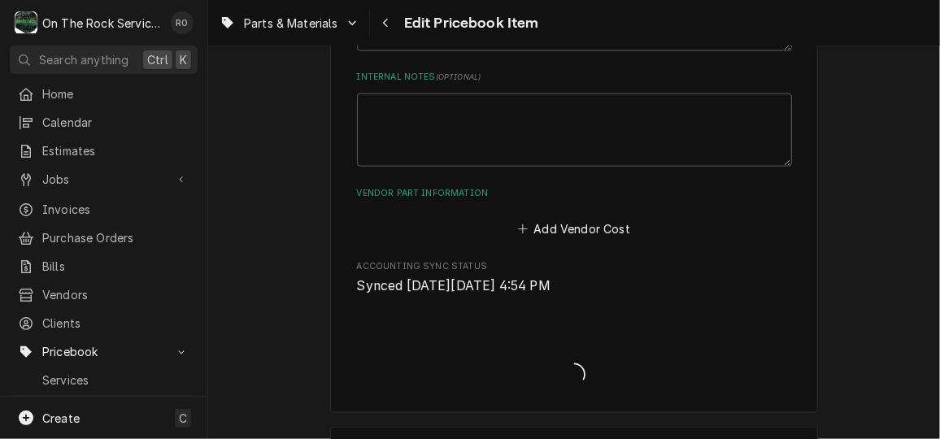
type textarea "x"
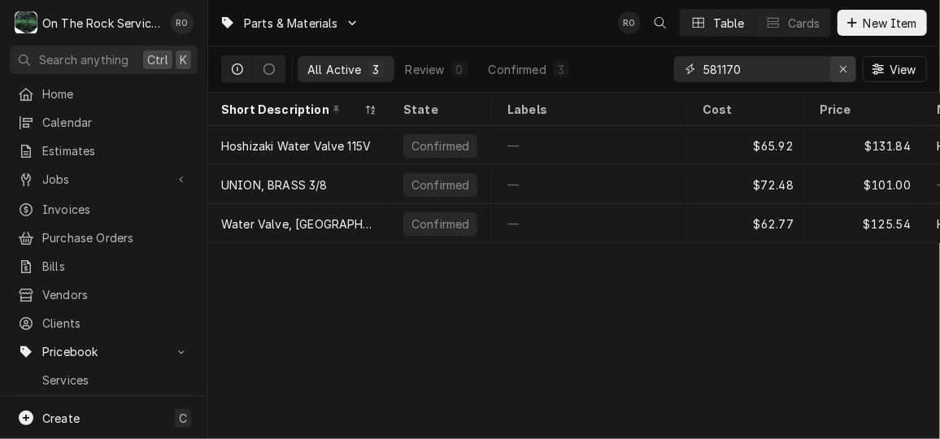
click at [843, 62] on div "Erase input" at bounding box center [843, 69] width 16 height 16
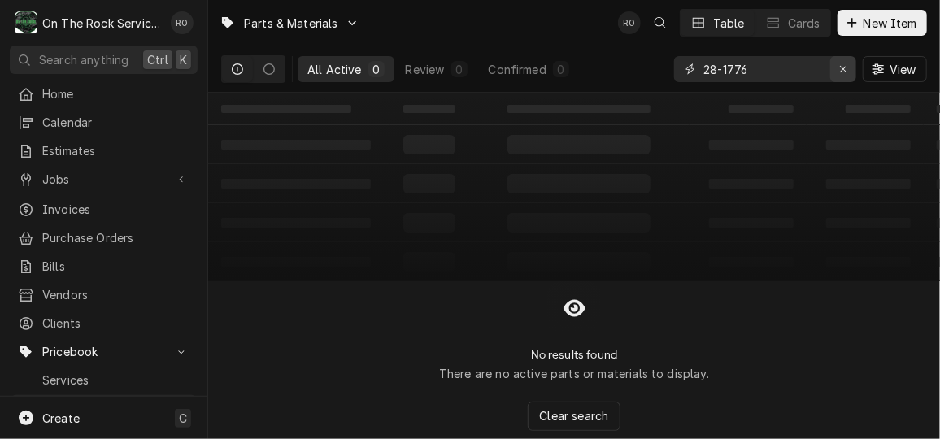
type input "28-1776"
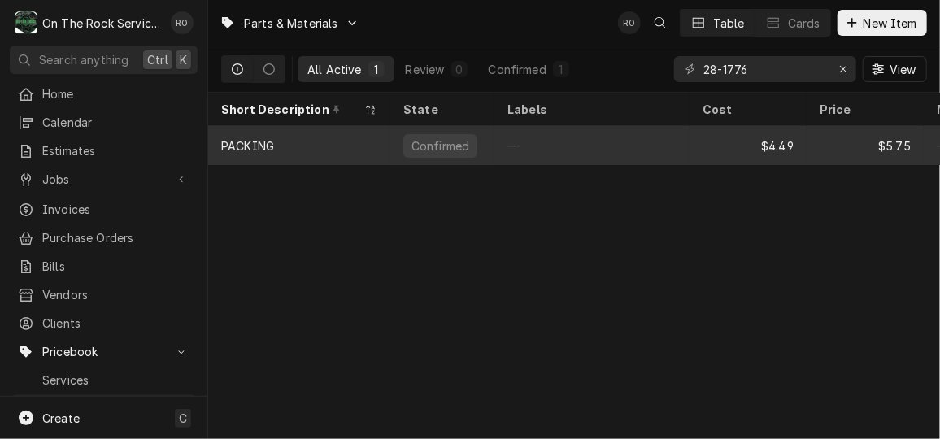
click at [569, 129] on div "—" at bounding box center [592, 145] width 195 height 39
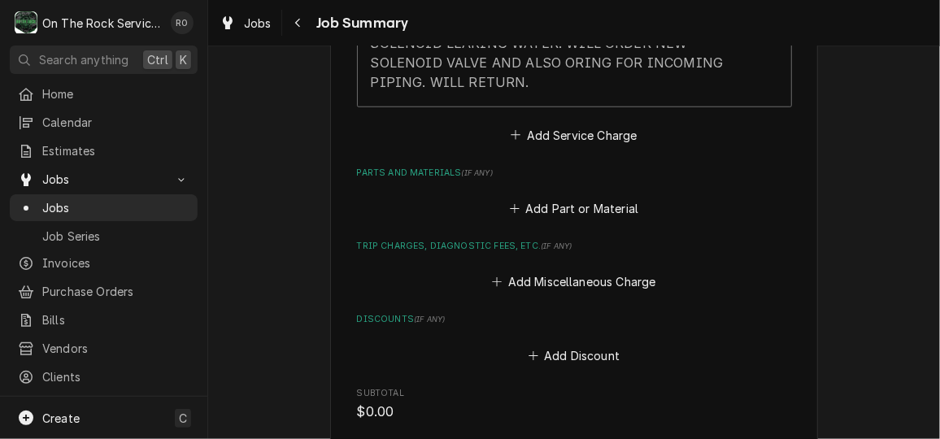
scroll to position [652, 0]
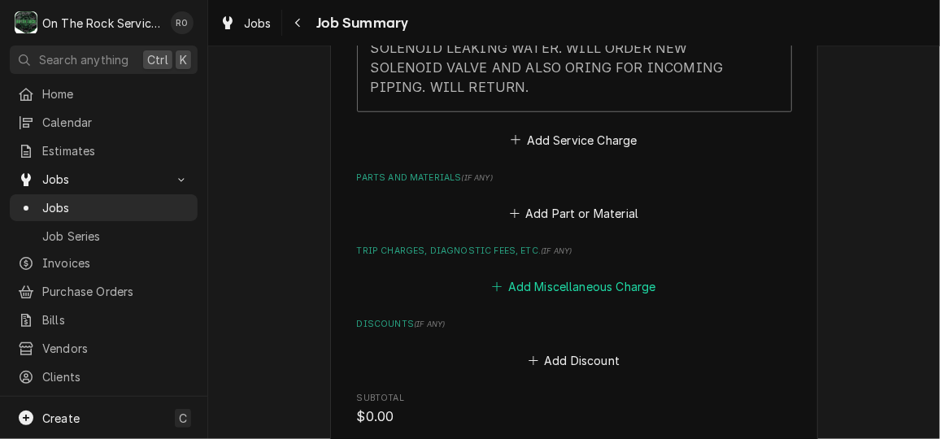
click at [603, 291] on button "Add Miscellaneous Charge" at bounding box center [574, 287] width 169 height 23
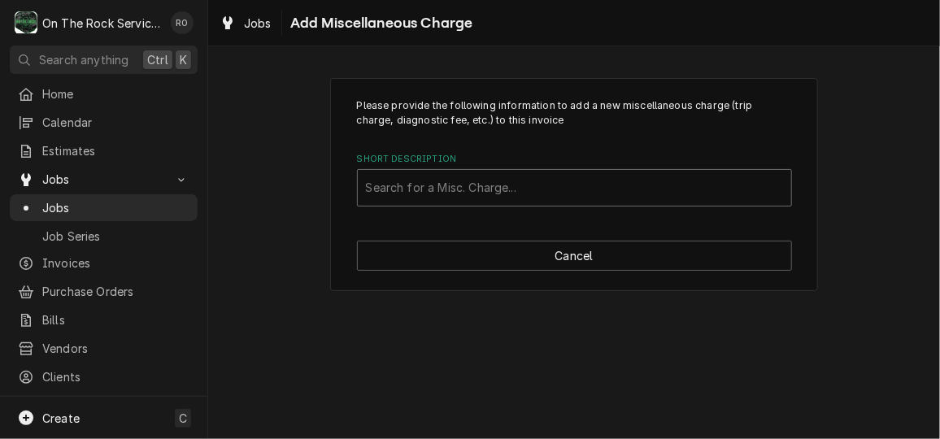
click at [612, 194] on div "Short Description" at bounding box center [574, 187] width 417 height 29
type input "shipping"
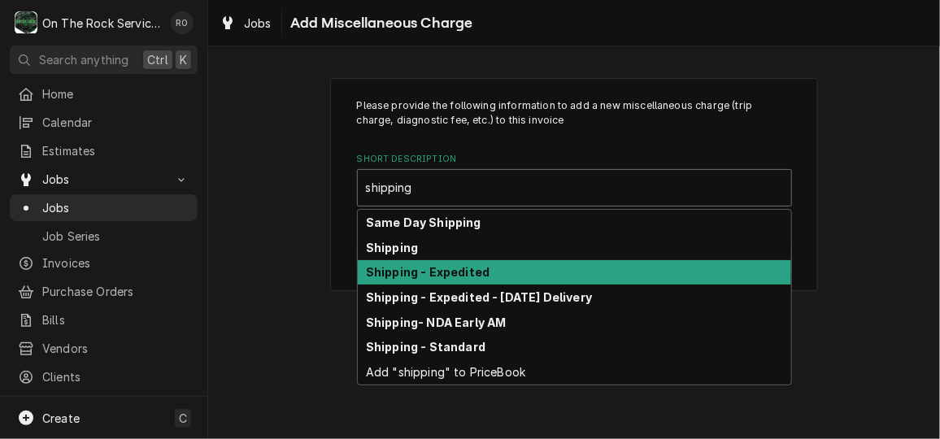
click at [589, 269] on div "Shipping - Expedited" at bounding box center [575, 272] width 434 height 25
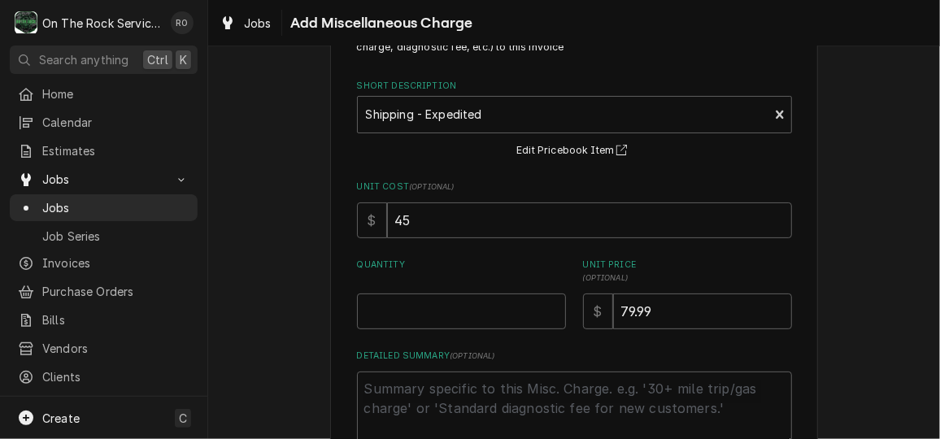
scroll to position [76, 0]
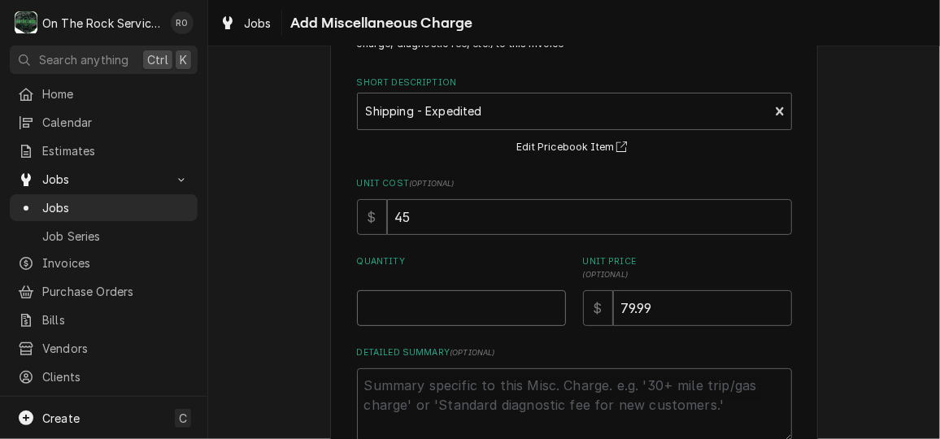
click at [435, 307] on input "Quantity" at bounding box center [461, 308] width 209 height 36
type textarea "x"
type input "1"
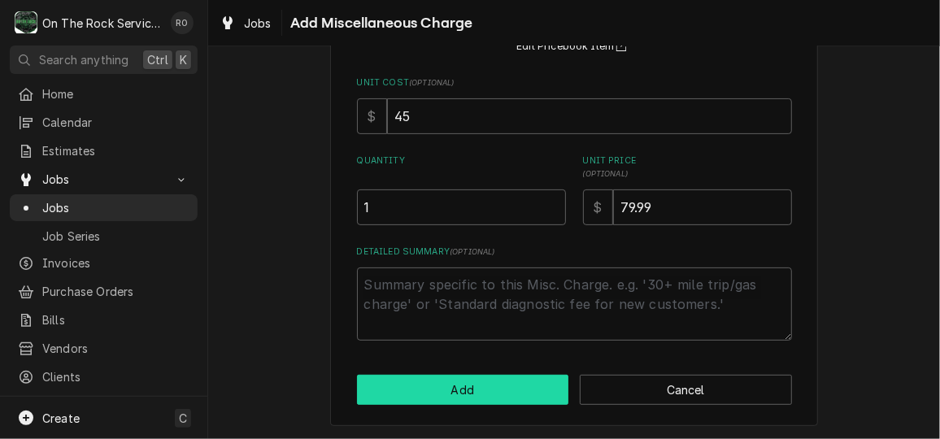
click at [456, 379] on button "Add" at bounding box center [463, 390] width 212 height 30
type textarea "x"
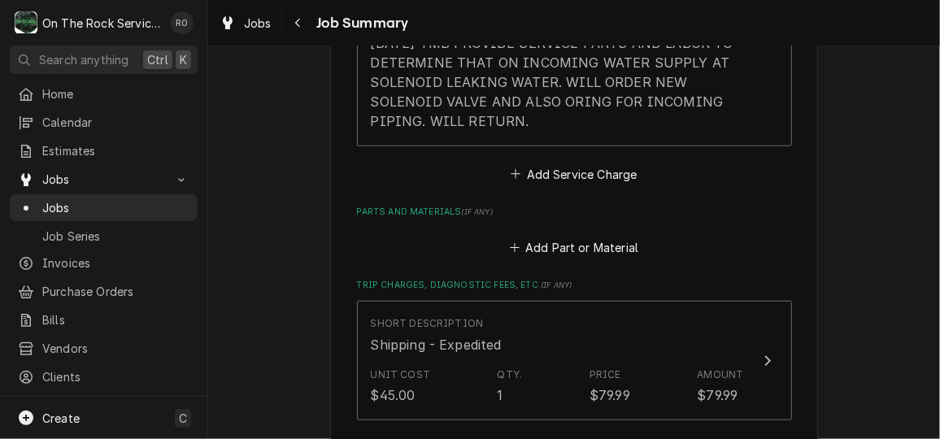
scroll to position [614, 0]
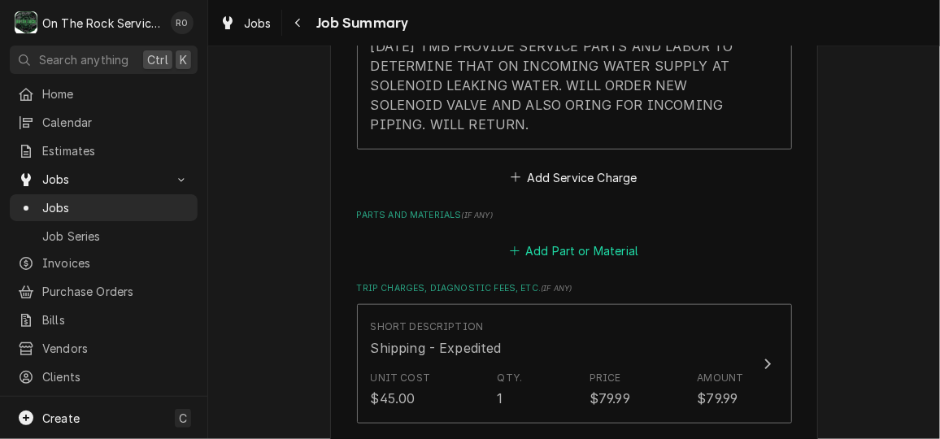
click at [571, 248] on button "Add Part or Material" at bounding box center [574, 251] width 134 height 23
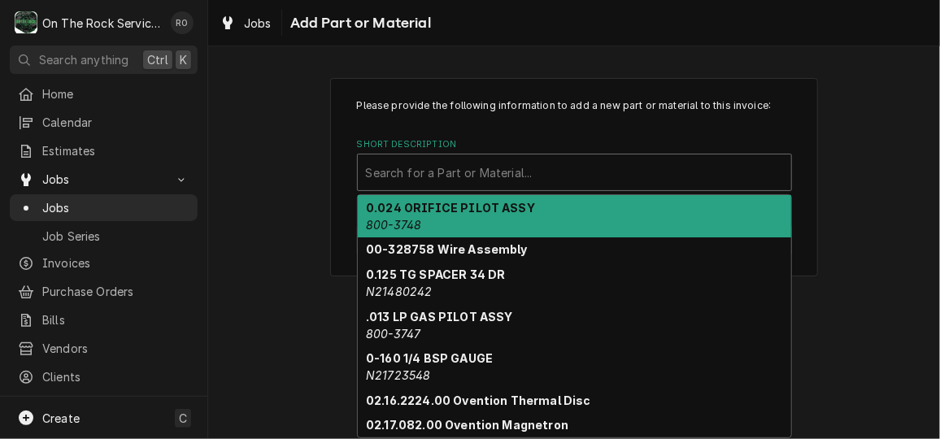
click at [505, 170] on div "Short Description" at bounding box center [574, 172] width 417 height 29
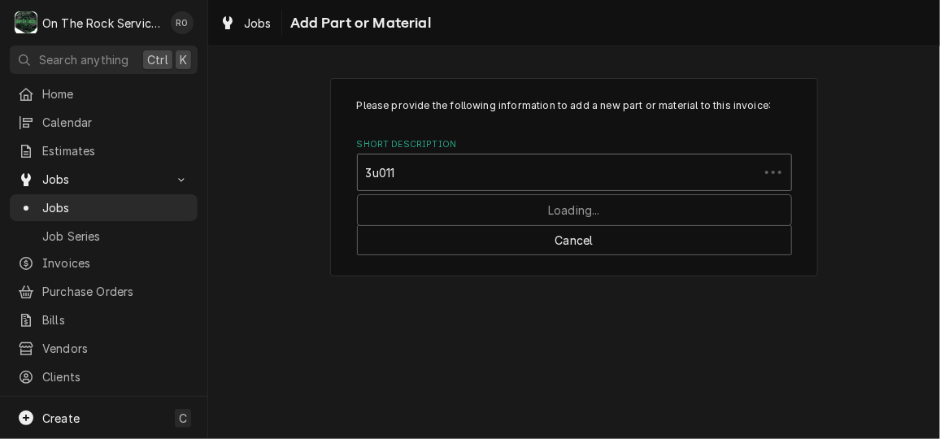
type input "3u0111"
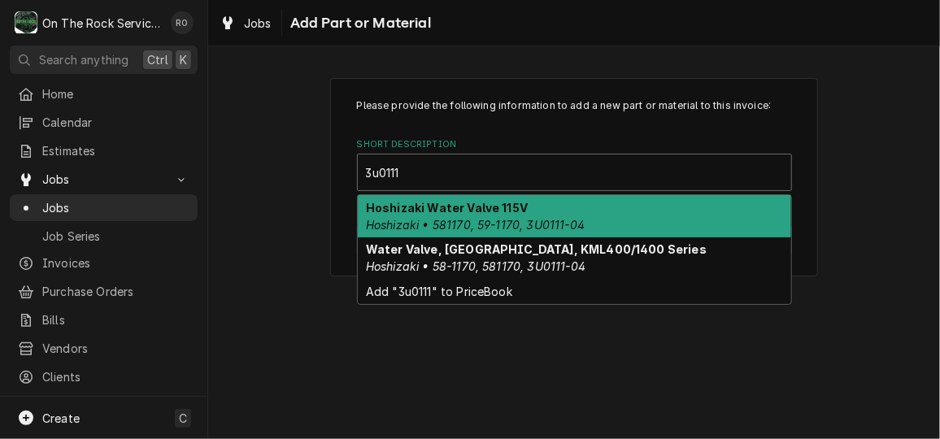
click at [508, 205] on strong "Hoshizaki Water Valve 115V" at bounding box center [447, 208] width 162 height 14
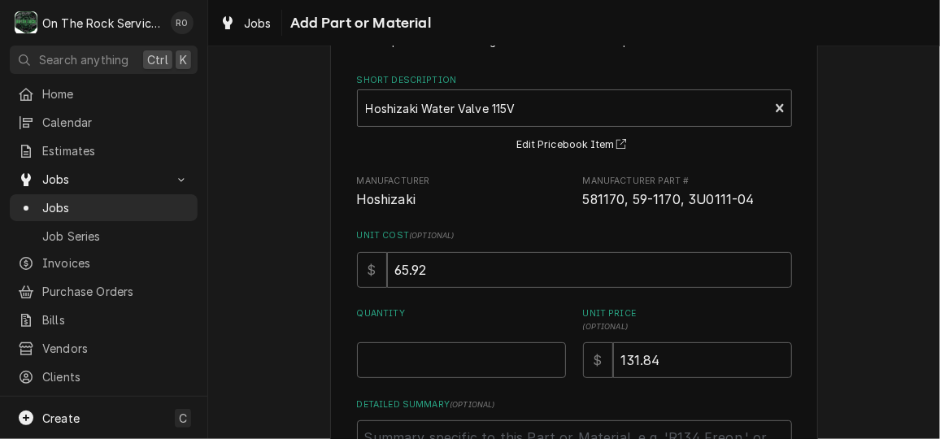
scroll to position [72, 0]
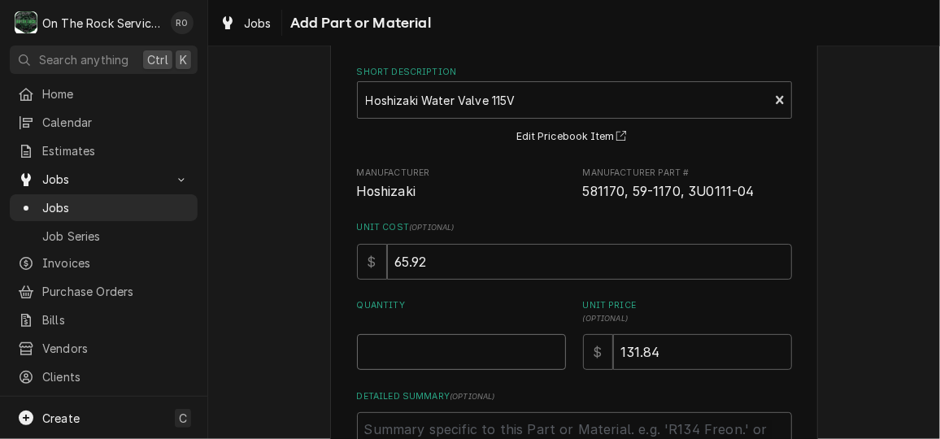
click at [465, 336] on input "Quantity" at bounding box center [461, 352] width 209 height 36
type textarea "x"
type input "1"
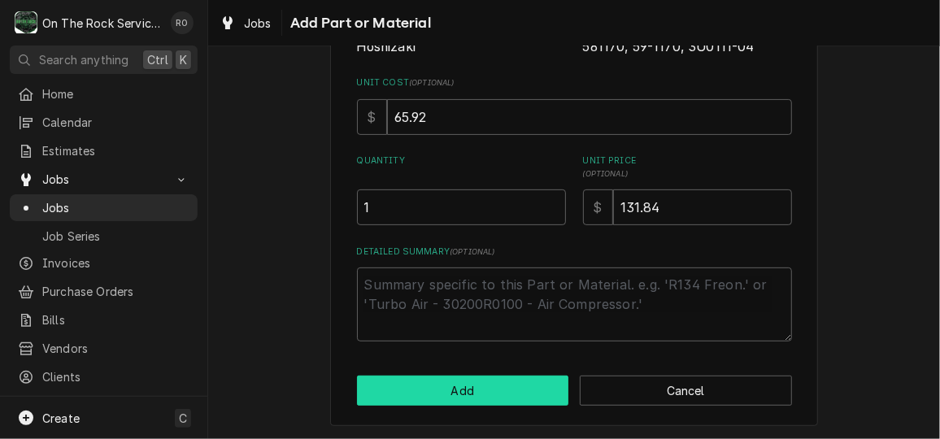
click at [467, 403] on button "Add" at bounding box center [463, 391] width 212 height 30
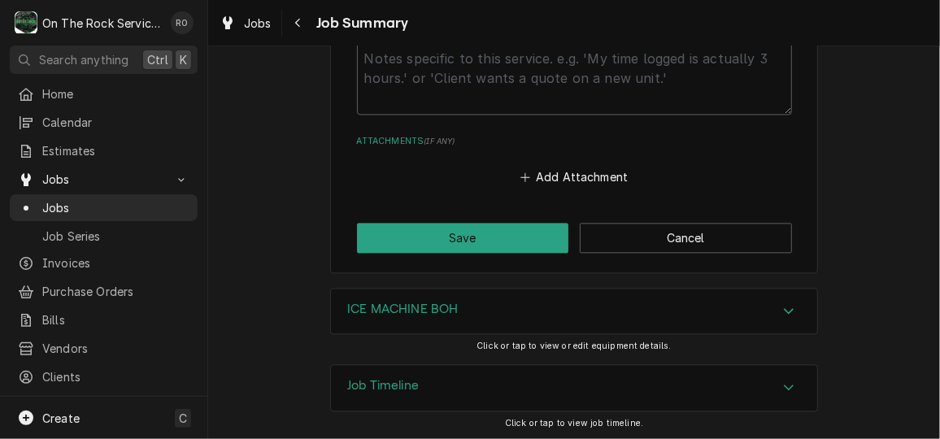
scroll to position [1384, 0]
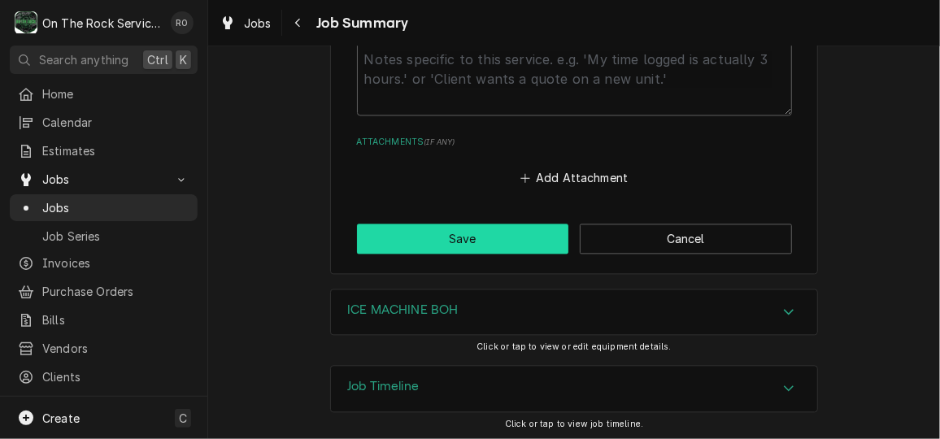
click at [522, 240] on button "Save" at bounding box center [463, 239] width 212 height 30
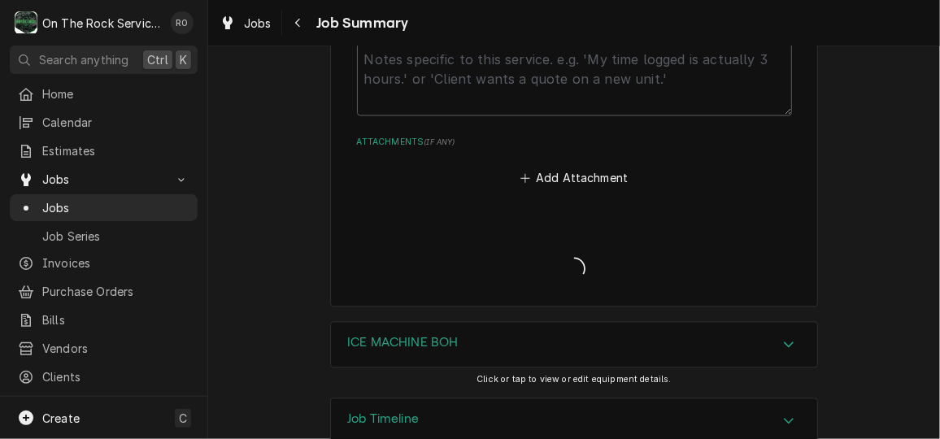
type textarea "x"
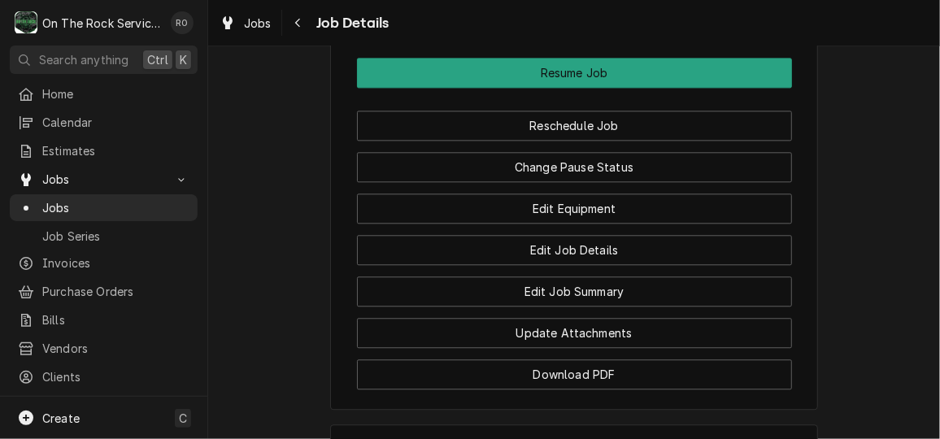
scroll to position [1598, 0]
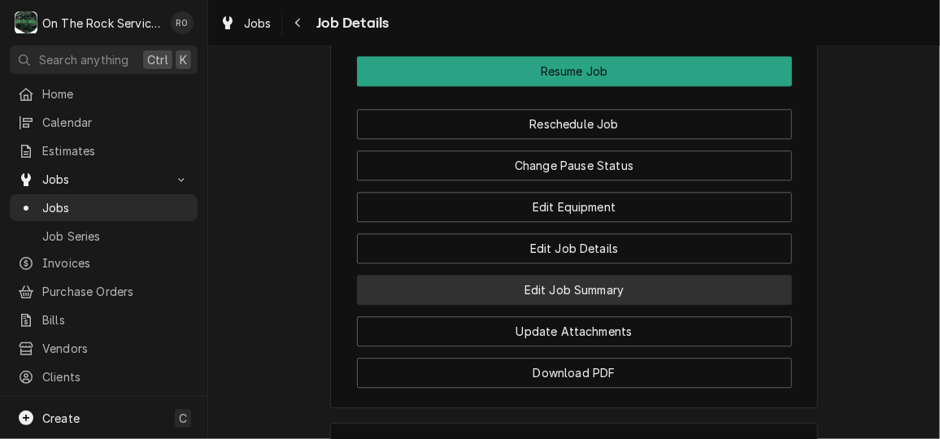
click at [574, 305] on button "Edit Job Summary" at bounding box center [574, 290] width 435 height 30
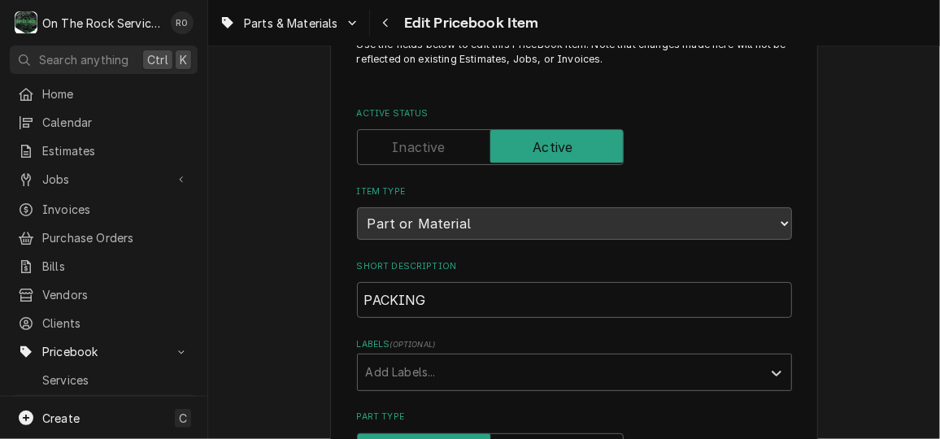
scroll to position [62, 0]
drag, startPoint x: 465, startPoint y: 306, endPoint x: 324, endPoint y: 290, distance: 142.4
paste input "SEAL, WATER VALVE GASKET 1" OD, 5/8" ID"
type textarea "x"
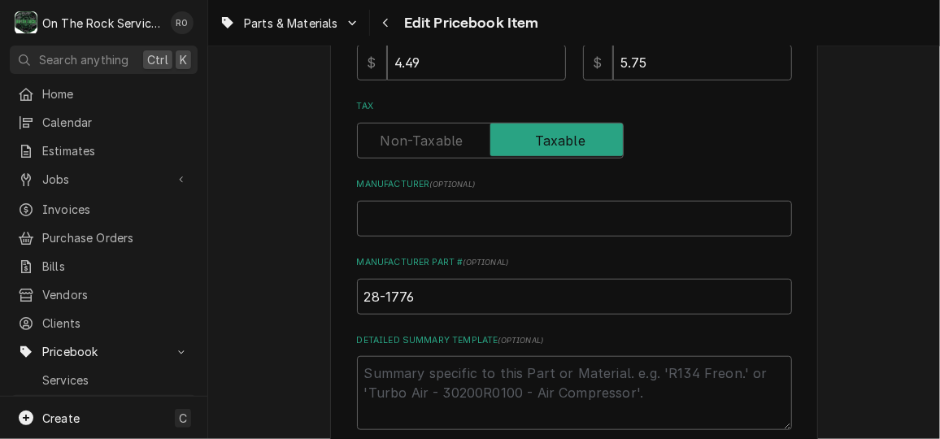
scroll to position [565, 0]
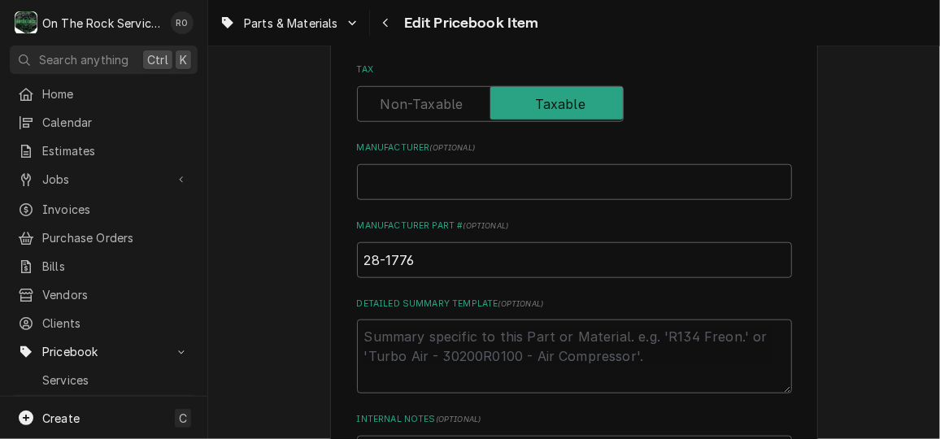
type input "PACKING SEAL, WATER VALVE GASKET 1" OD, 5/8" ID"
click at [514, 271] on input "28-1776" at bounding box center [574, 260] width 435 height 36
type textarea "x"
type input "28-1776,"
type textarea "x"
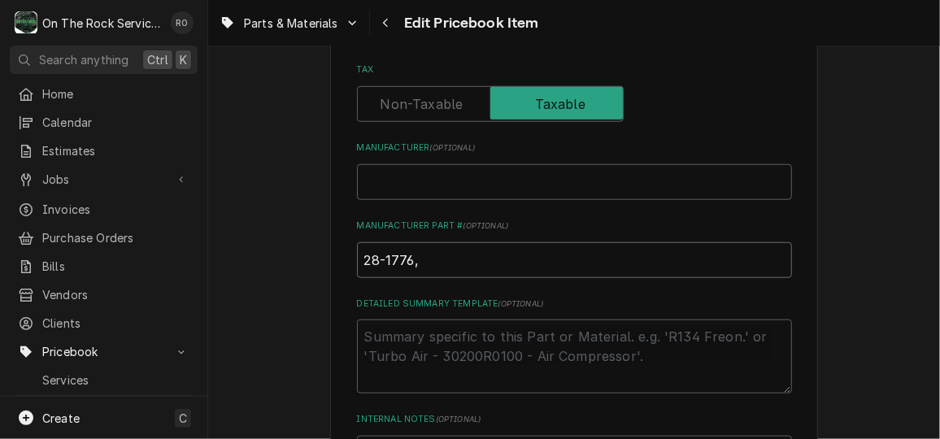
type input "28-1776,"
type textarea "x"
type input "28-1776, 2"
type textarea "x"
type input "28-1776, 28"
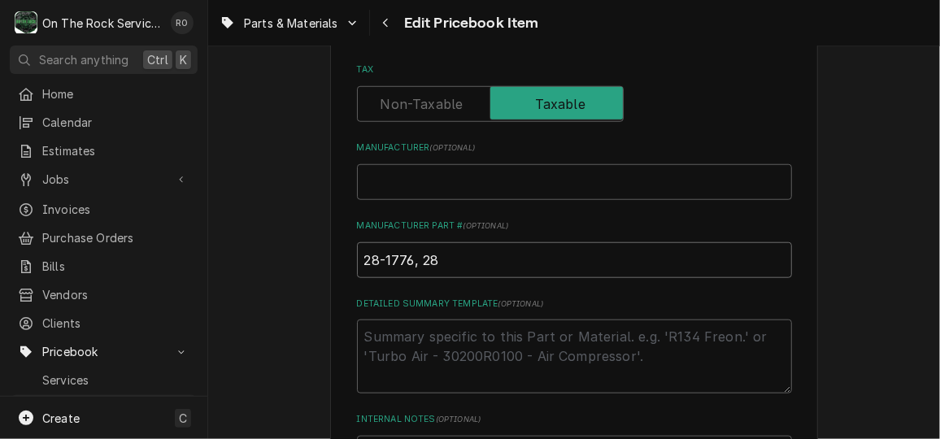
type textarea "x"
type input "28-1776, 281"
type textarea "x"
type input "28-1776, 2817"
type textarea "x"
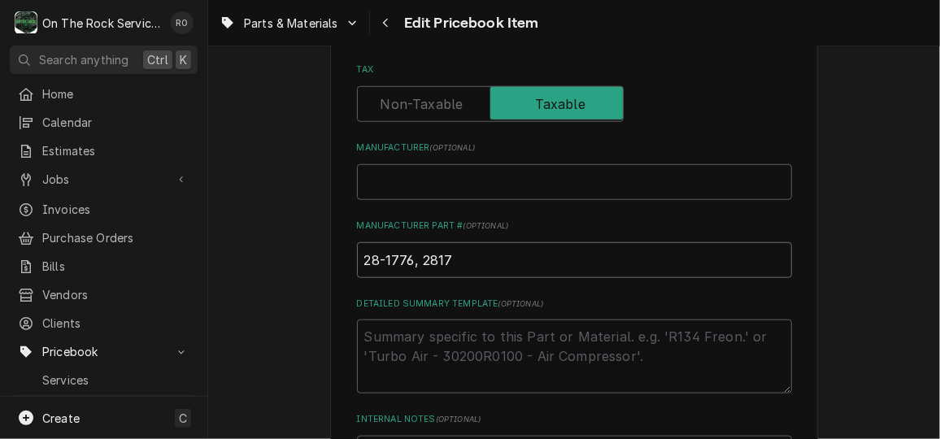
type input "28-1776, 28177"
type textarea "x"
type input "28-1776, 281776"
type textarea "x"
type input "28-1776, 281776,"
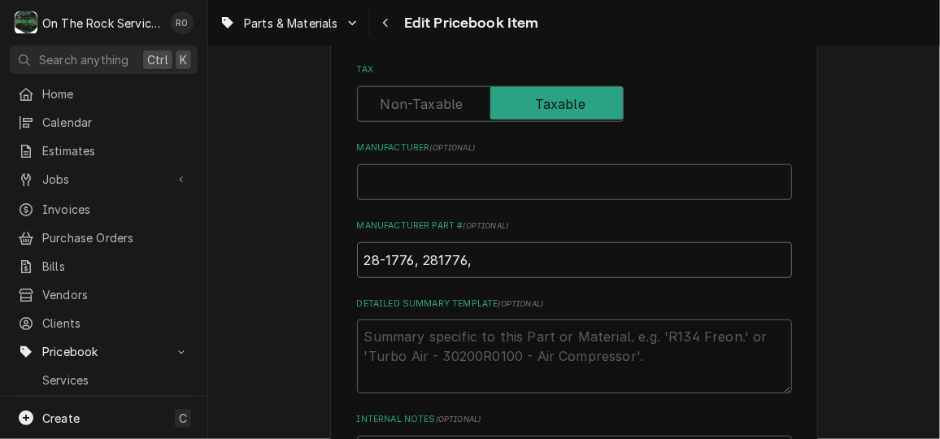
type textarea "x"
type input "28-1776, 281776,"
click at [505, 186] on input "Manufacturer ( optional )" at bounding box center [574, 182] width 435 height 36
type textarea "x"
type input "H"
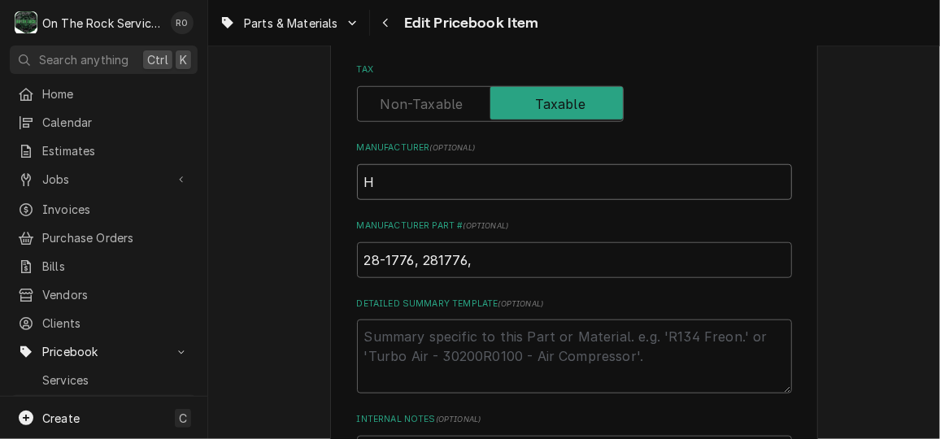
type textarea "x"
type input "Ho"
type textarea "x"
type input "Hosh"
type textarea "x"
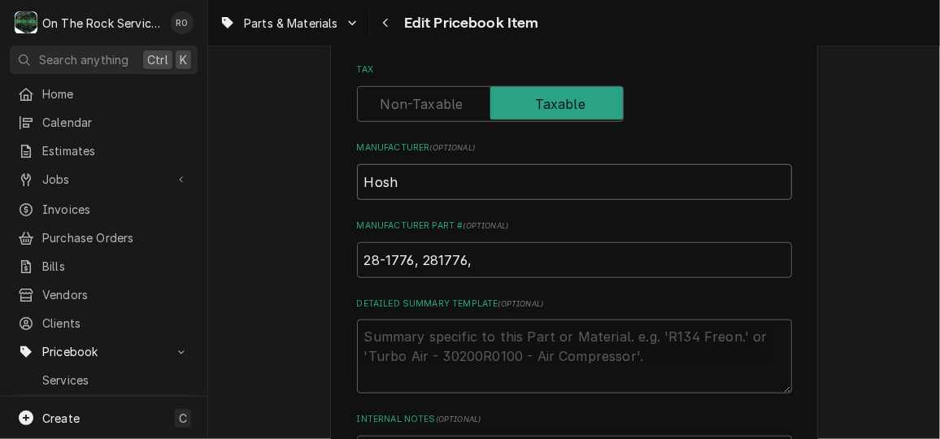
type input "Hoshi"
type textarea "x"
type input "Hoshiz"
type textarea "x"
type input "Hoshiza"
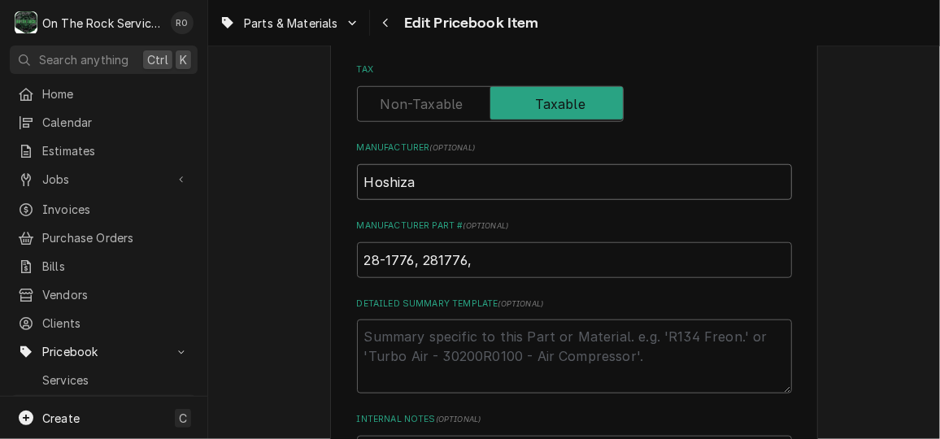
type textarea "x"
type input "Hoshizak"
type textarea "x"
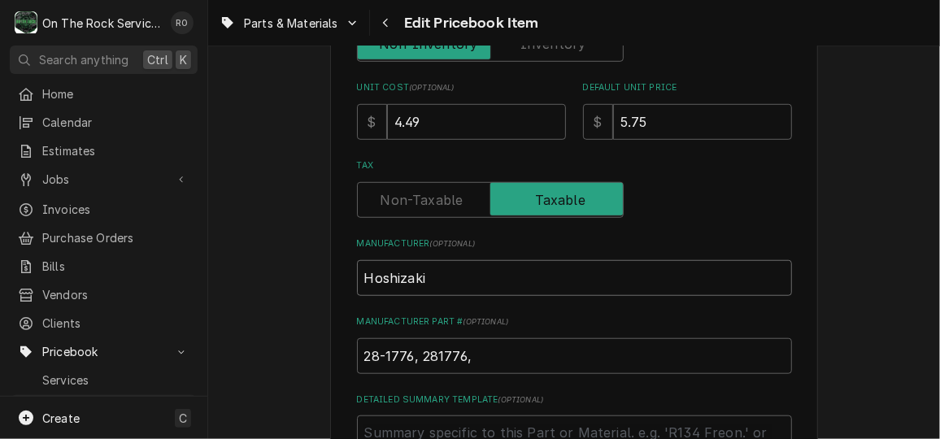
type input "Hoshizaki"
click at [495, 119] on input "4.49" at bounding box center [476, 122] width 179 height 36
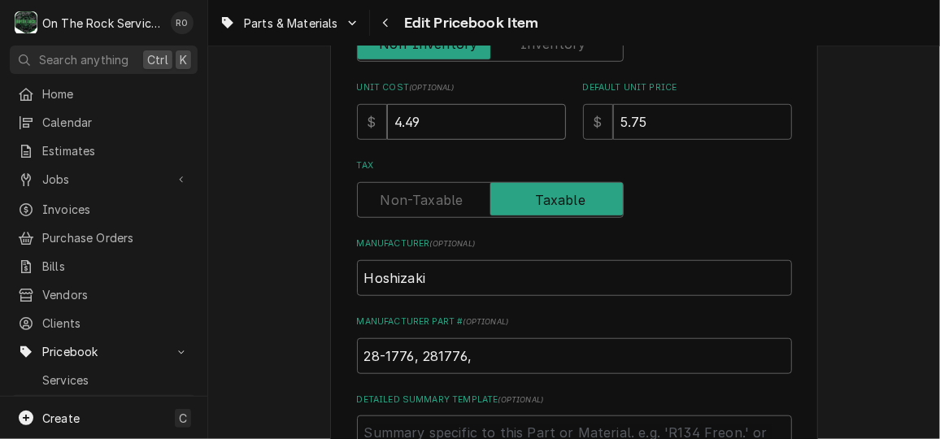
drag, startPoint x: 495, startPoint y: 119, endPoint x: 373, endPoint y: 117, distance: 122.8
click at [373, 117] on div "$ 4.49" at bounding box center [461, 122] width 209 height 36
type textarea "x"
type input "4"
type textarea "x"
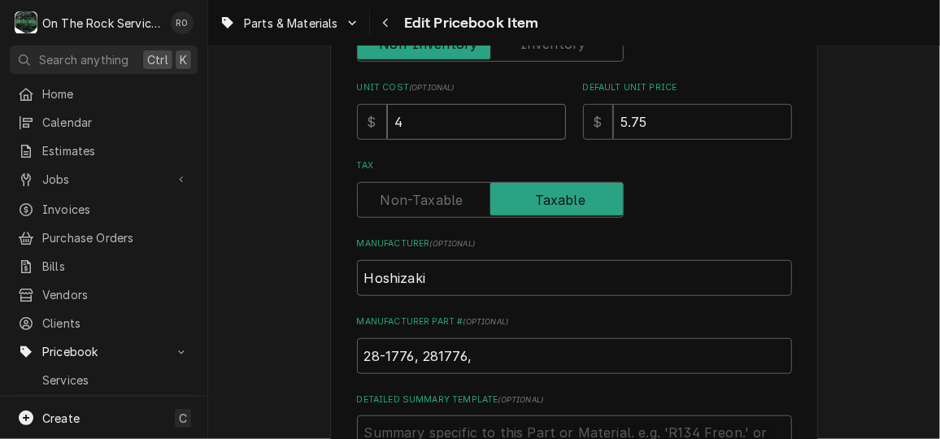
type input "4.7"
type textarea "x"
type input "4.70"
type textarea "x"
type input "1"
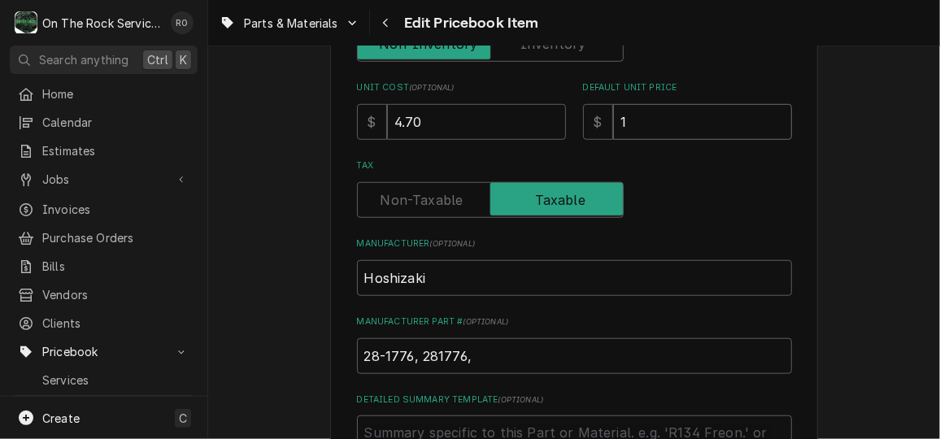
type textarea "x"
type input "14"
type textarea "x"
type input "14.1"
type textarea "x"
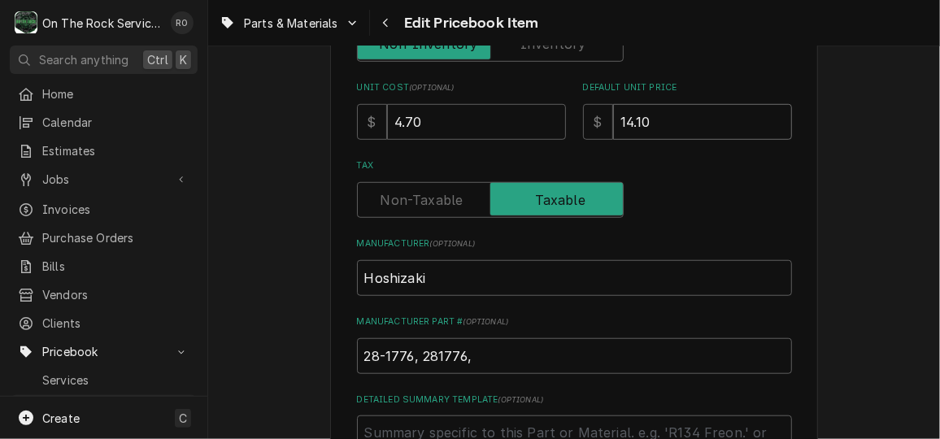
type input "14.10"
click at [496, 351] on input "28-1776, 281776," at bounding box center [574, 356] width 435 height 36
paste input "413854-03"
type textarea "x"
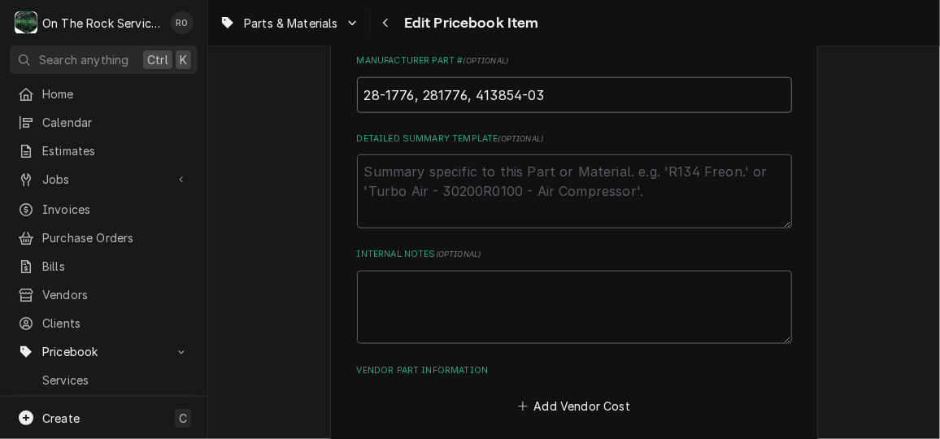
scroll to position [979, 0]
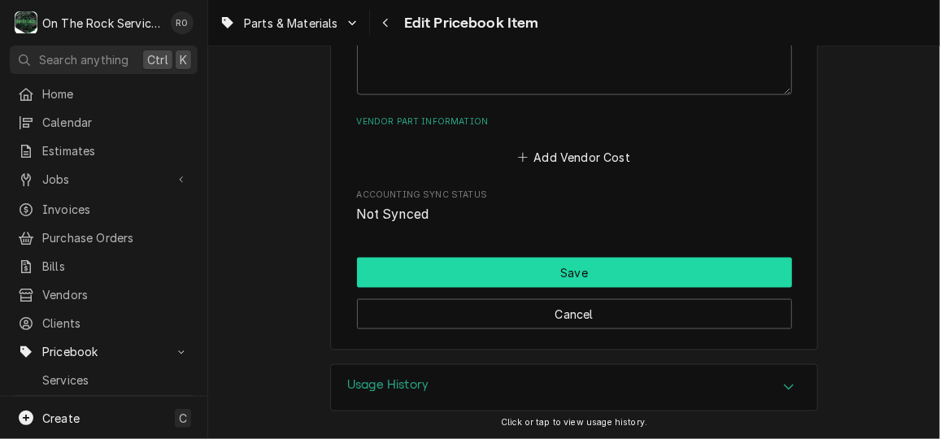
type input "28-1776, 281776, 413854-03"
click at [577, 259] on button "Save" at bounding box center [574, 273] width 435 height 30
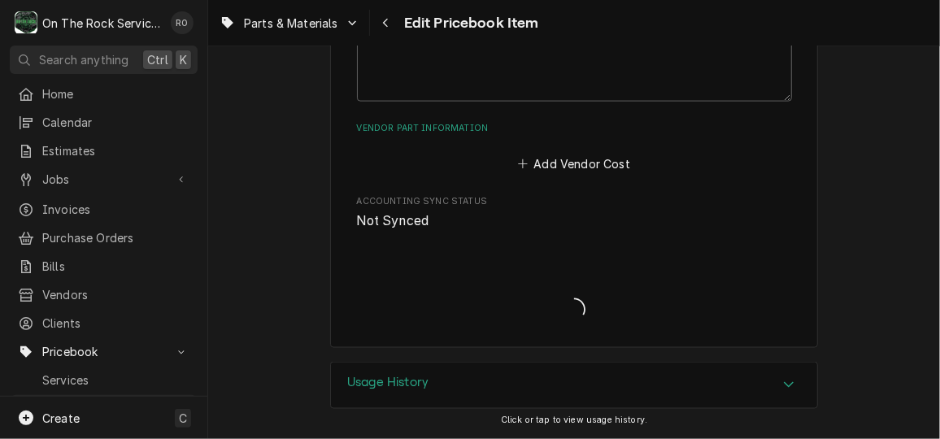
scroll to position [969, 0]
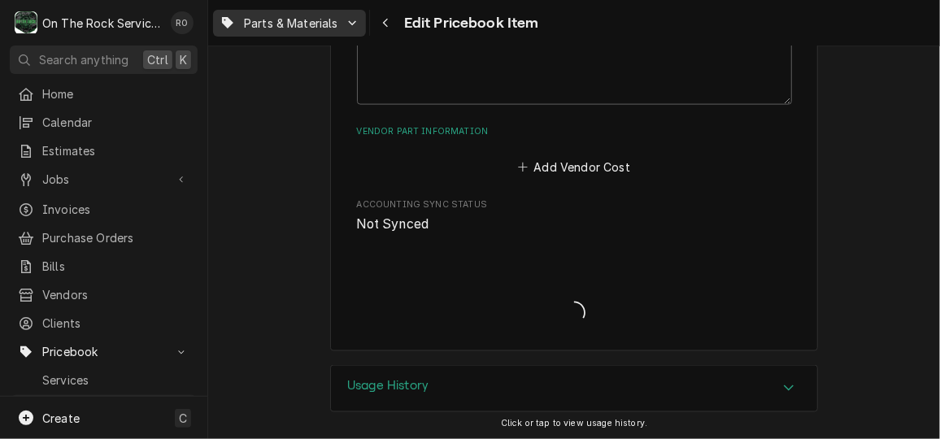
type textarea "x"
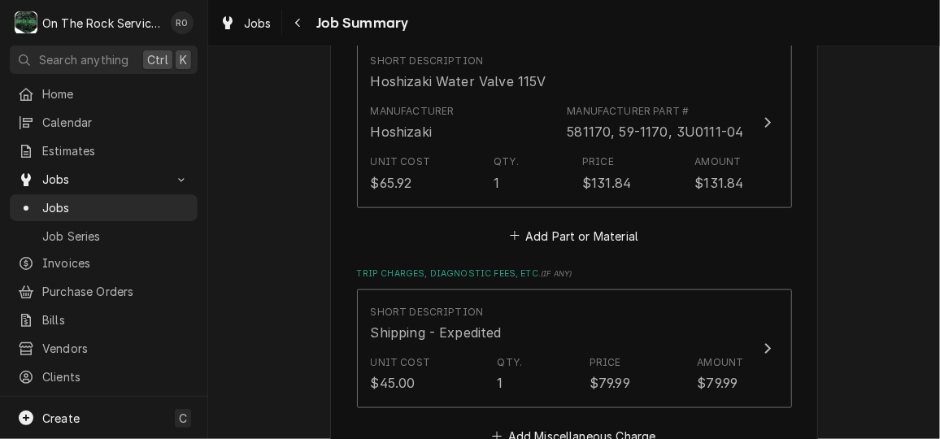
scroll to position [810, 0]
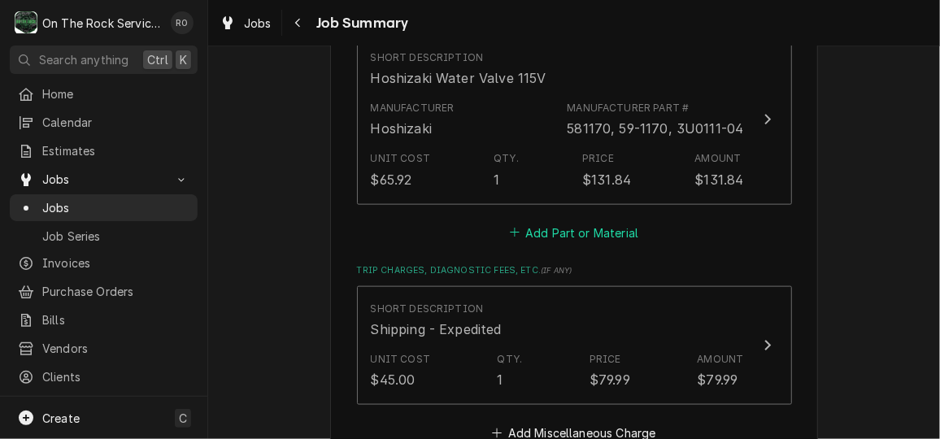
click at [599, 235] on button "Add Part or Material" at bounding box center [574, 232] width 134 height 23
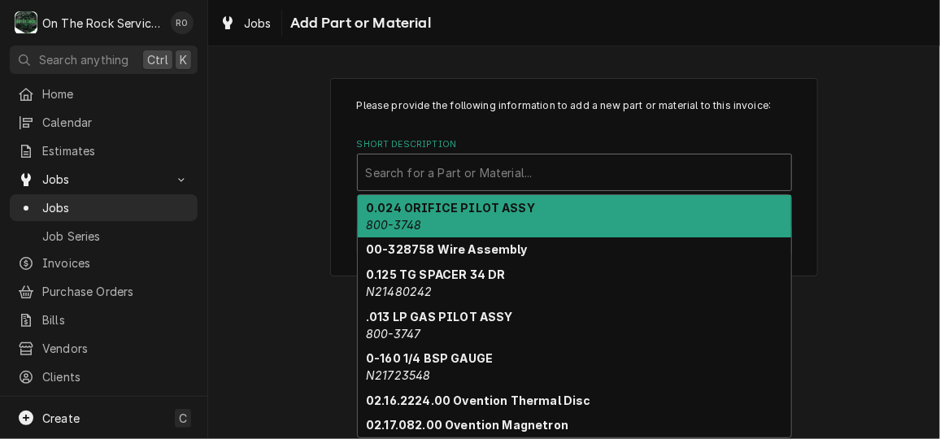
click at [582, 172] on div "Short Description" at bounding box center [574, 172] width 417 height 29
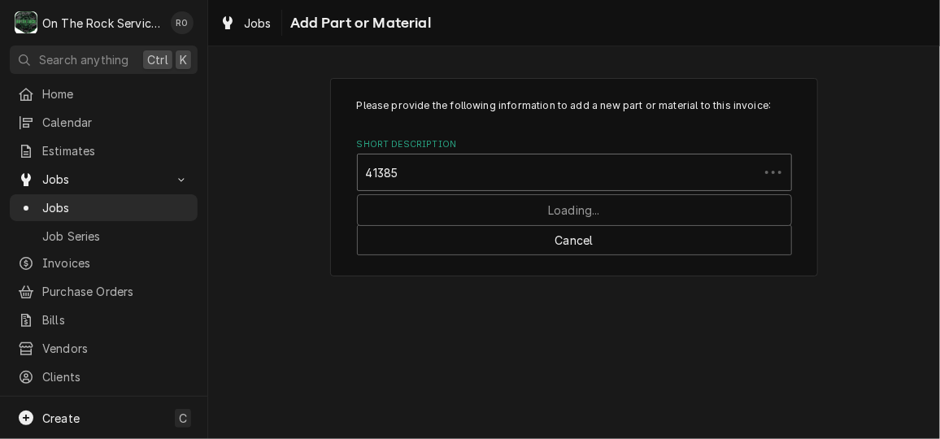
type input "413854"
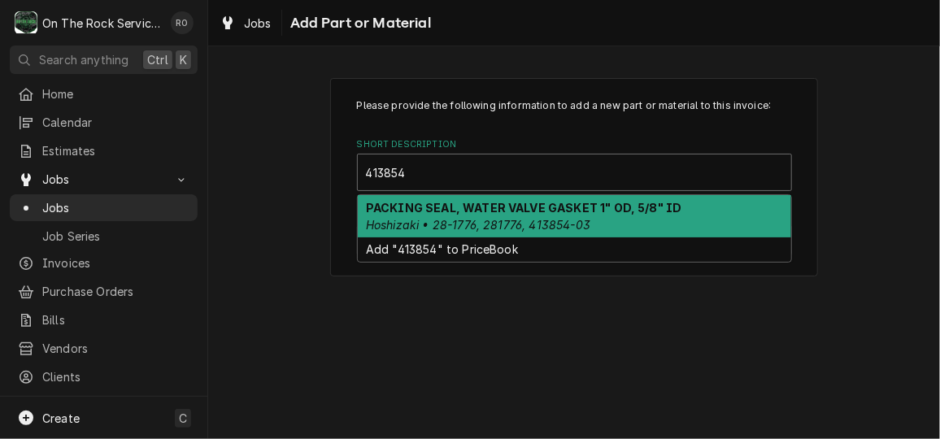
click at [573, 215] on div "PACKING SEAL, WATER VALVE GASKET 1" OD, 5/8" ID Hoshizaki • 28-1776, 281776, 41…" at bounding box center [575, 216] width 434 height 42
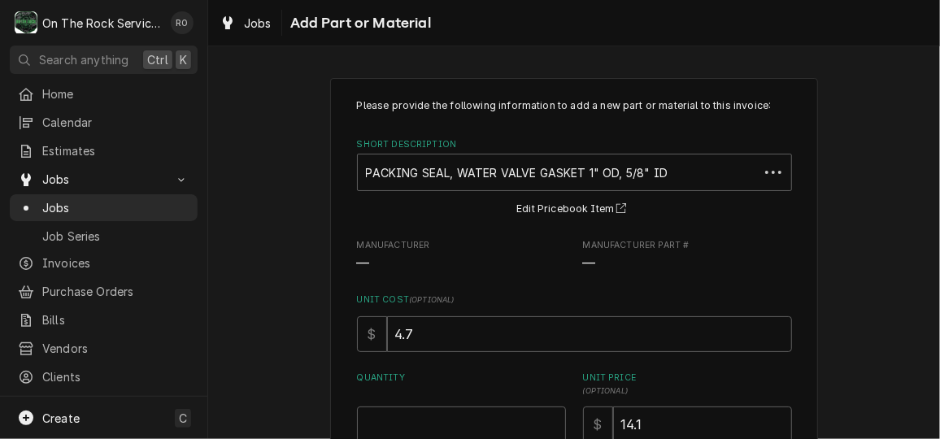
scroll to position [217, 0]
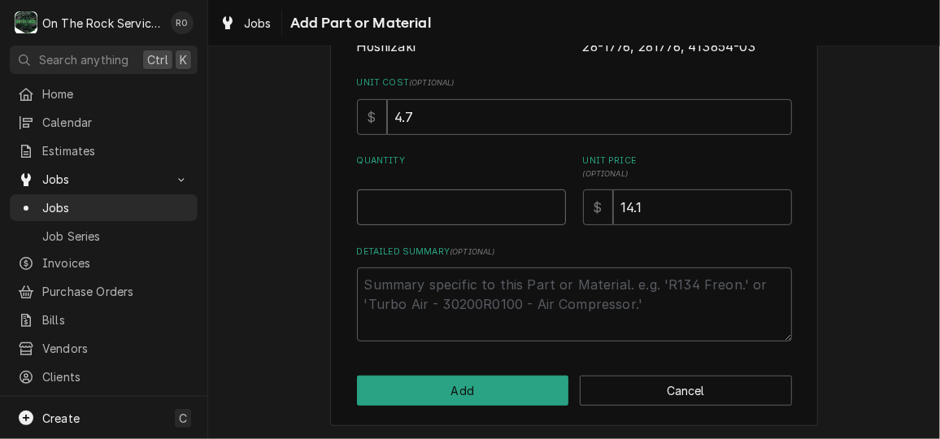
click at [482, 196] on input "Quantity" at bounding box center [461, 208] width 209 height 36
type textarea "x"
type input "1"
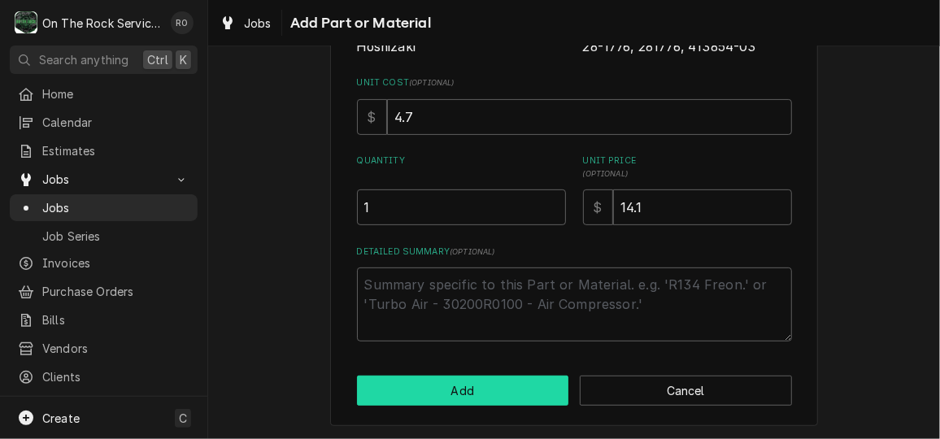
click at [513, 382] on button "Add" at bounding box center [463, 391] width 212 height 30
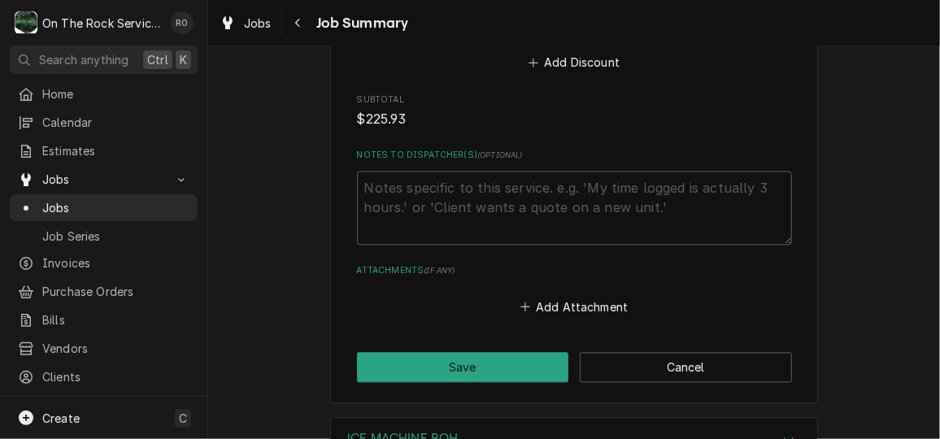
scroll to position [1563, 0]
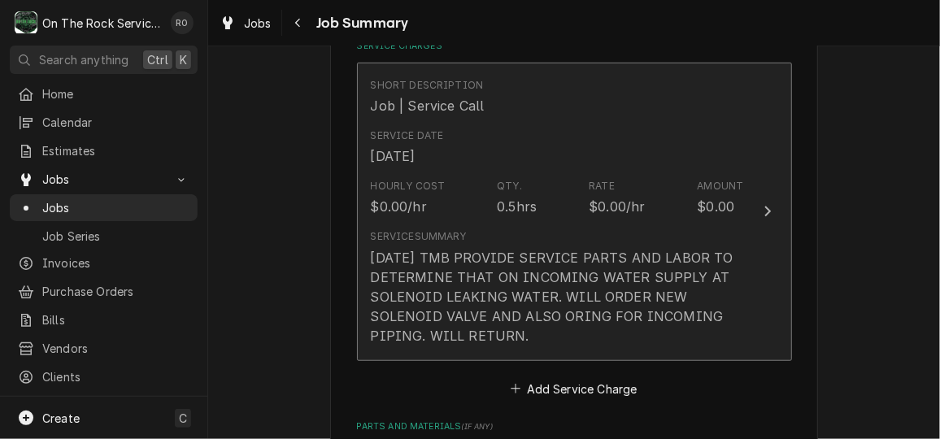
click at [672, 238] on div "Service Summary 9/23/25 TMB PROVIDE SERVICE PARTS AND LABOR TO DETERMINE THAT O…" at bounding box center [557, 287] width 373 height 116
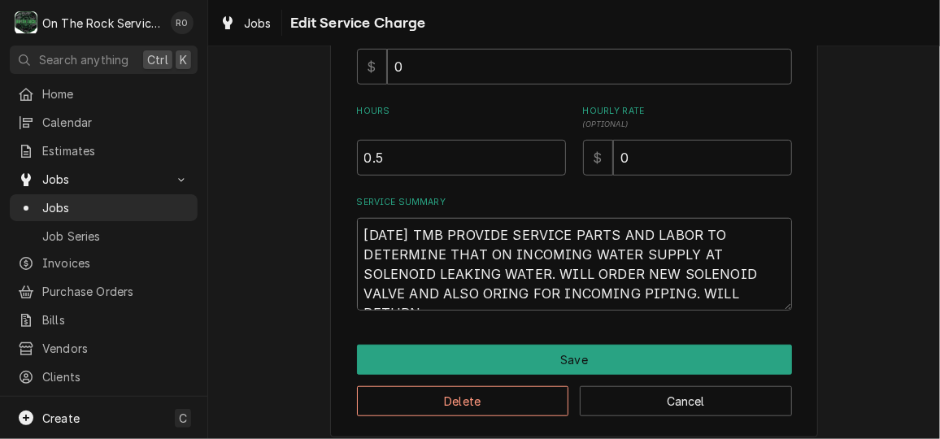
scroll to position [19, 0]
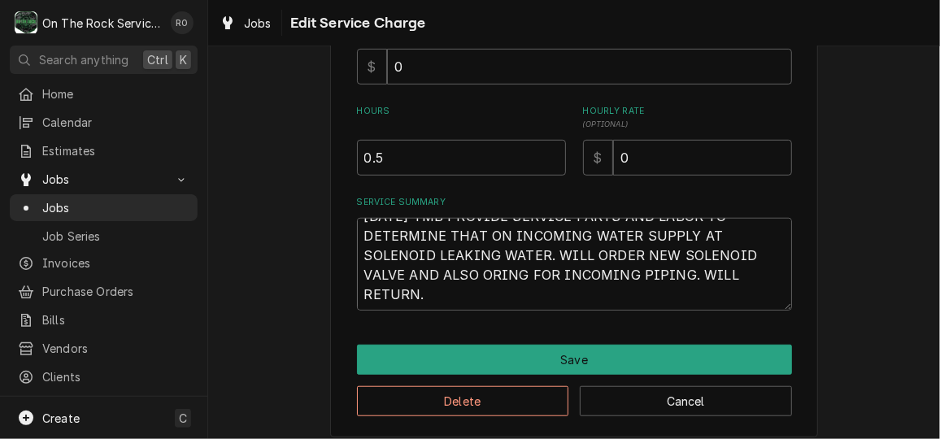
drag, startPoint x: 355, startPoint y: 230, endPoint x: 626, endPoint y: 312, distance: 283.6
click at [626, 312] on div "Use the fields below to edit this service charge Short Description Job | Servic…" at bounding box center [574, 46] width 488 height 783
type textarea "x"
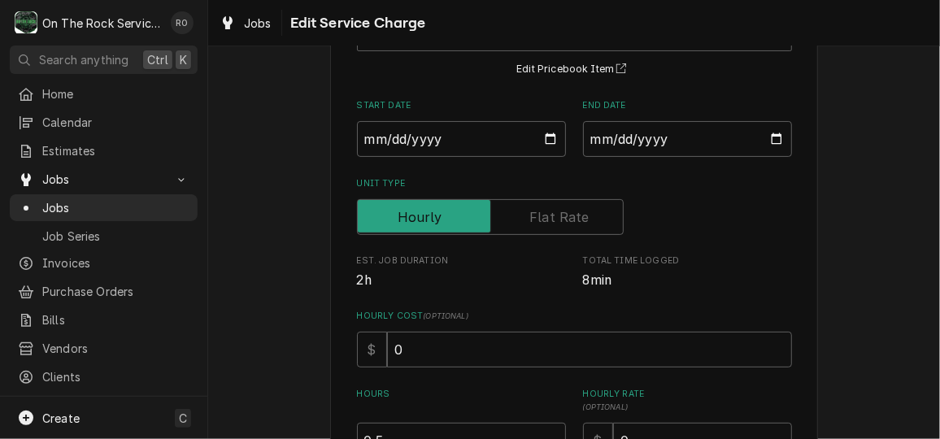
scroll to position [0, 0]
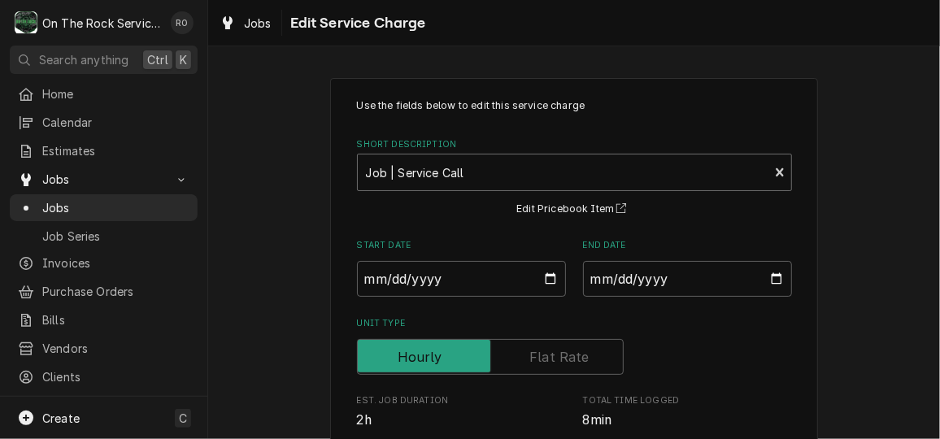
click at [721, 176] on div "Short Description" at bounding box center [563, 172] width 395 height 29
type input "labor"
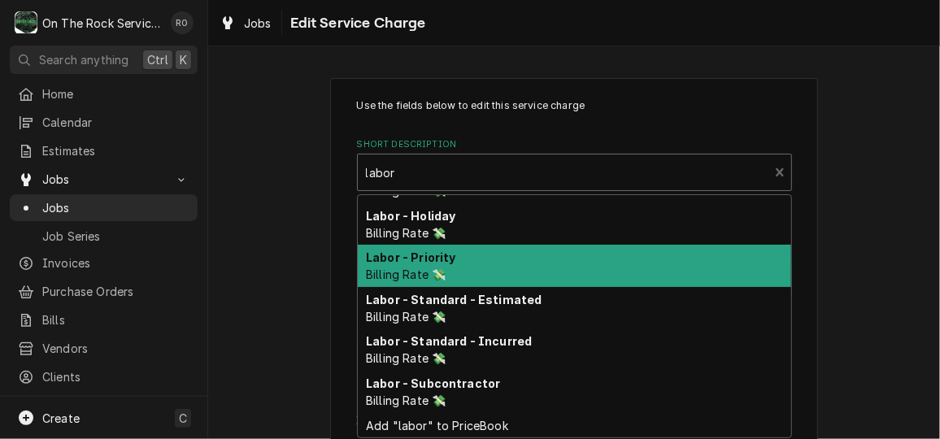
scroll to position [118, 0]
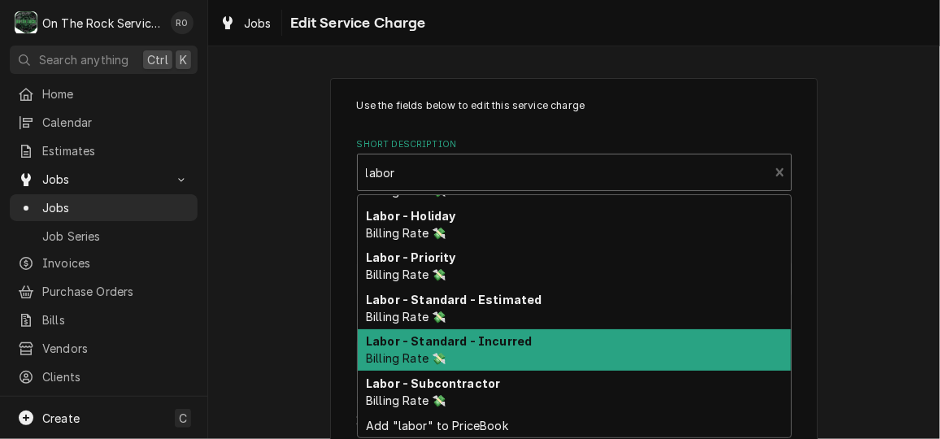
click at [682, 338] on div "Labor - Standard - Incurred Billing Rate 💸" at bounding box center [575, 350] width 434 height 42
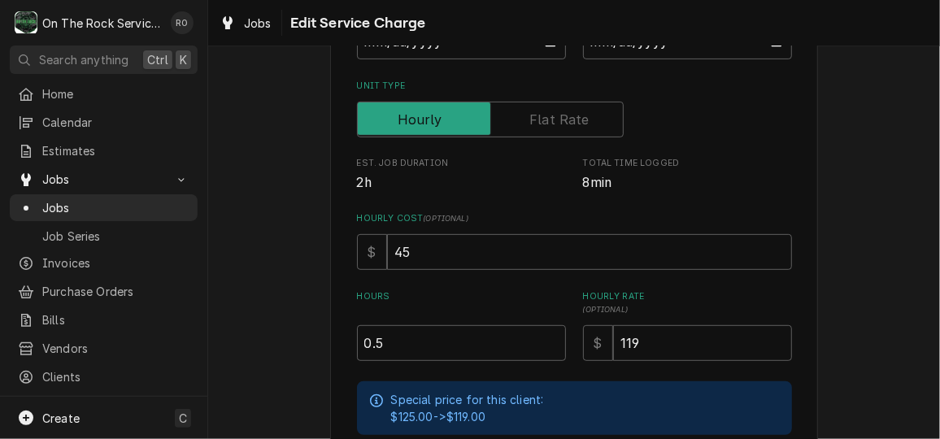
scroll to position [243, 0]
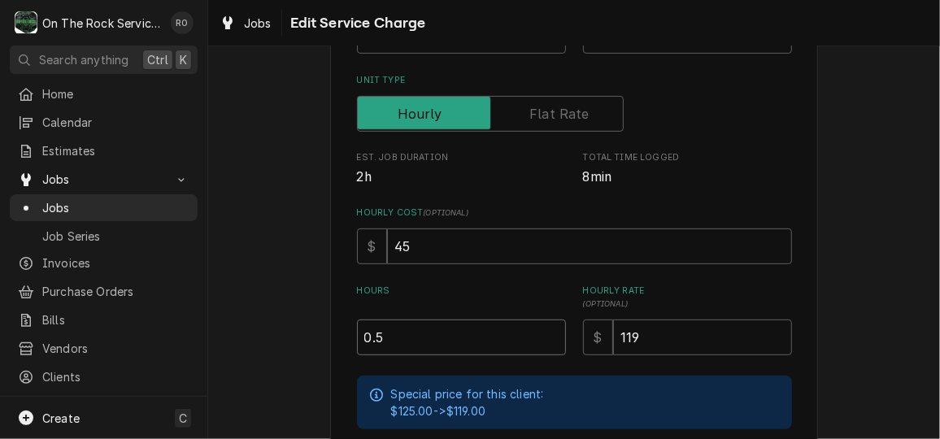
drag, startPoint x: 466, startPoint y: 332, endPoint x: 334, endPoint y: 332, distance: 131.8
click at [334, 332] on div "Use the fields below to edit this service charge Short Description Labor - Stan…" at bounding box center [574, 249] width 488 height 828
type textarea "x"
type input "1"
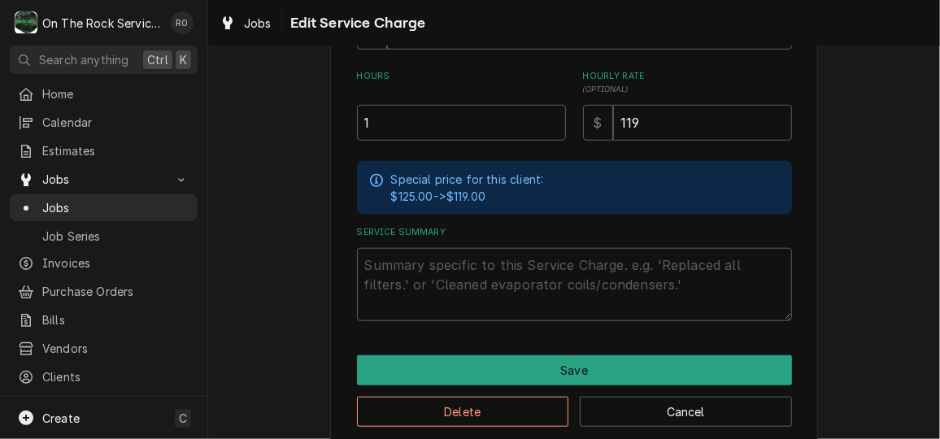
scroll to position [479, 0]
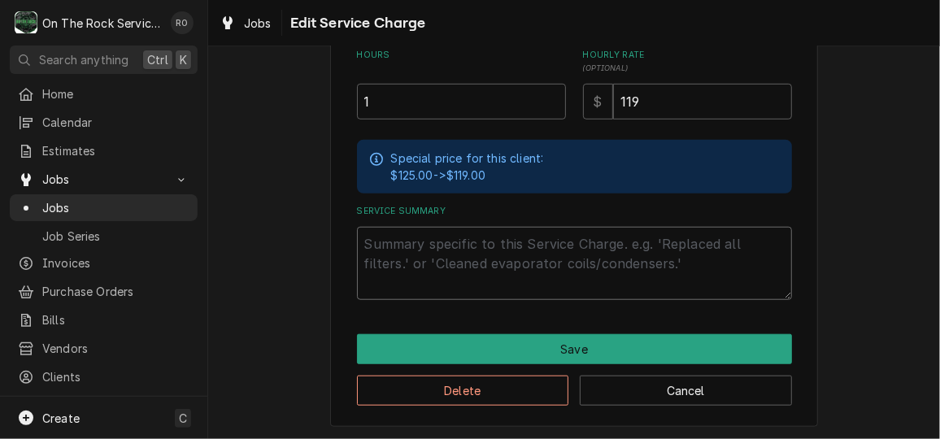
click at [398, 257] on textarea "Service Summary" at bounding box center [574, 263] width 435 height 73
paste textarea "9/23/25 TMB PROVIDE SERVICE PARTS AND LABOR TO DETERMINE THAT ON INCOMING WATER…"
type textarea "x"
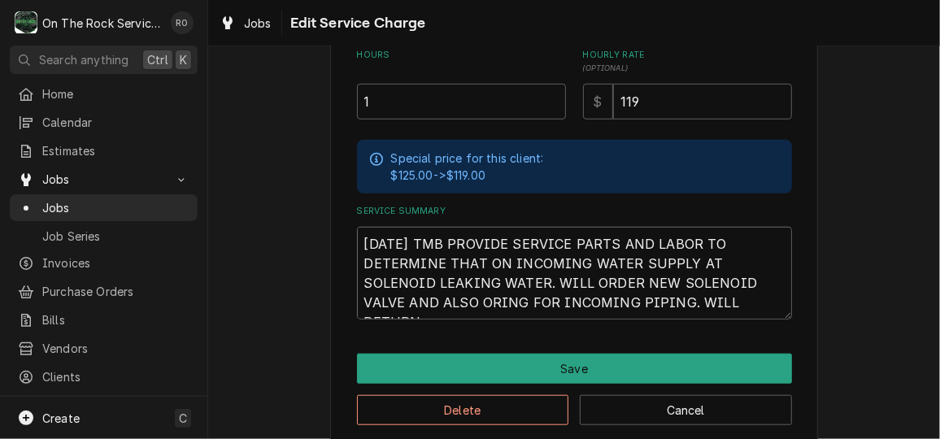
scroll to position [11, 0]
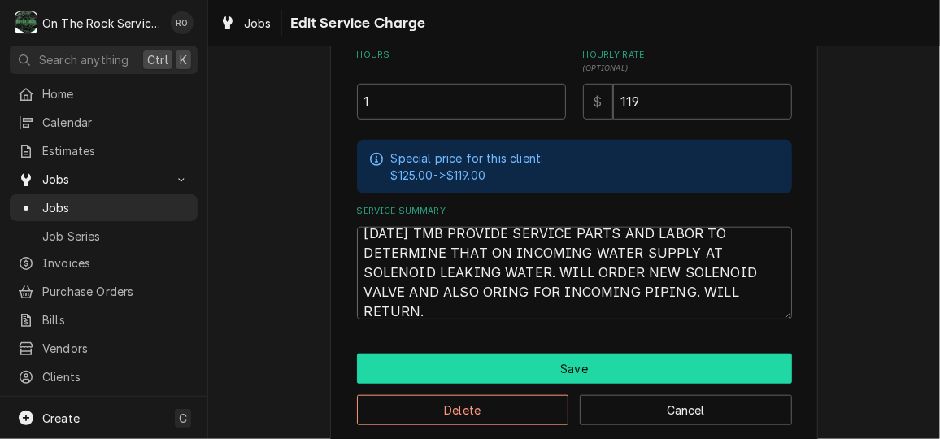
type textarea "9/23/25 TMB PROVIDE SERVICE PARTS AND LABOR TO DETERMINE THAT ON INCOMING WATER…"
click at [606, 368] on button "Save" at bounding box center [574, 369] width 435 height 30
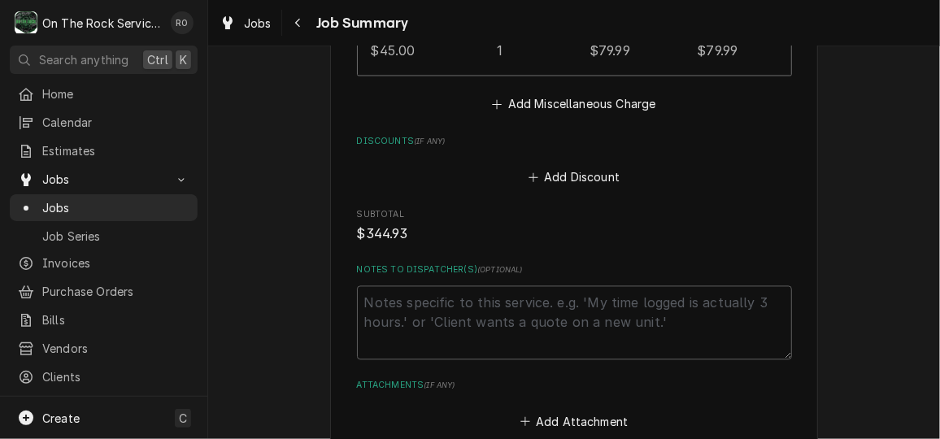
scroll to position [1563, 0]
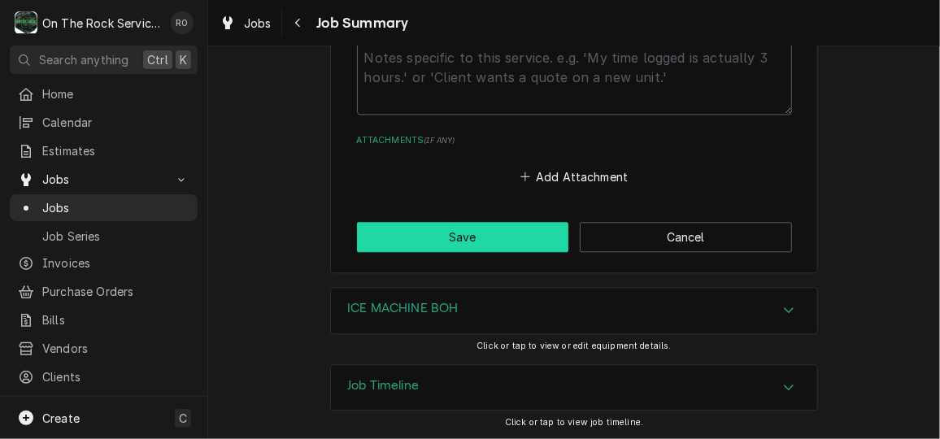
click at [422, 230] on button "Save" at bounding box center [463, 237] width 212 height 30
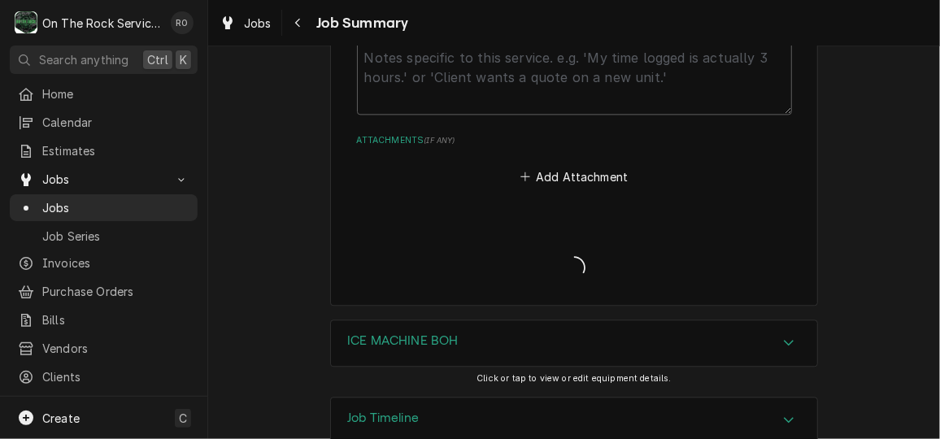
type textarea "x"
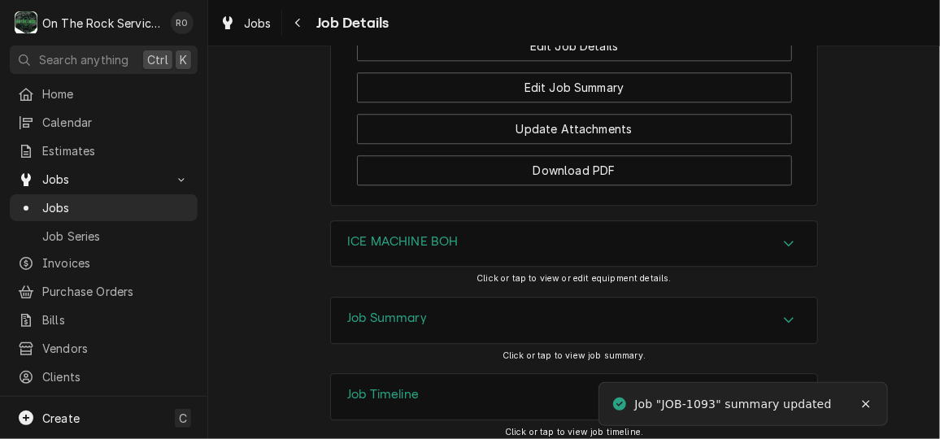
scroll to position [1907, 0]
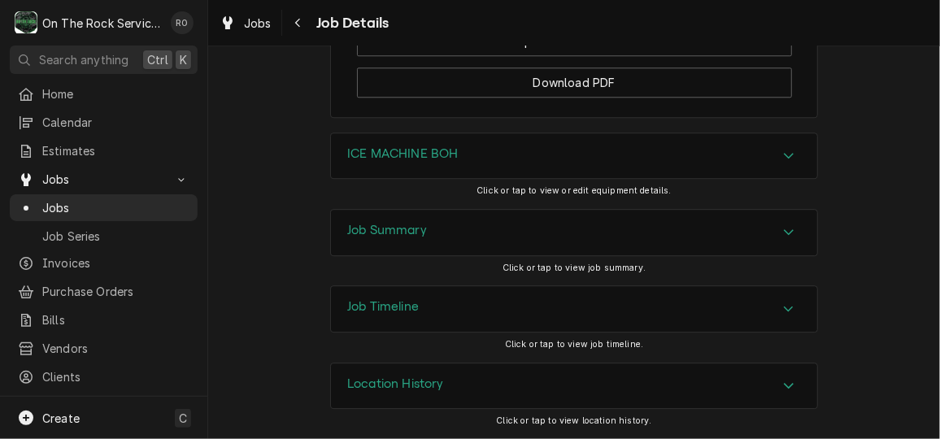
click at [874, 244] on div "Job Summary Click or tap to view job summary." at bounding box center [574, 247] width 732 height 76
click at [110, 84] on div "Home" at bounding box center [103, 94] width 181 height 20
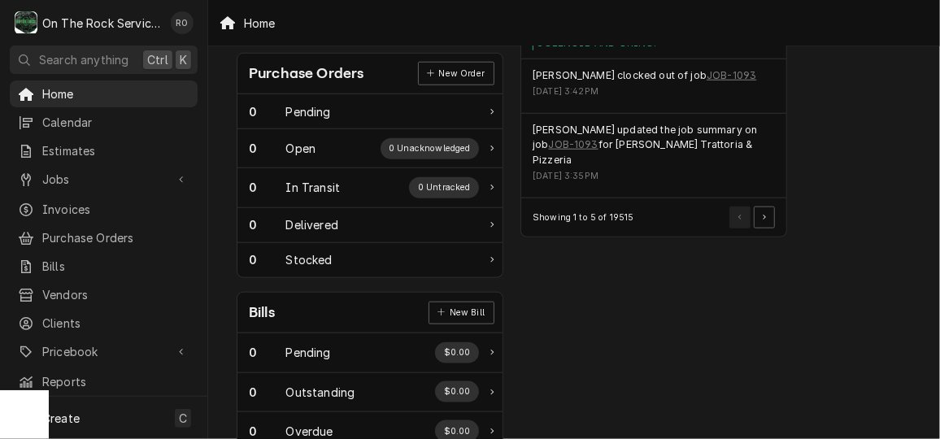
scroll to position [659, 0]
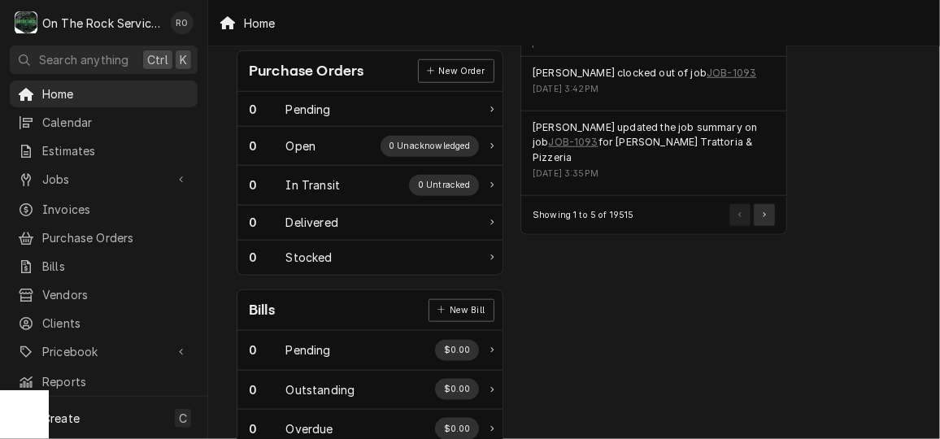
click at [769, 204] on button "Pagination Controls" at bounding box center [764, 214] width 21 height 21
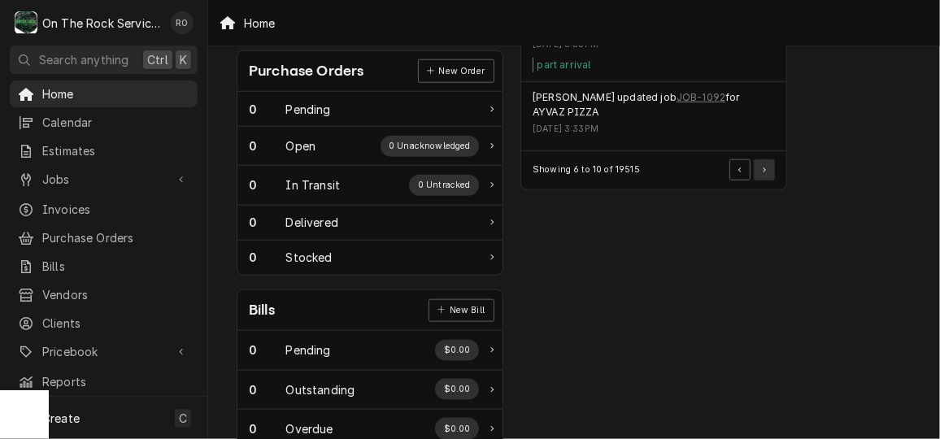
click at [761, 159] on button "Pagination Controls" at bounding box center [764, 169] width 21 height 21
